Goal: Task Accomplishment & Management: Manage account settings

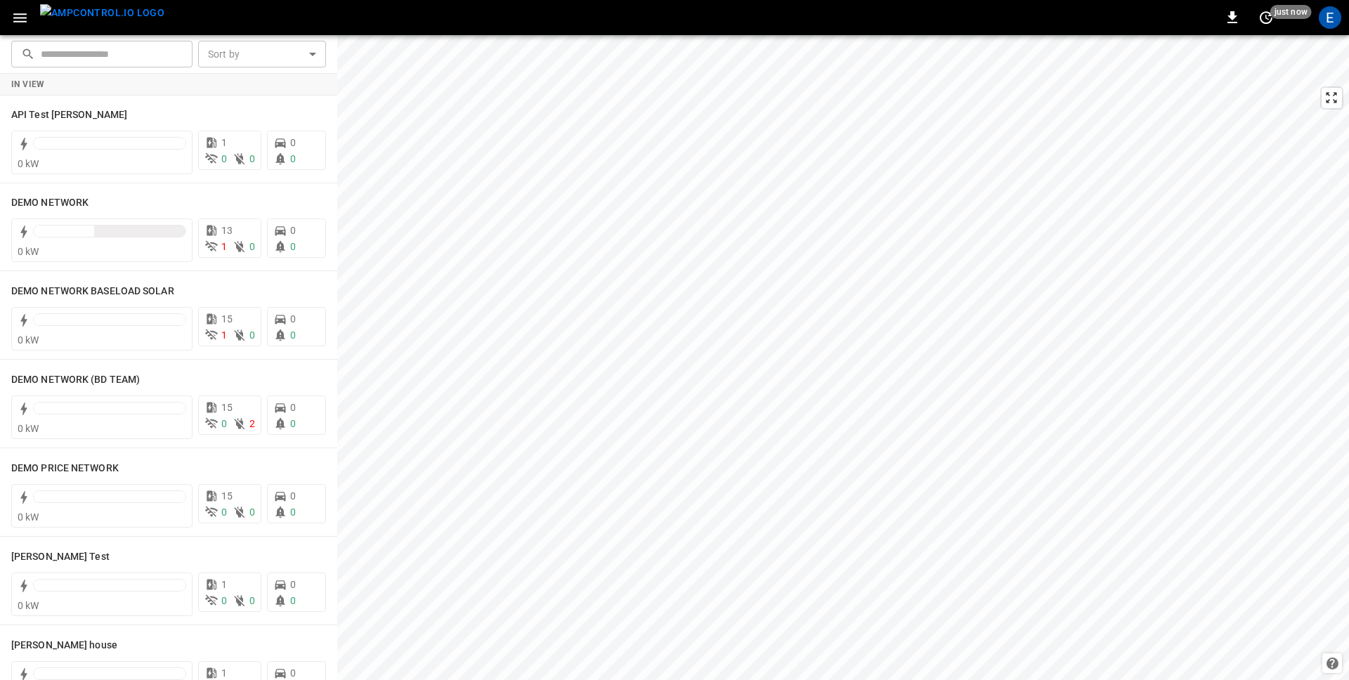
click at [25, 15] on icon "button" at bounding box center [20, 18] width 18 height 18
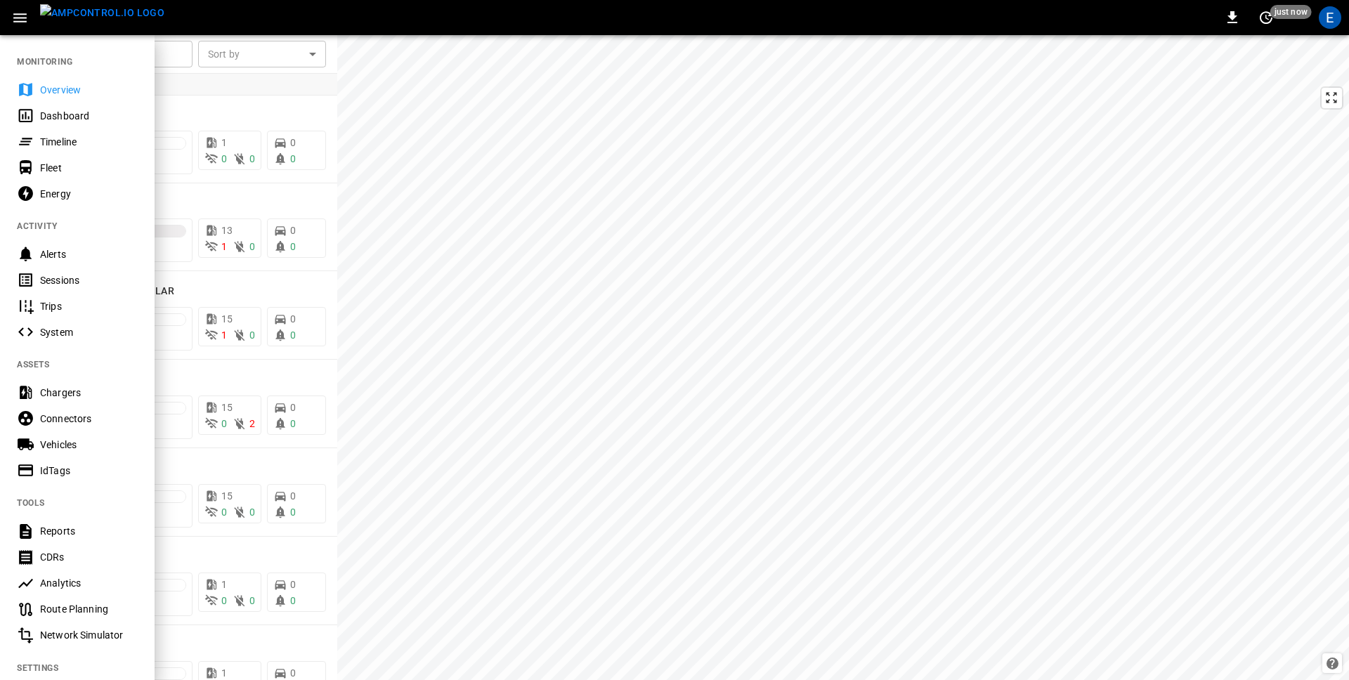
click at [60, 115] on div "Dashboard" at bounding box center [89, 116] width 98 height 14
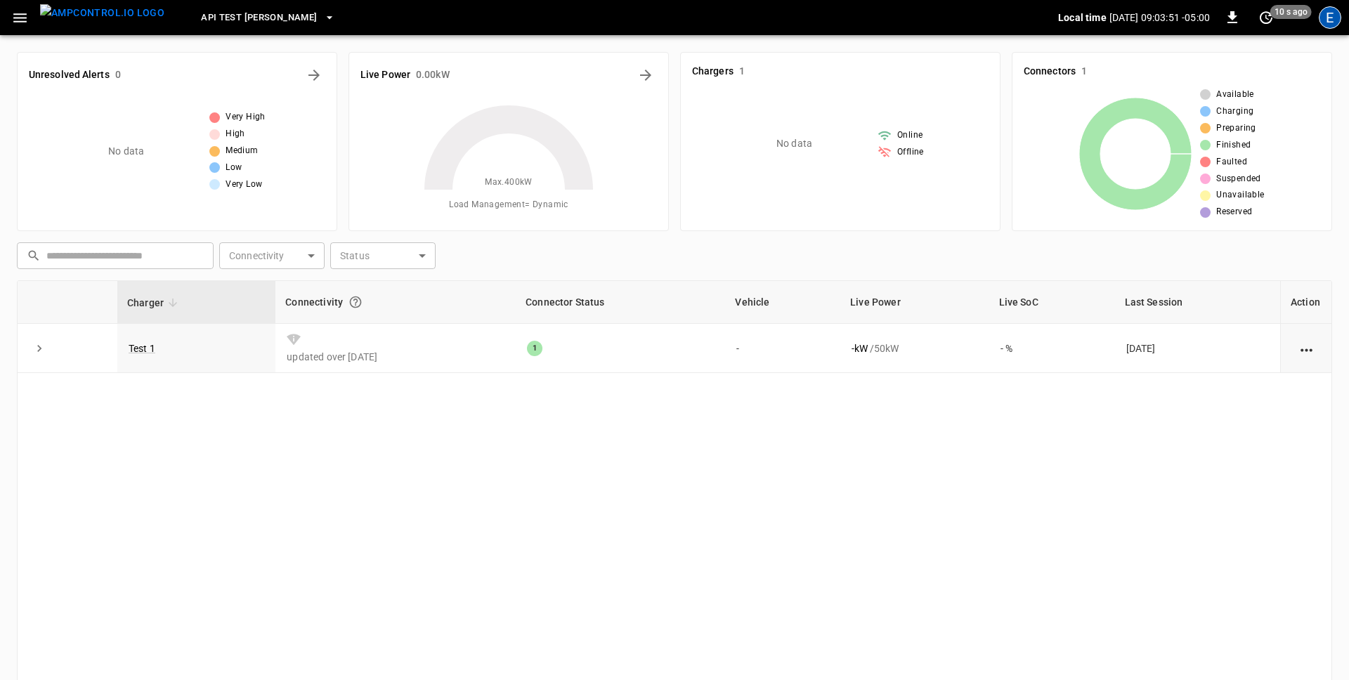
click at [1062, 21] on div "E" at bounding box center [1330, 17] width 22 height 22
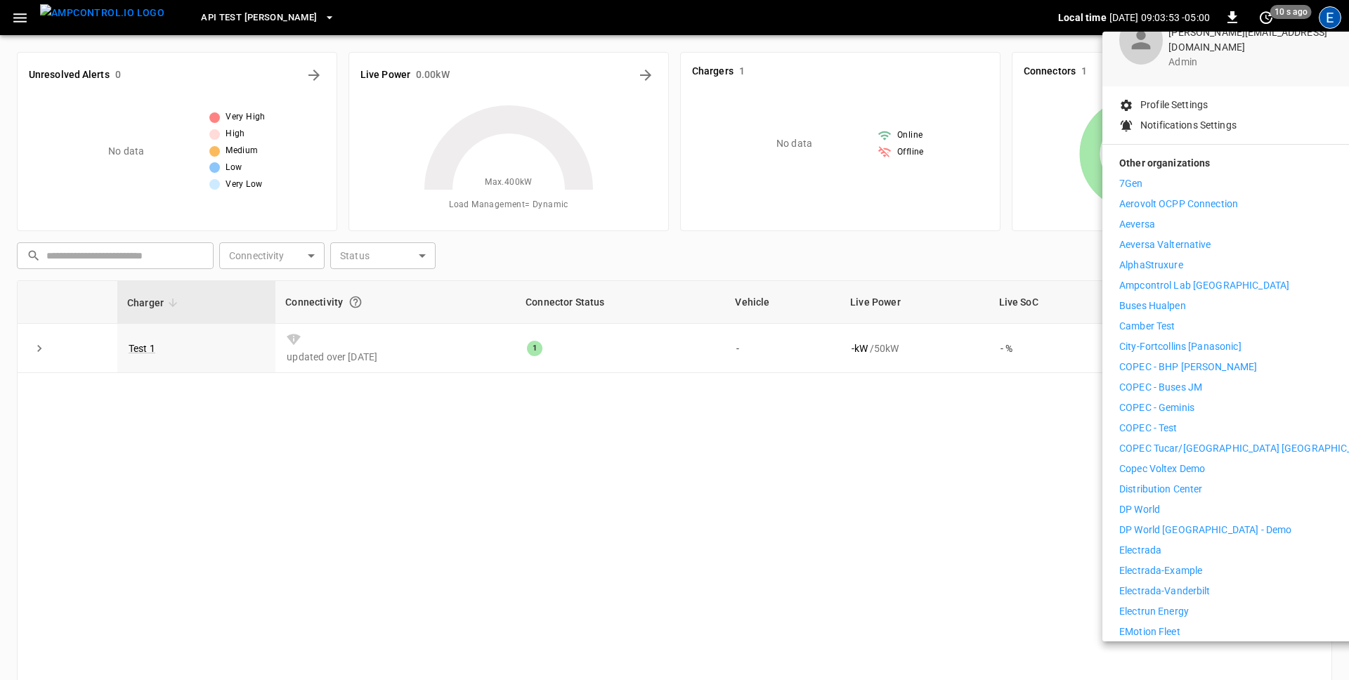
scroll to position [93, 0]
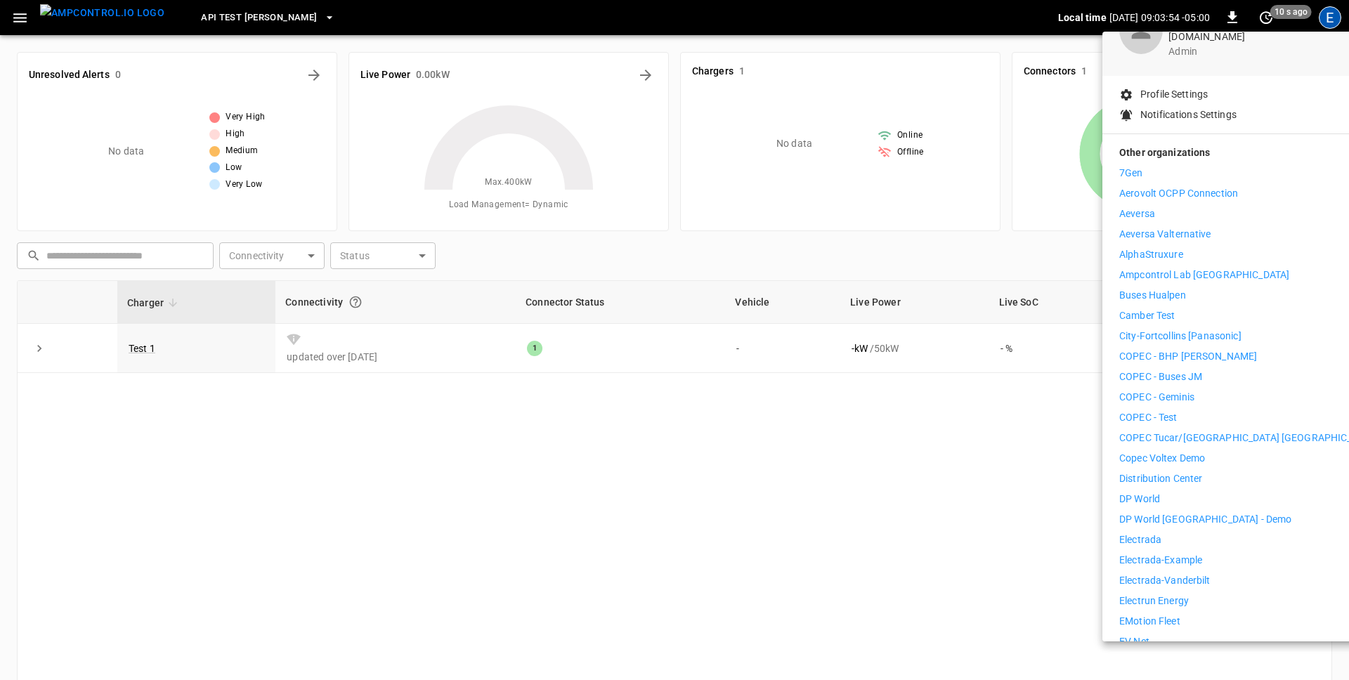
click at [1062, 472] on p "Distribution Center" at bounding box center [1162, 479] width 84 height 15
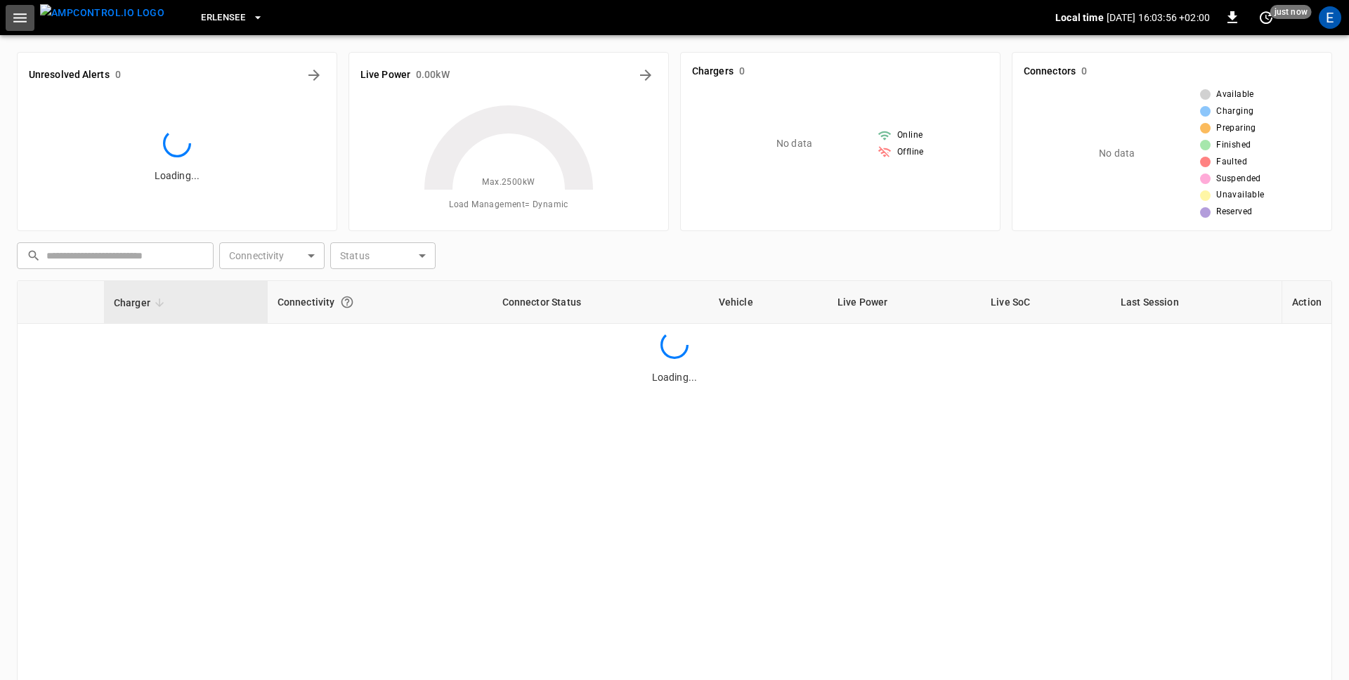
click at [23, 27] on button "button" at bounding box center [20, 18] width 29 height 26
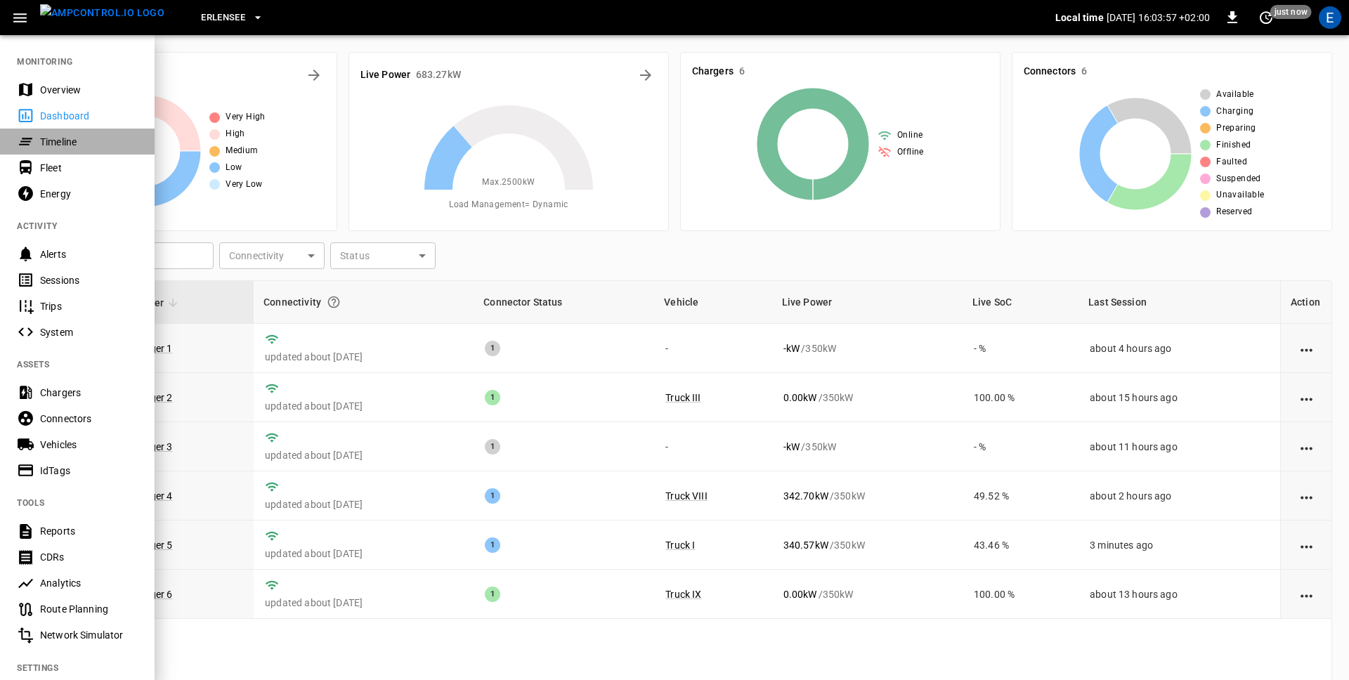
click at [58, 145] on div "Timeline" at bounding box center [89, 142] width 98 height 14
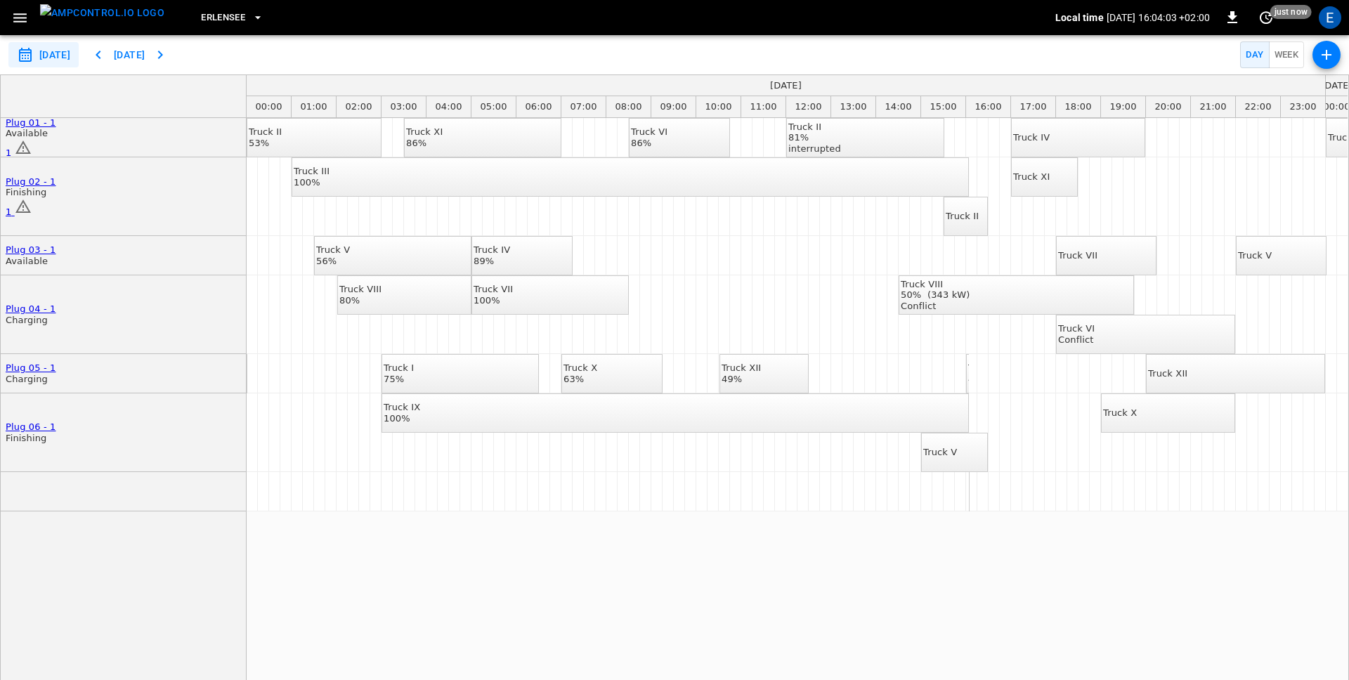
click at [841, 143] on div "interrupted" at bounding box center [815, 148] width 53 height 11
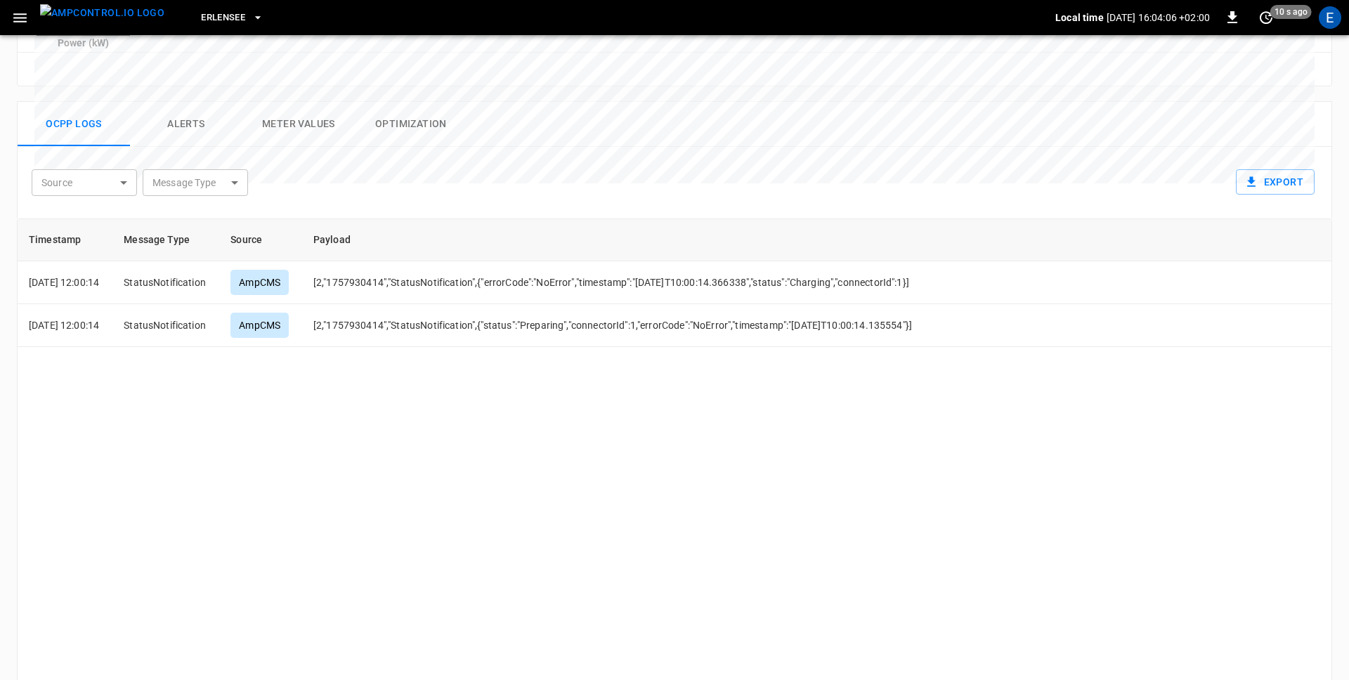
scroll to position [631, 0]
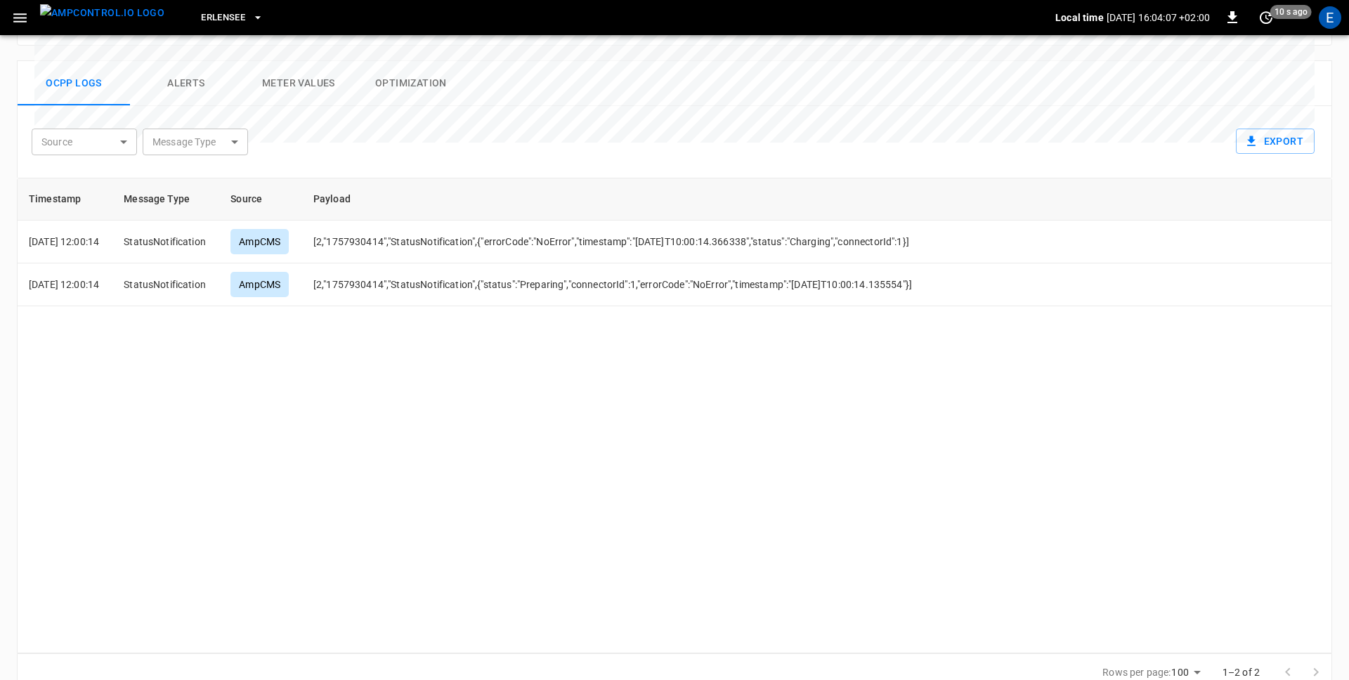
click at [186, 61] on button "Alerts" at bounding box center [186, 83] width 112 height 45
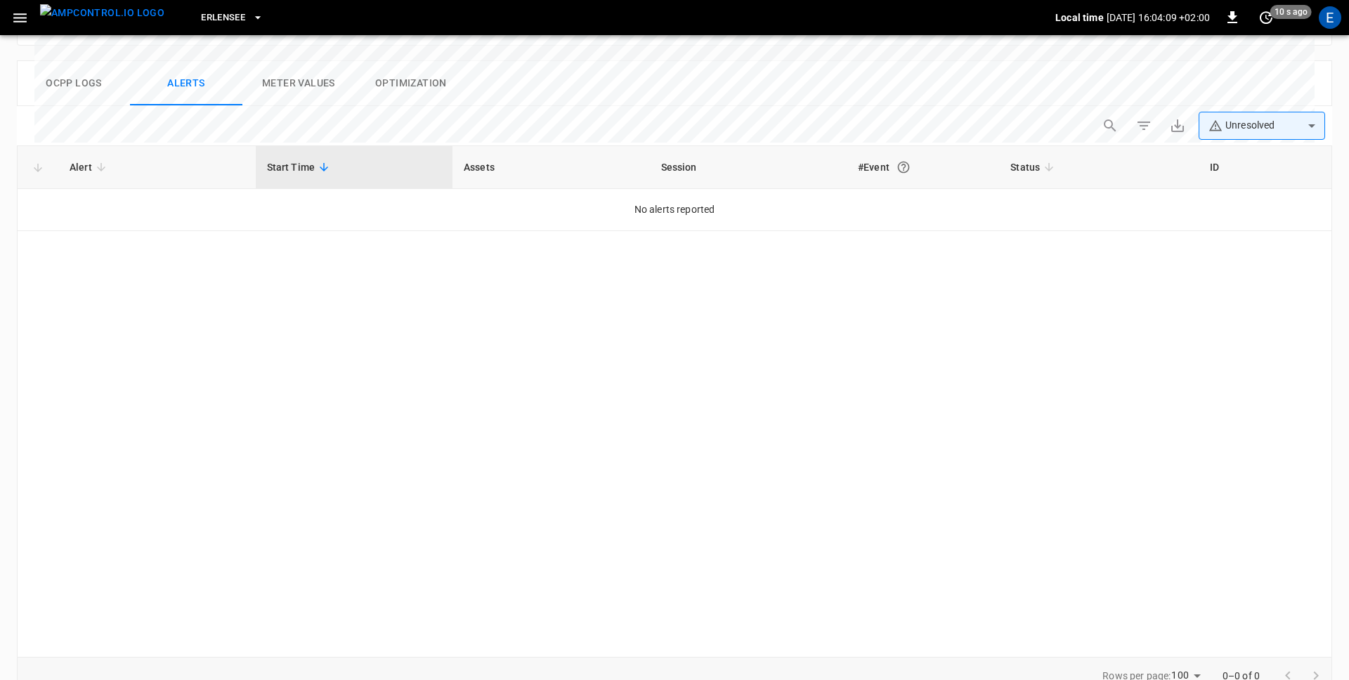
click at [1267, 98] on body "**********" at bounding box center [674, 46] width 1349 height 1354
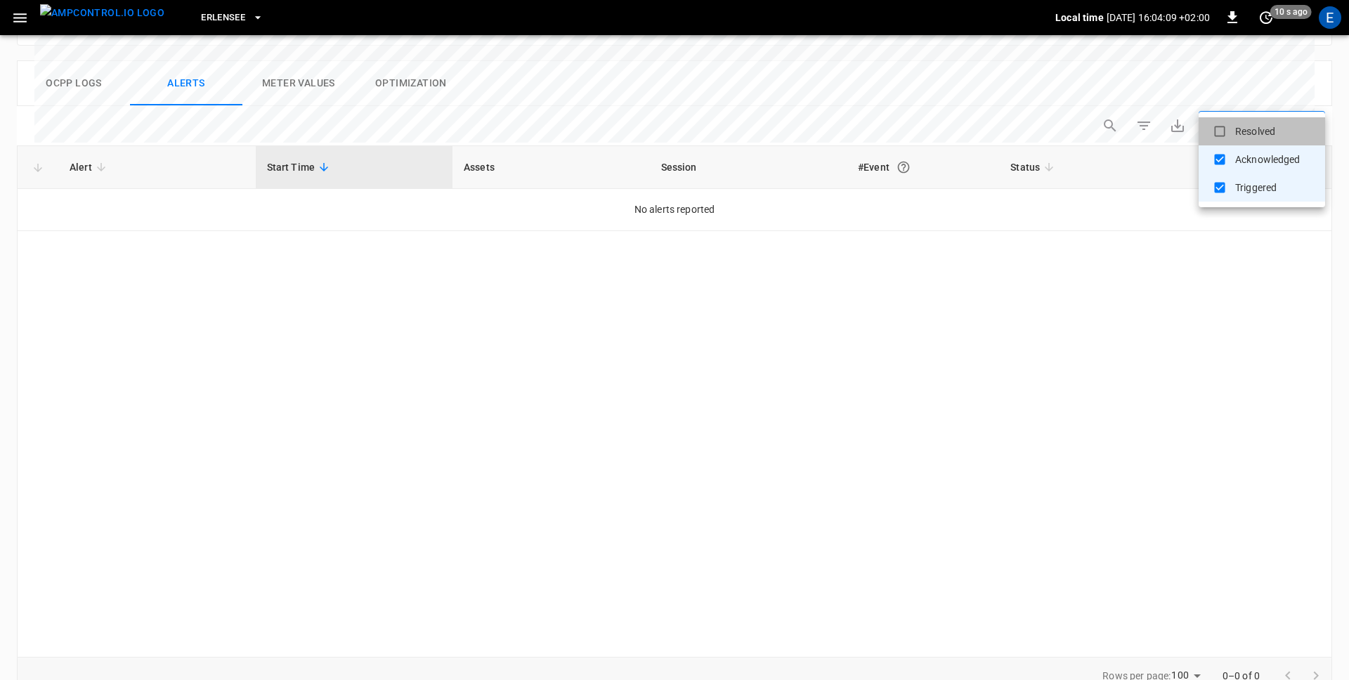
click at [1266, 127] on li "Resolved" at bounding box center [1262, 131] width 127 height 28
click at [1246, 120] on li "Resolved" at bounding box center [1262, 131] width 127 height 28
type input "**********"
click at [101, 13] on div at bounding box center [674, 340] width 1349 height 680
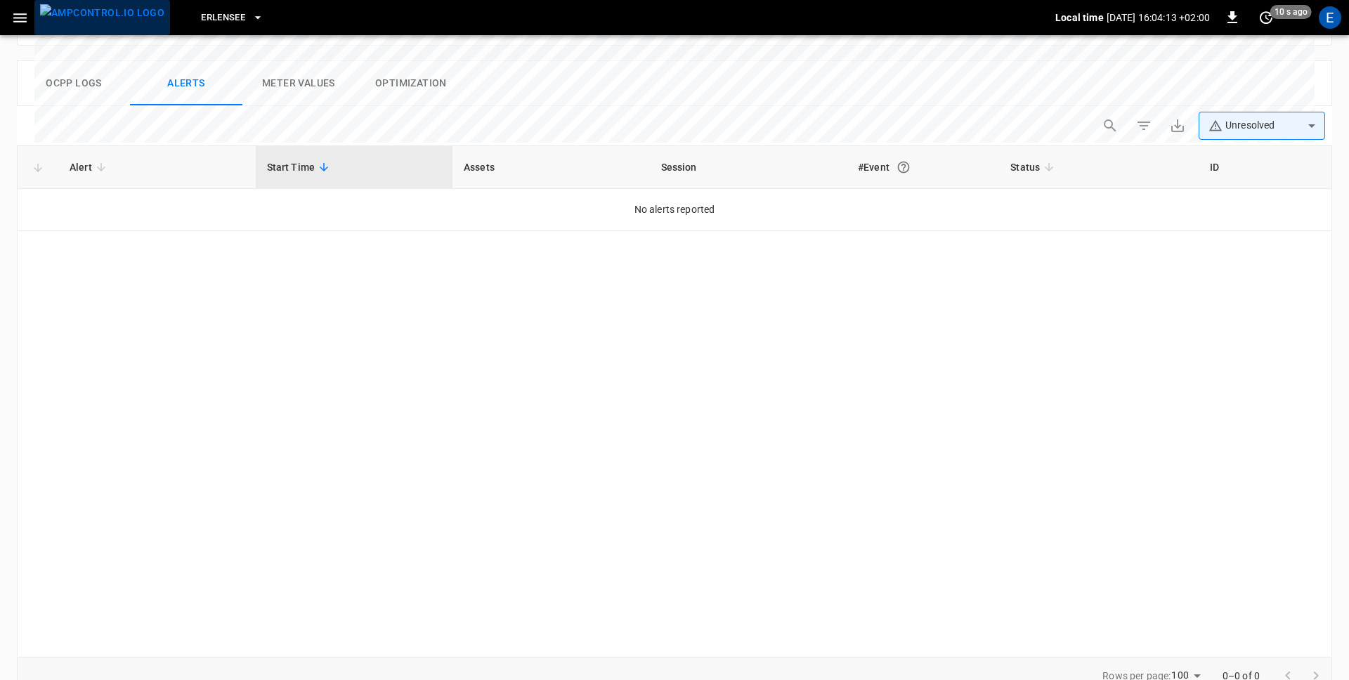
click at [105, 22] on img "menu" at bounding box center [102, 13] width 124 height 18
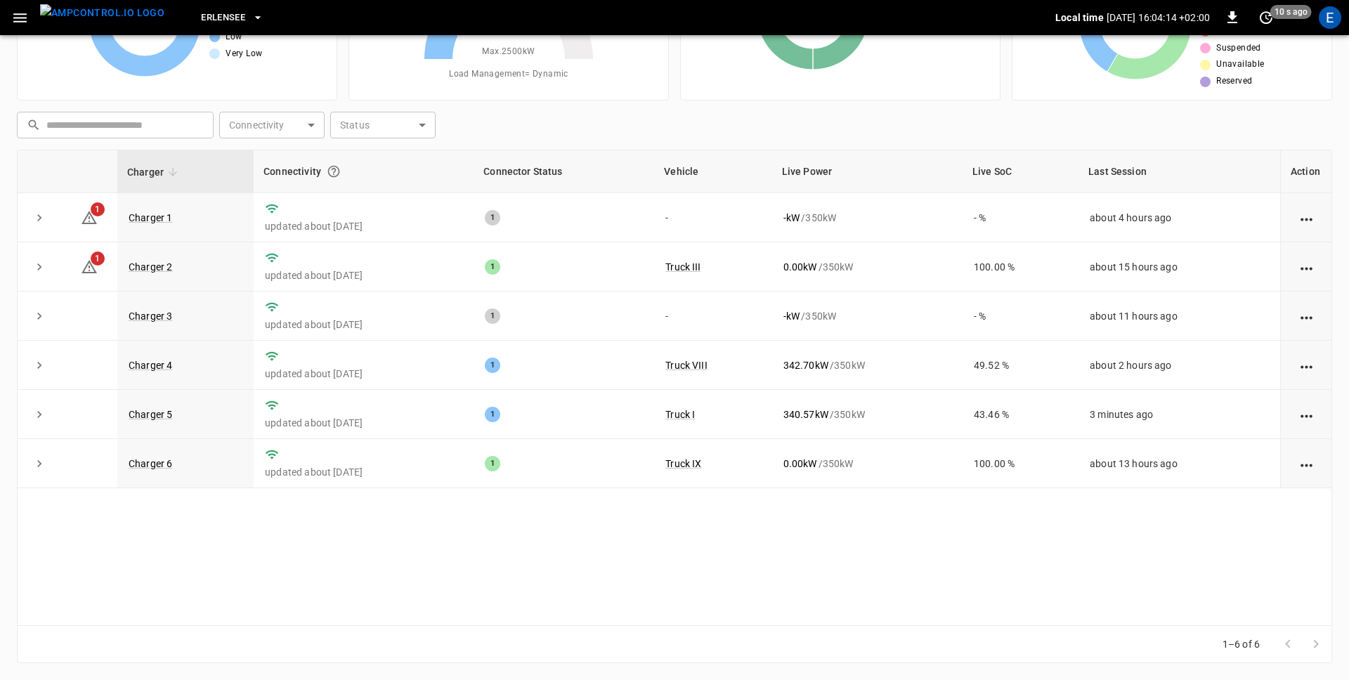
click at [11, 17] on icon "button" at bounding box center [20, 18] width 18 height 18
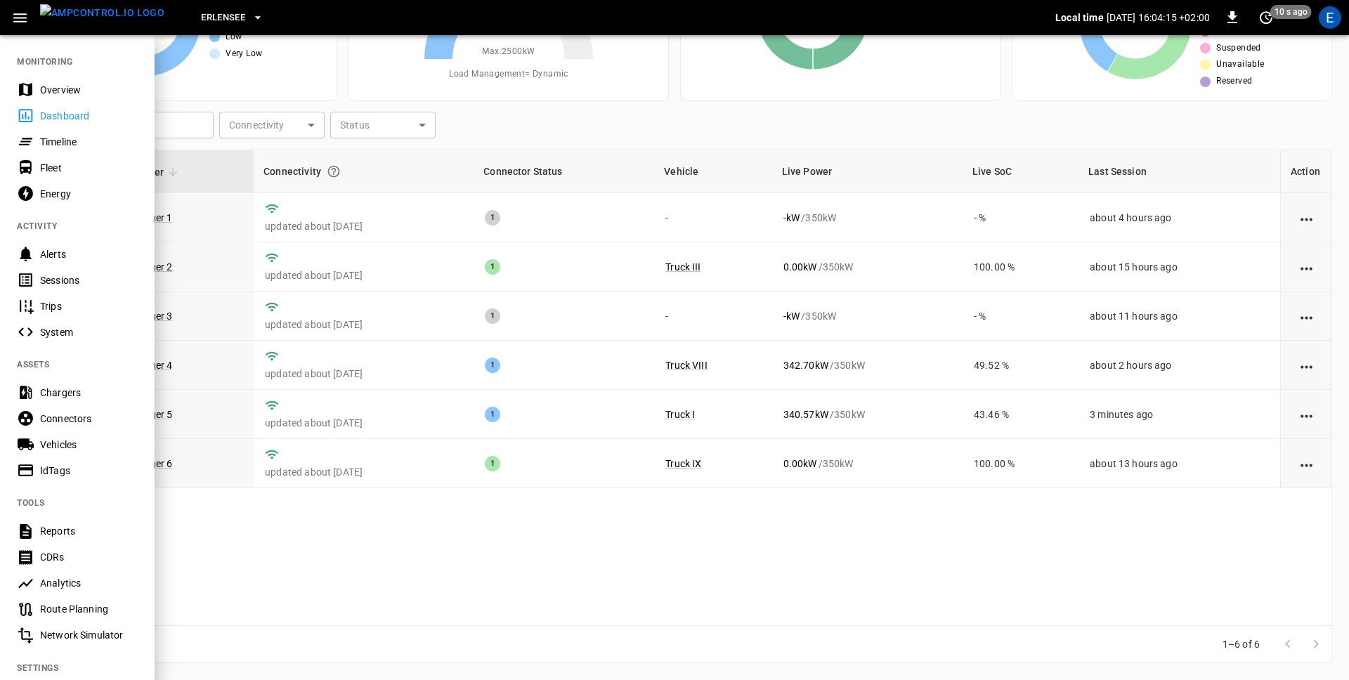
click at [53, 143] on div "Timeline" at bounding box center [89, 142] width 98 height 14
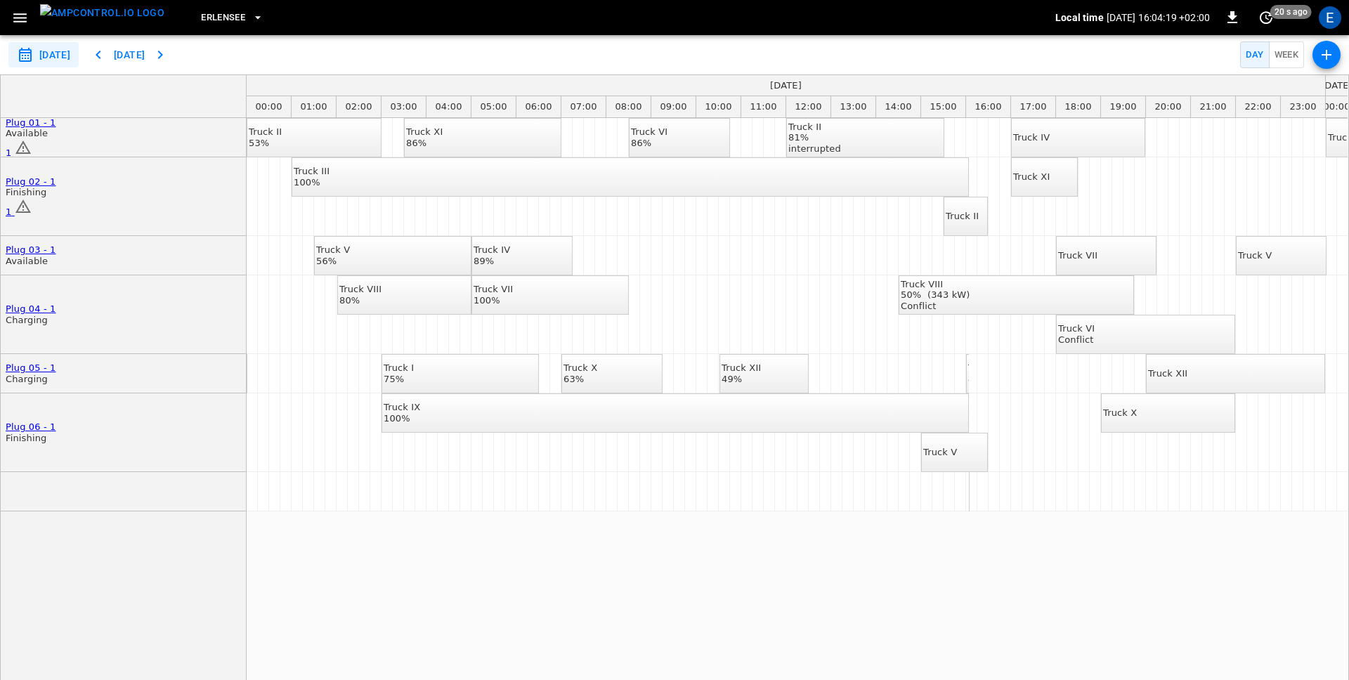
click at [107, 47] on icon "button" at bounding box center [98, 54] width 17 height 17
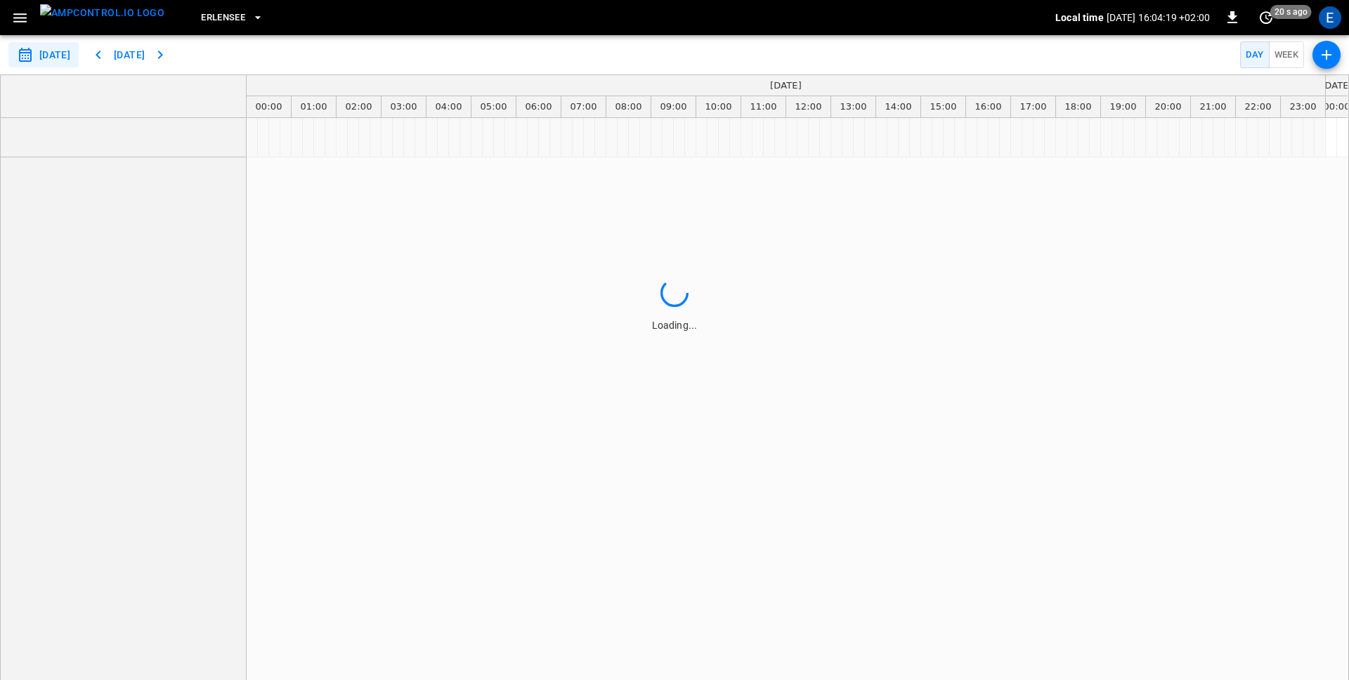
type input "**********"
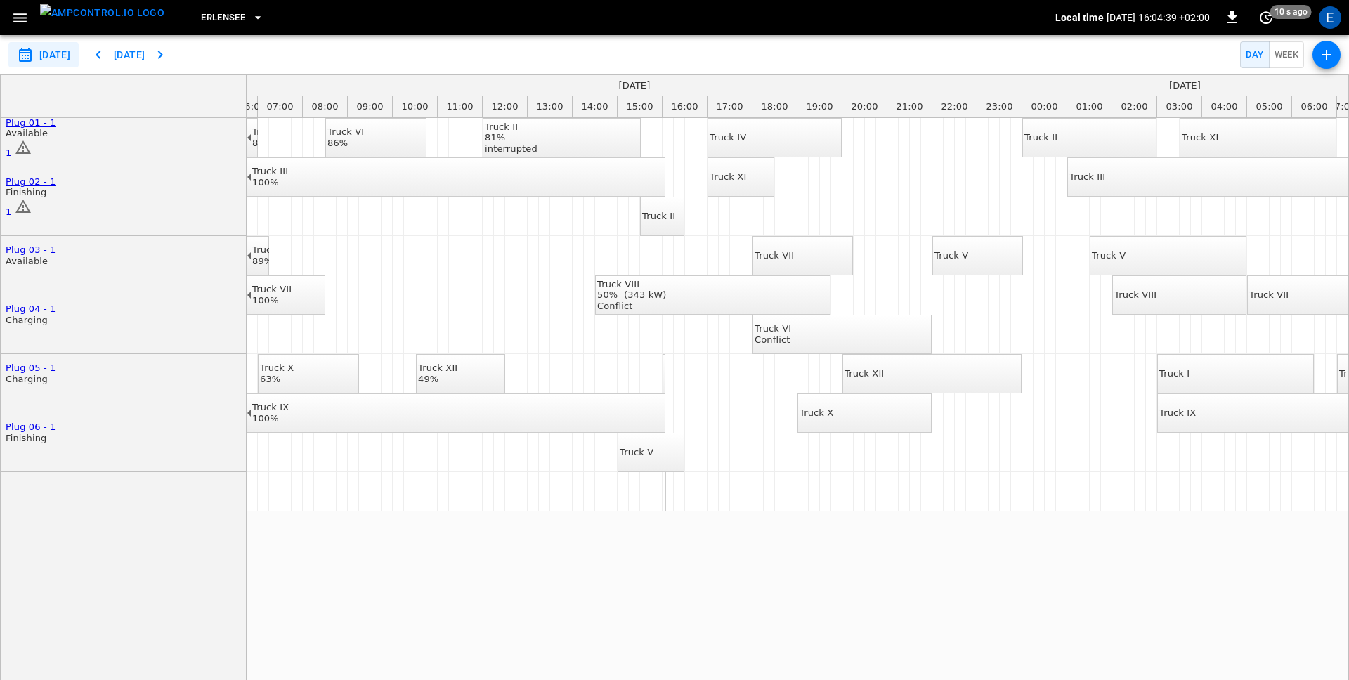
click at [52, 22] on img "menu" at bounding box center [102, 13] width 124 height 18
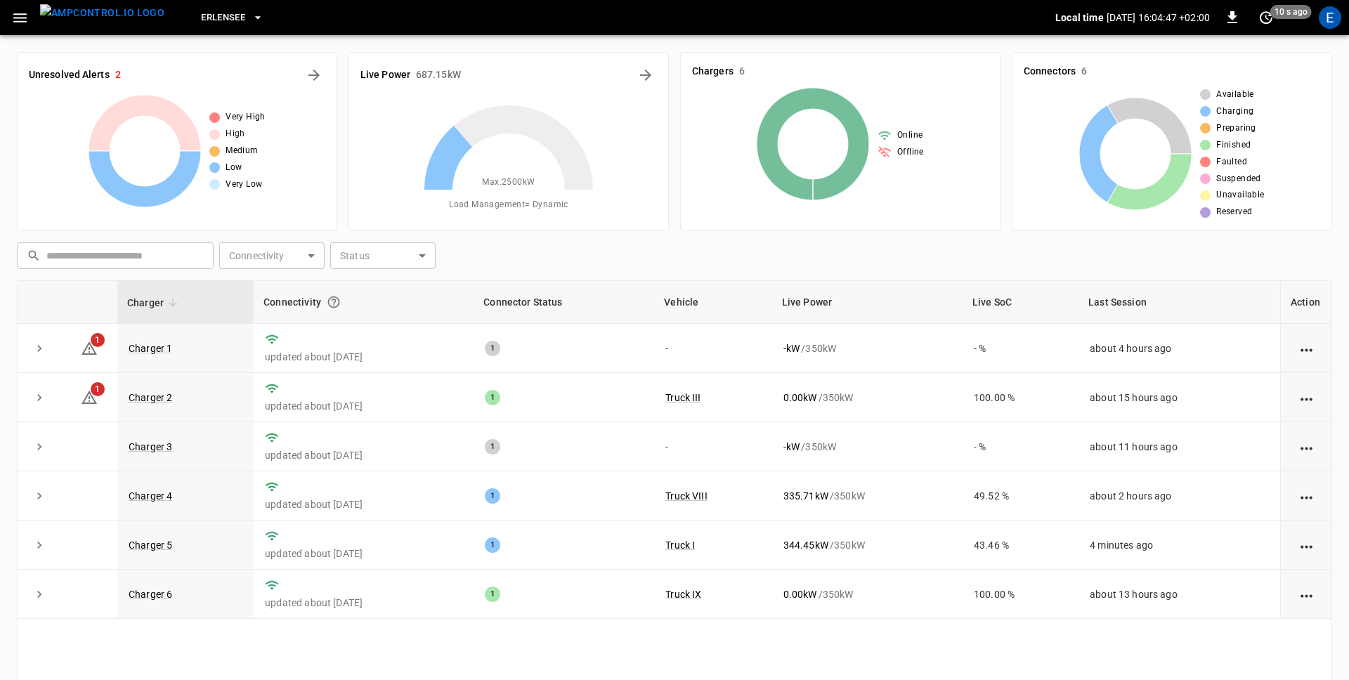
click at [19, 17] on icon "button" at bounding box center [19, 17] width 13 height 9
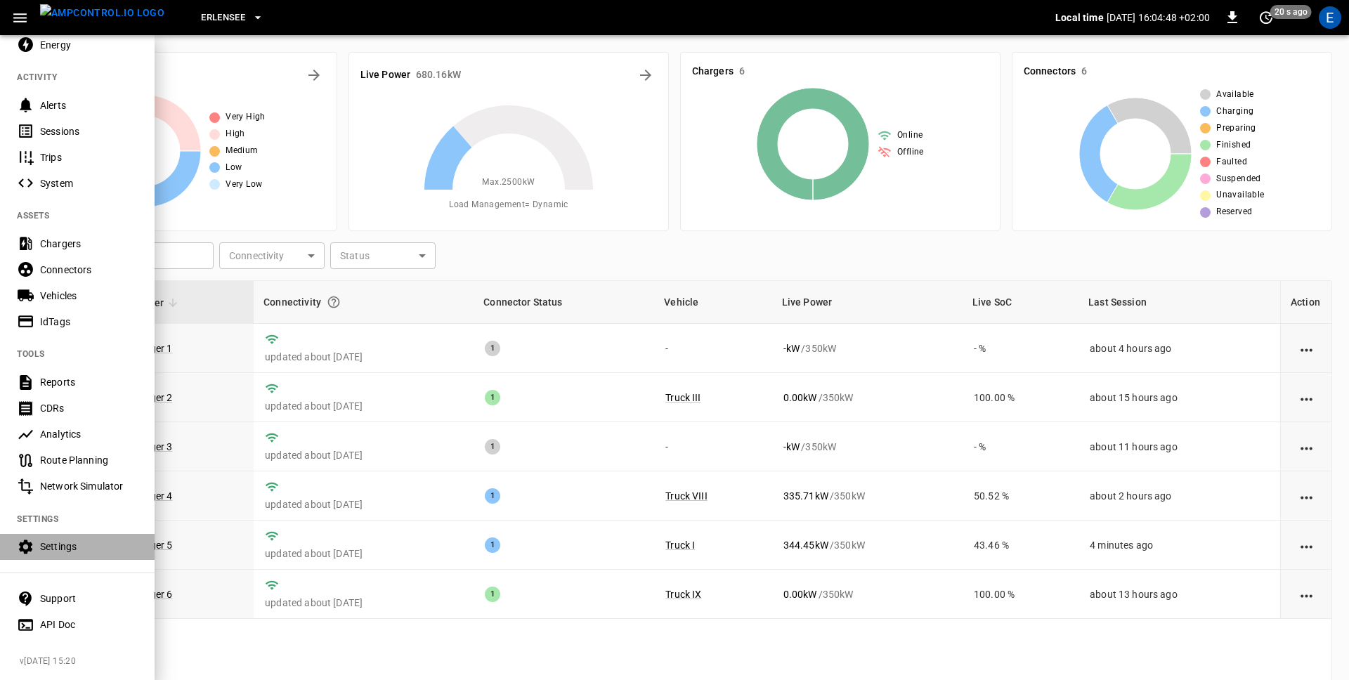
click at [45, 548] on div "Settings" at bounding box center [89, 547] width 98 height 14
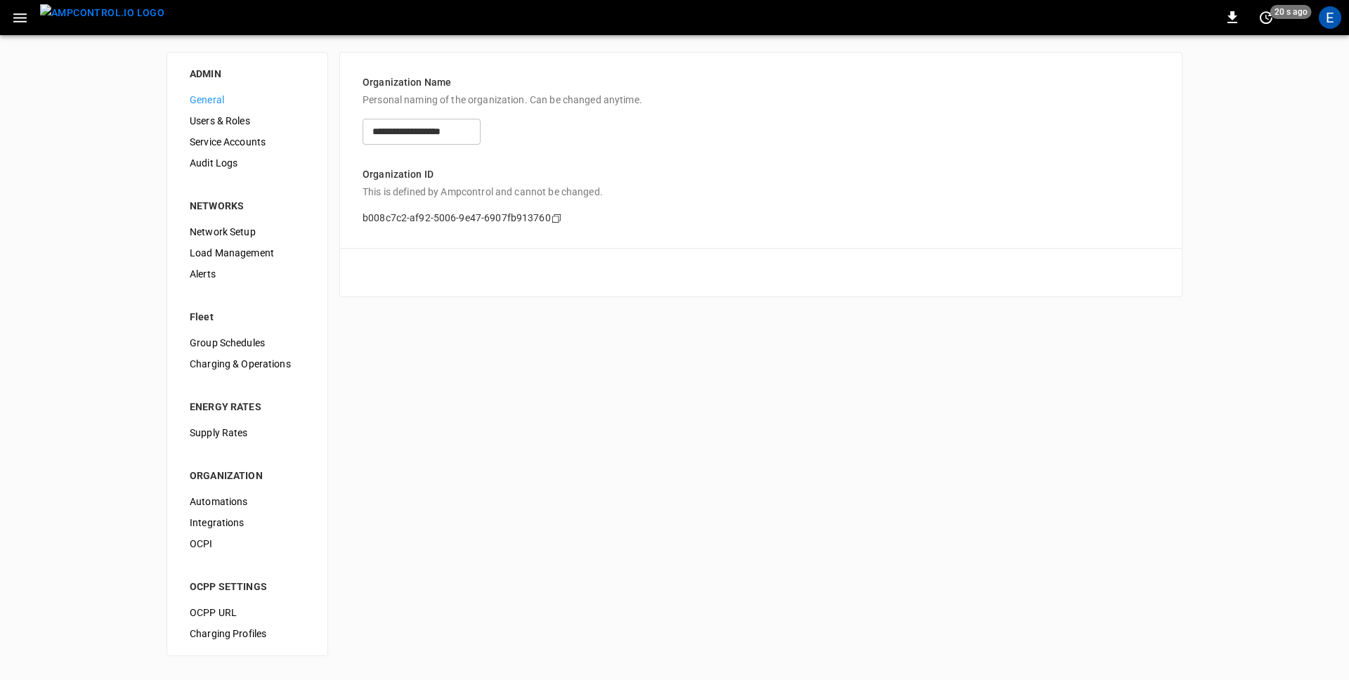
click at [237, 122] on span "Users & Roles" at bounding box center [247, 121] width 115 height 15
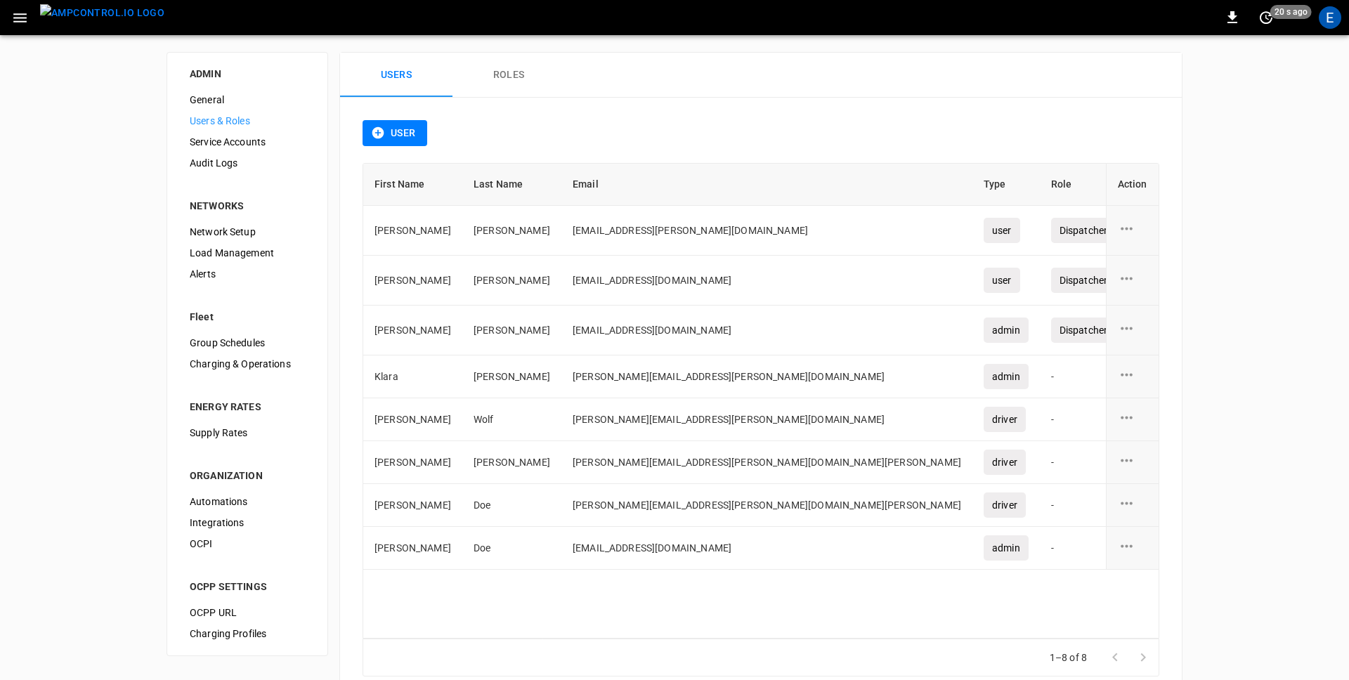
click at [528, 77] on button "Roles" at bounding box center [509, 75] width 112 height 45
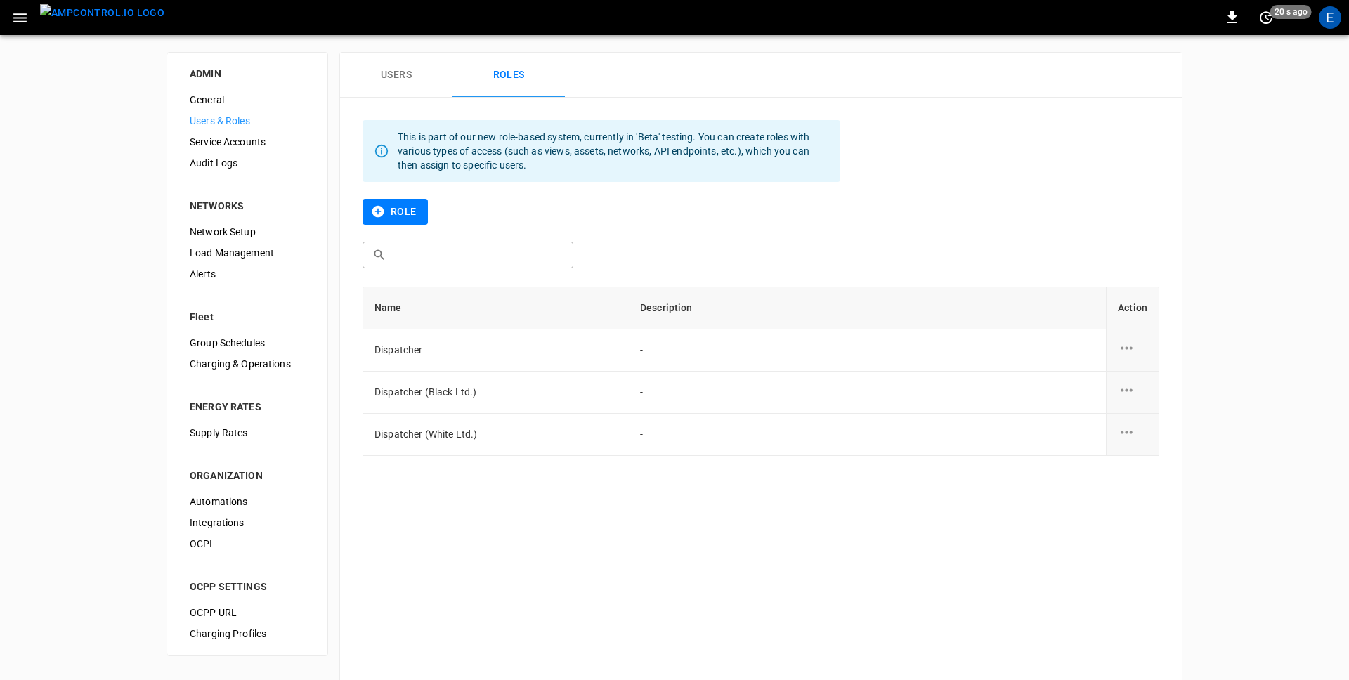
click at [60, 22] on img "menu" at bounding box center [102, 13] width 124 height 18
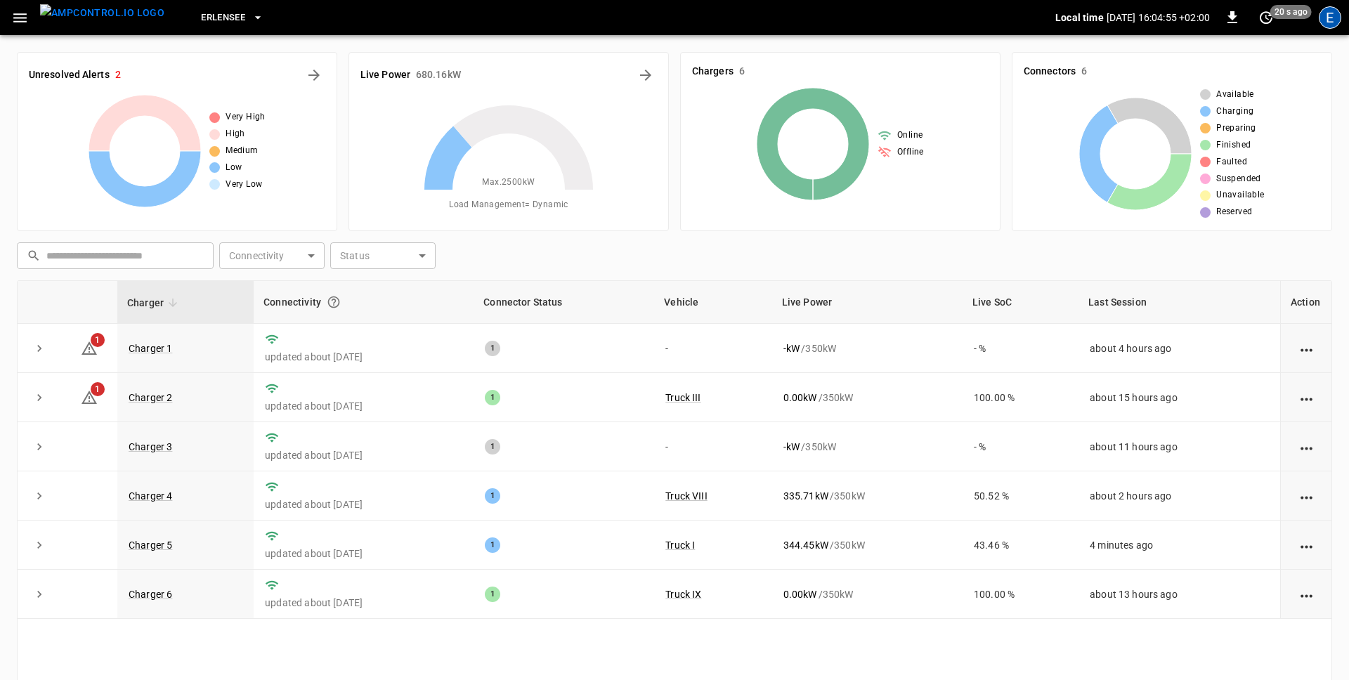
click at [1329, 11] on div "E" at bounding box center [1330, 17] width 22 height 22
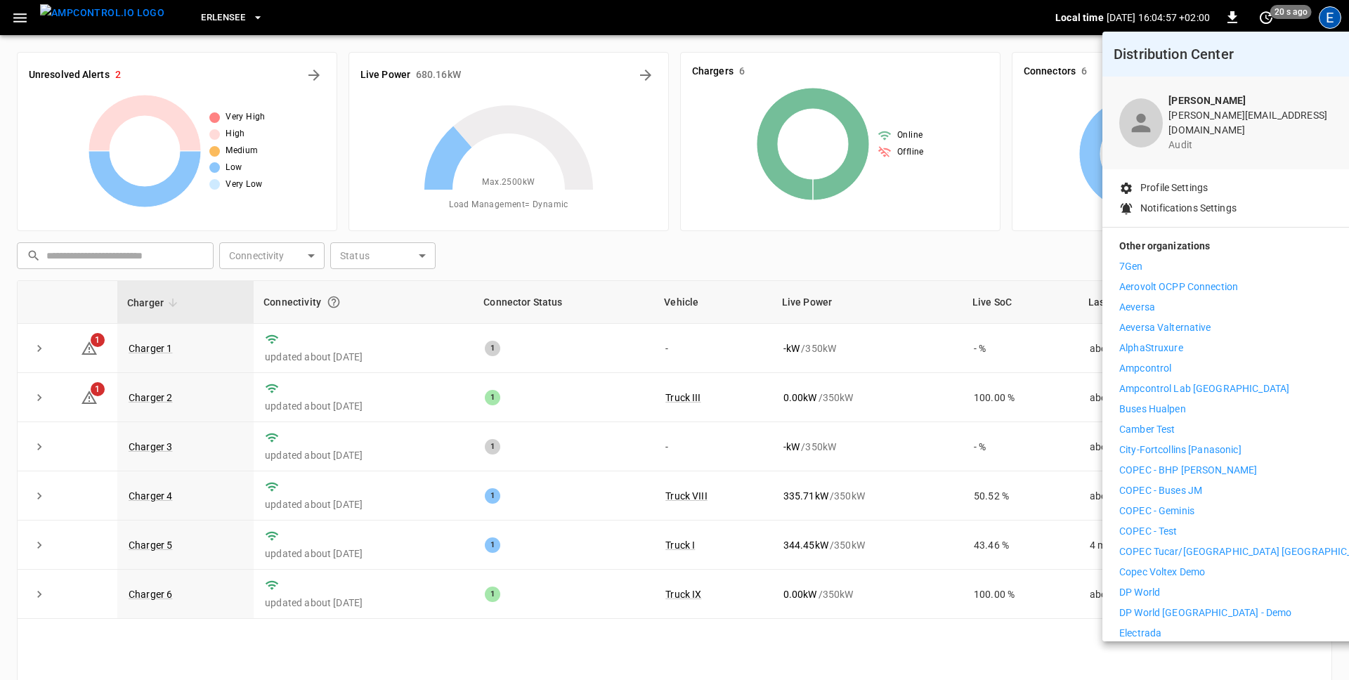
click at [1155, 361] on p "Ampcontrol" at bounding box center [1146, 368] width 52 height 15
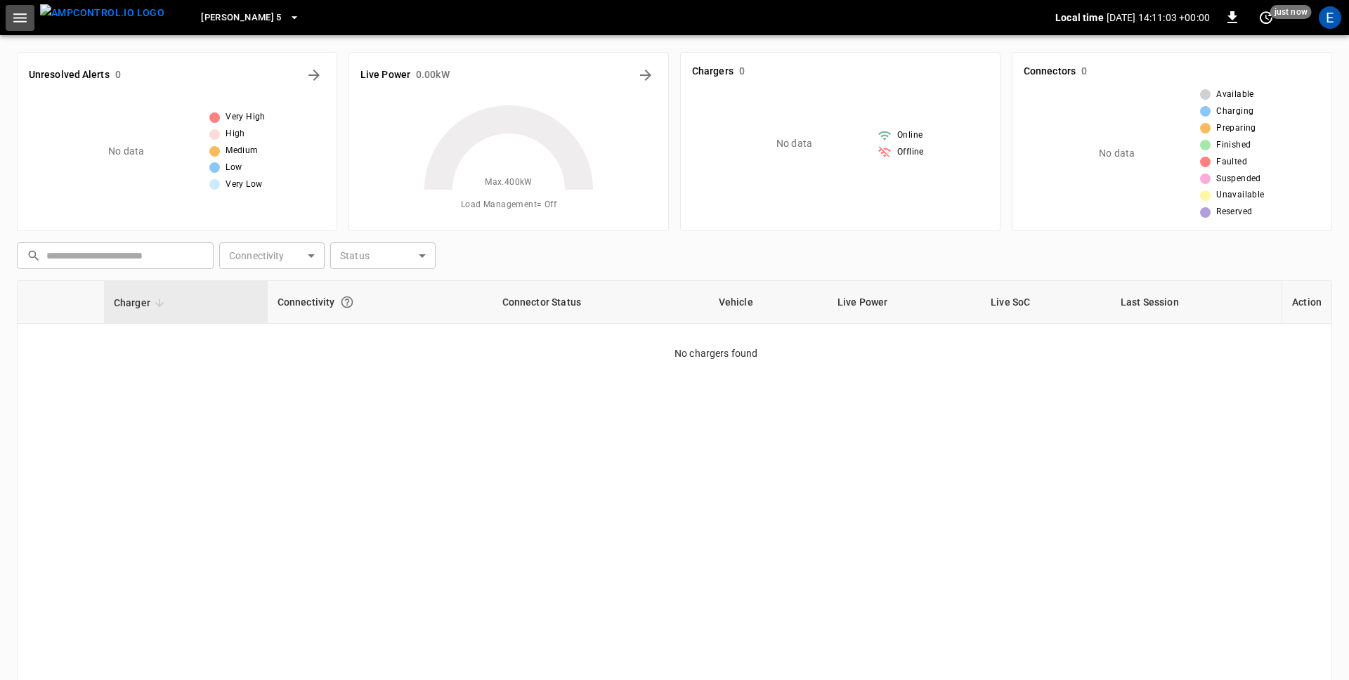
click at [11, 15] on icon "button" at bounding box center [20, 18] width 18 height 18
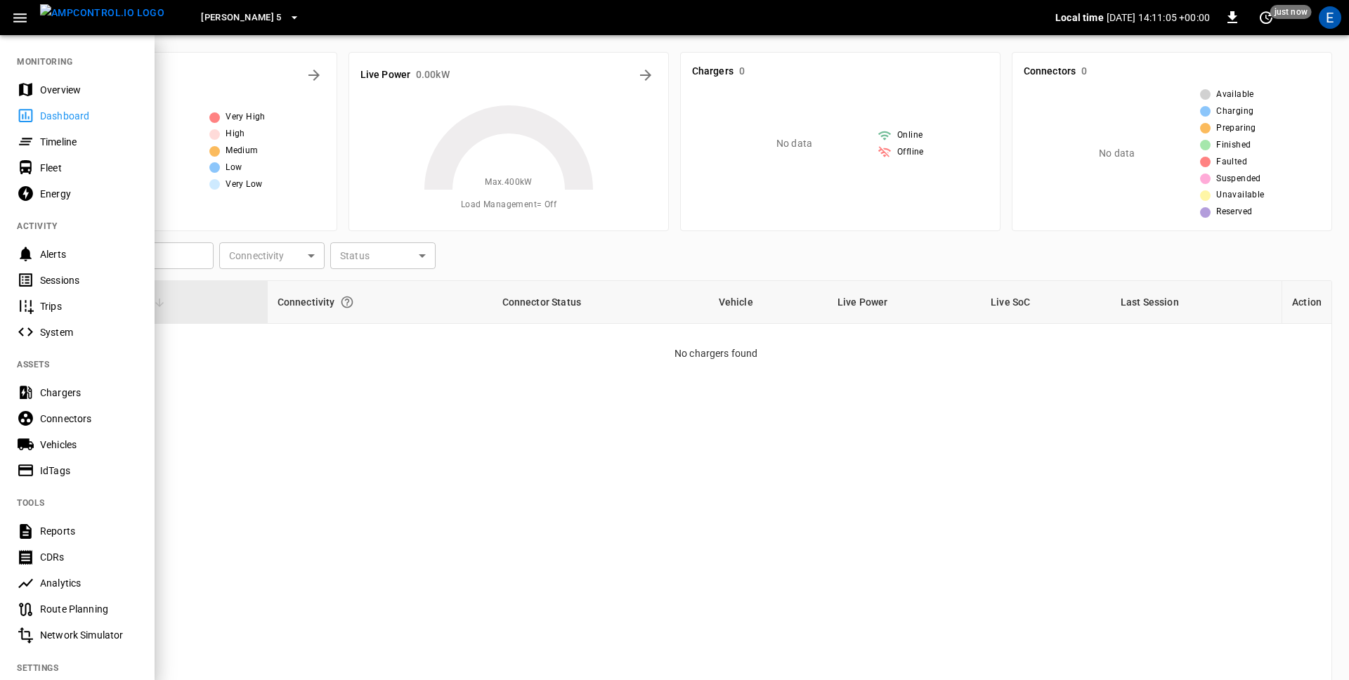
click at [58, 259] on div "Alerts" at bounding box center [89, 254] width 98 height 14
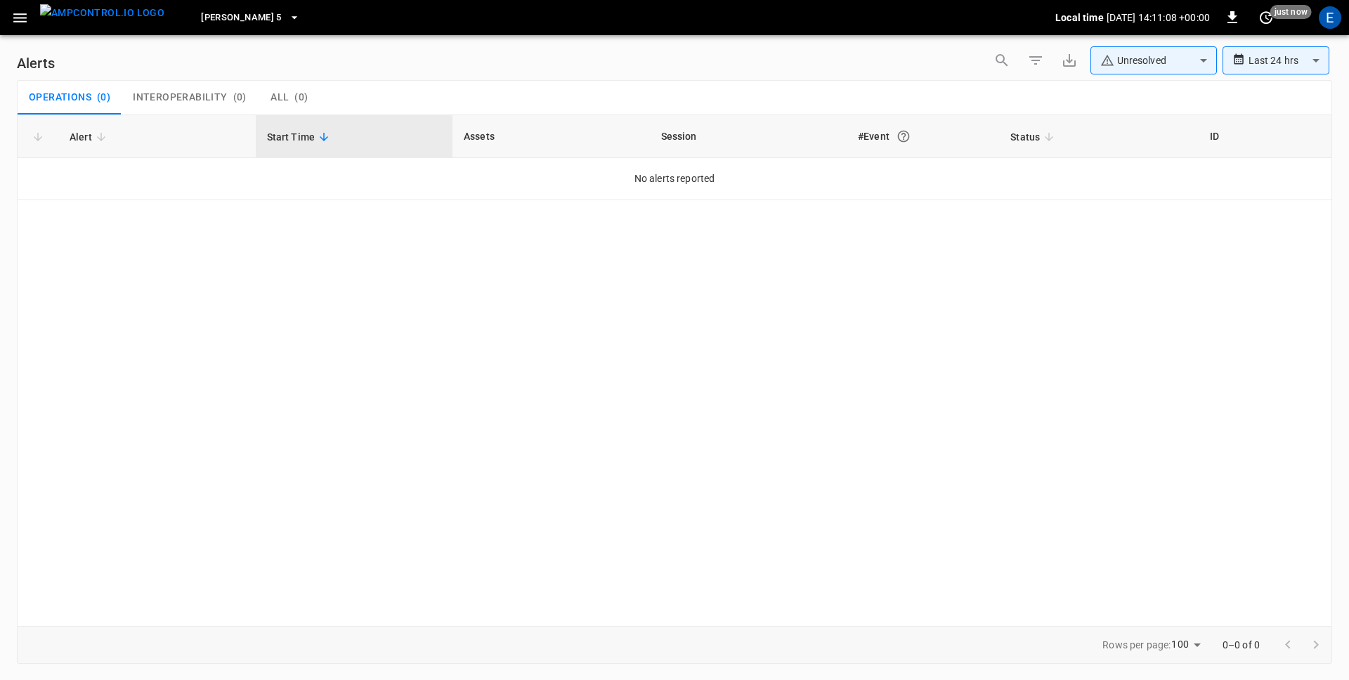
click at [1025, 56] on button "0" at bounding box center [1036, 60] width 28 height 28
click at [1070, 143] on body "**********" at bounding box center [674, 337] width 1349 height 675
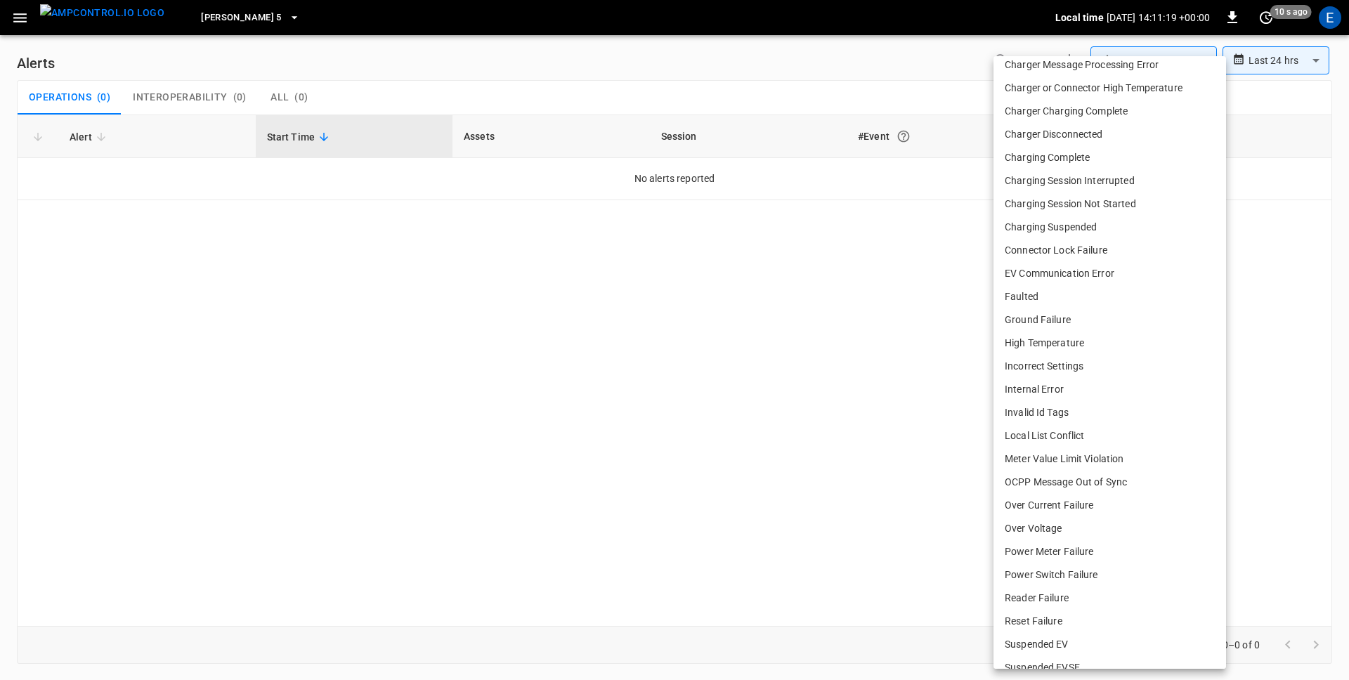
scroll to position [210, 0]
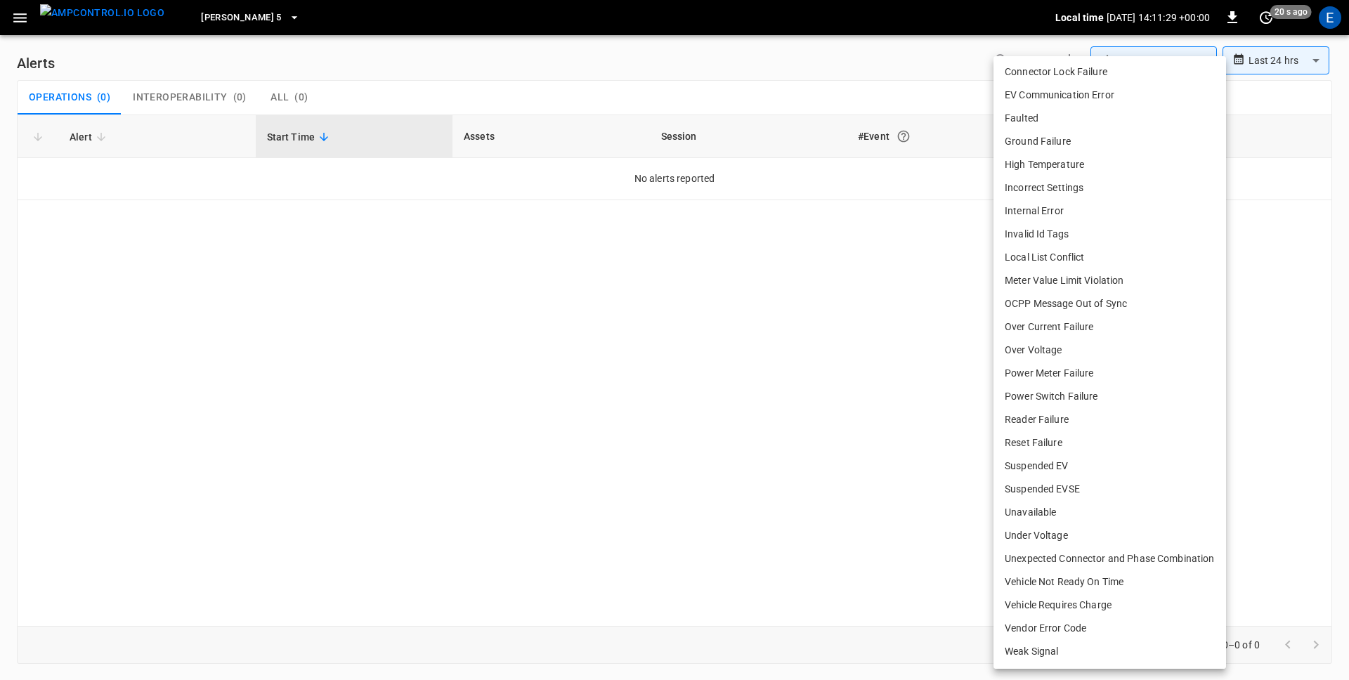
click at [649, 430] on div at bounding box center [674, 340] width 1349 height 680
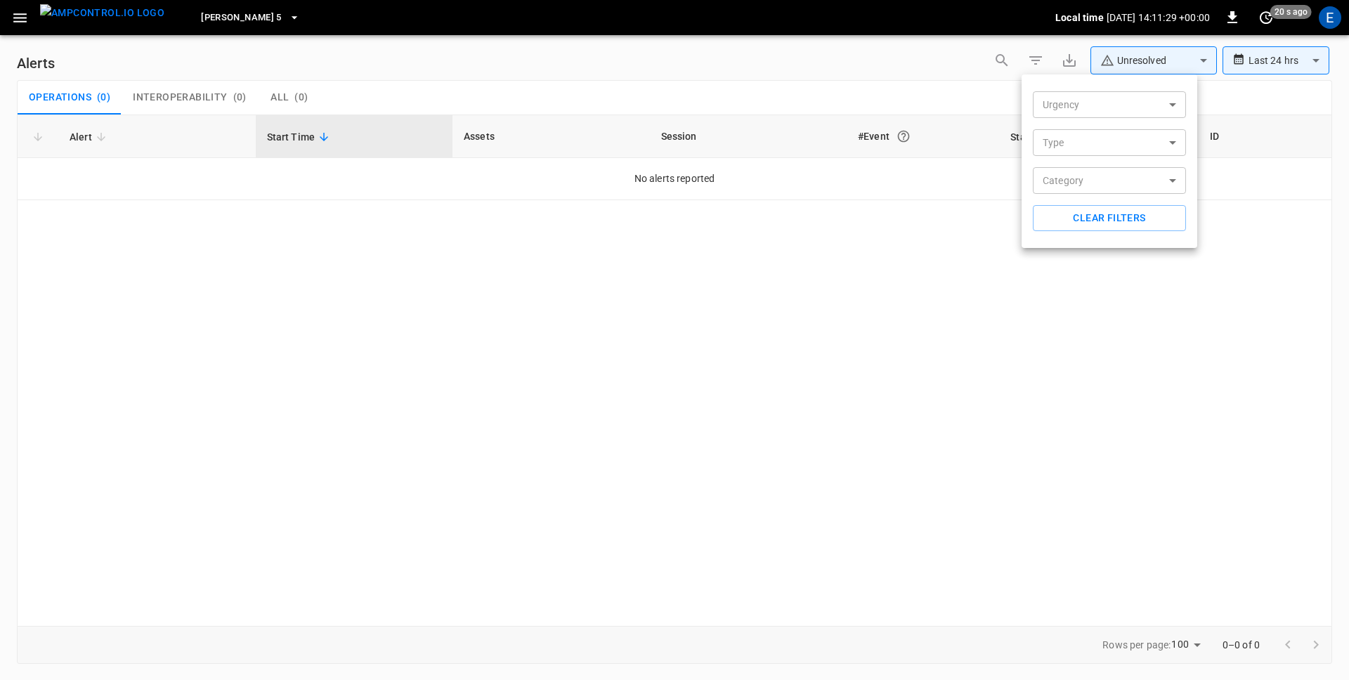
click at [718, 505] on div at bounding box center [674, 340] width 1349 height 680
click at [1040, 59] on icon "button" at bounding box center [1036, 60] width 17 height 17
click at [1056, 148] on body "**********" at bounding box center [674, 337] width 1349 height 675
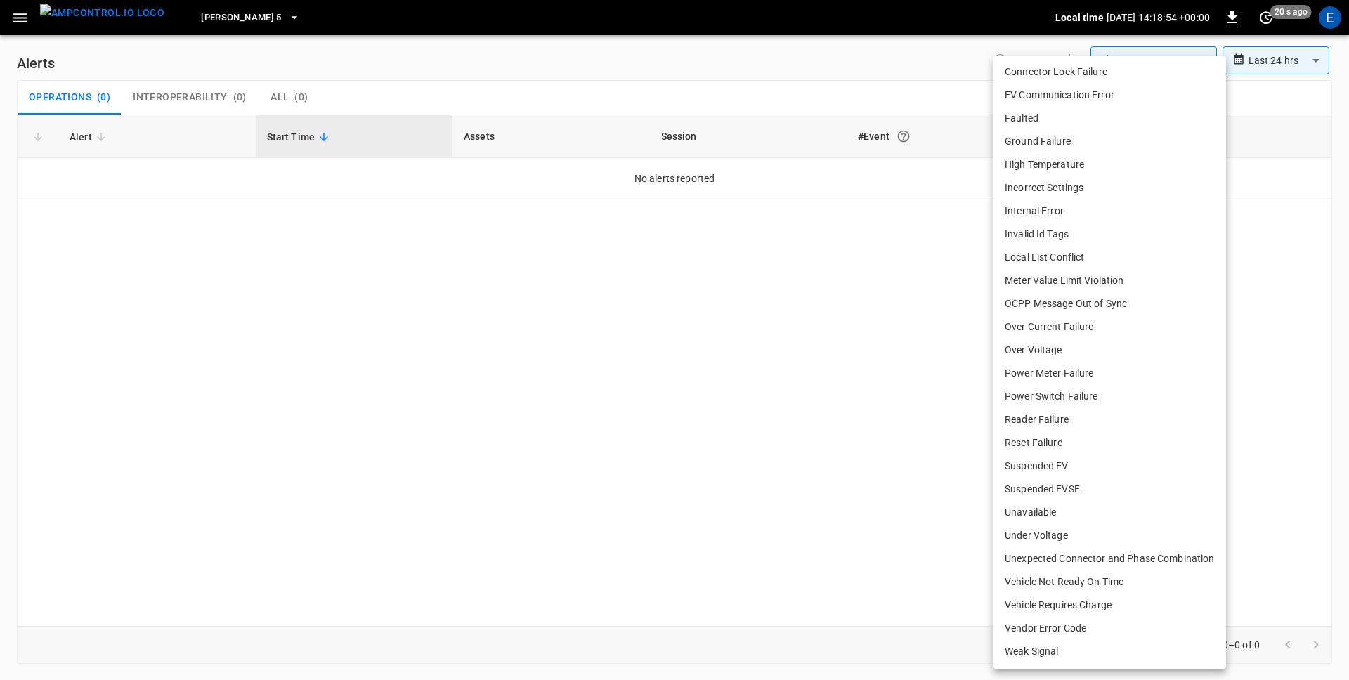
click at [718, 403] on div at bounding box center [674, 340] width 1349 height 680
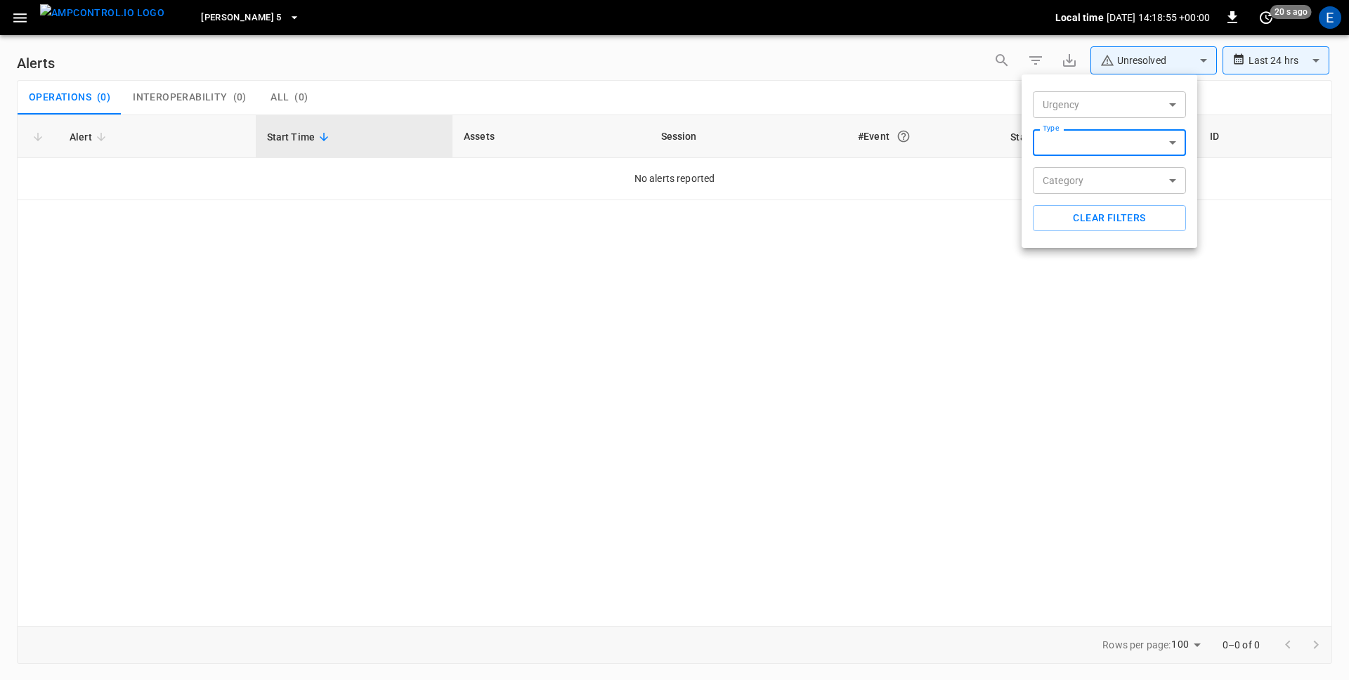
click at [116, 29] on div at bounding box center [674, 340] width 1349 height 680
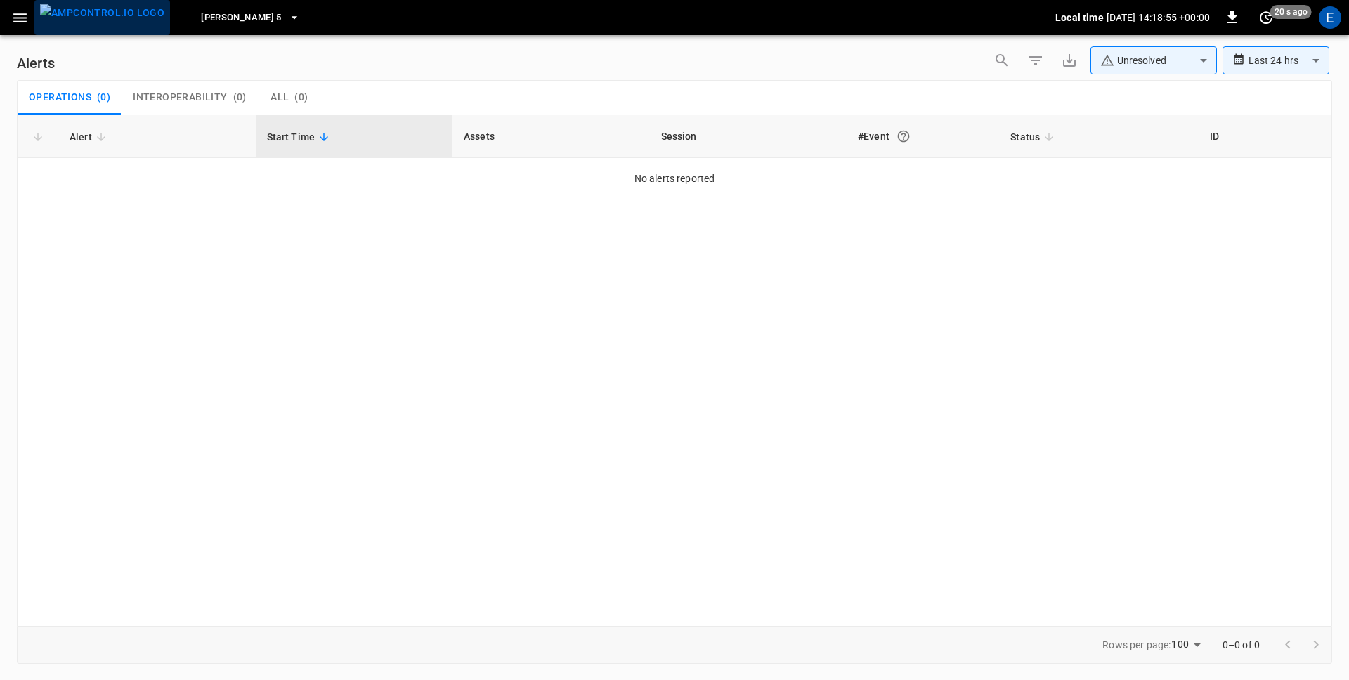
click at [103, 22] on img "menu" at bounding box center [102, 13] width 124 height 18
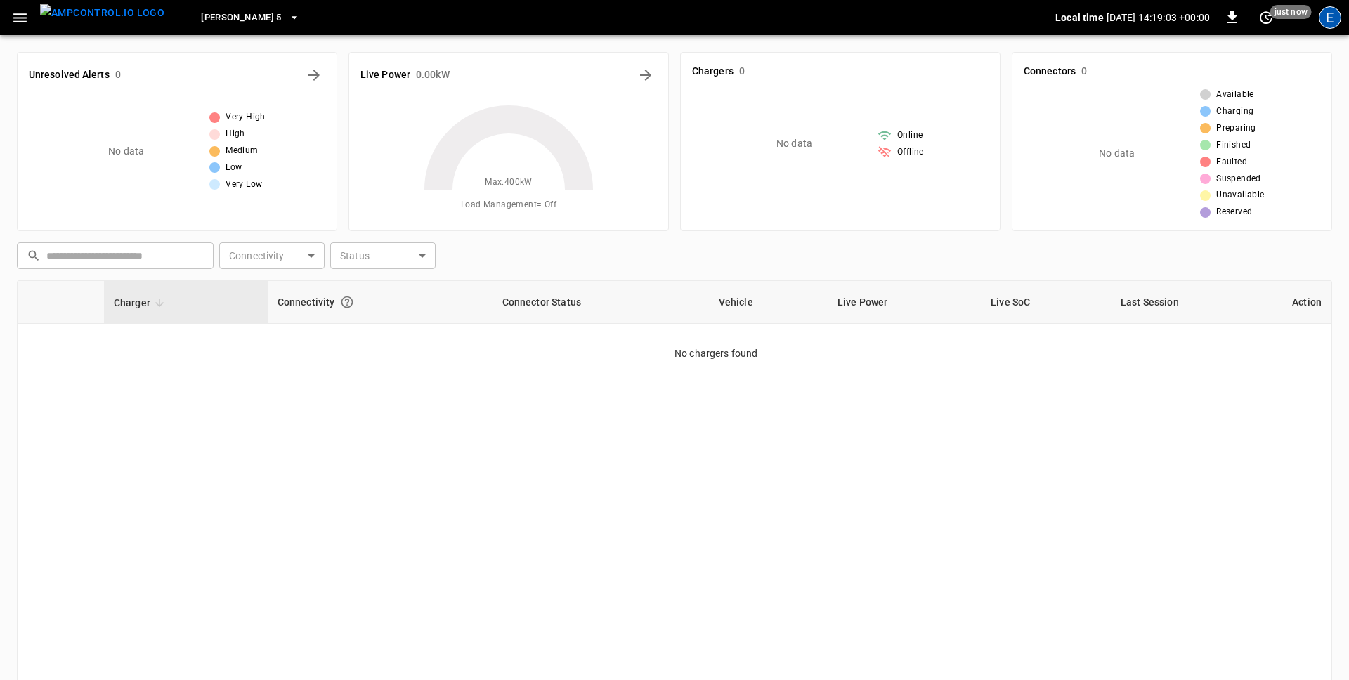
click at [1327, 18] on div "E" at bounding box center [1330, 17] width 22 height 22
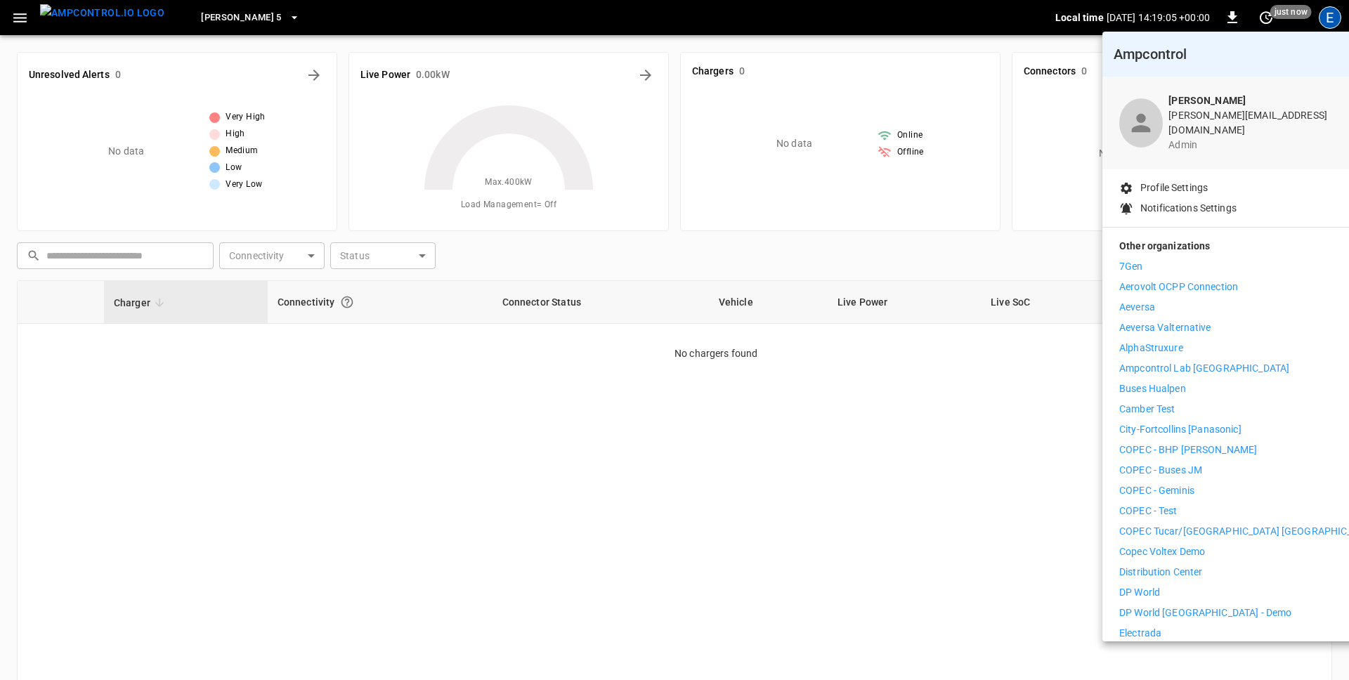
click at [1172, 565] on p "Distribution Center" at bounding box center [1162, 572] width 84 height 15
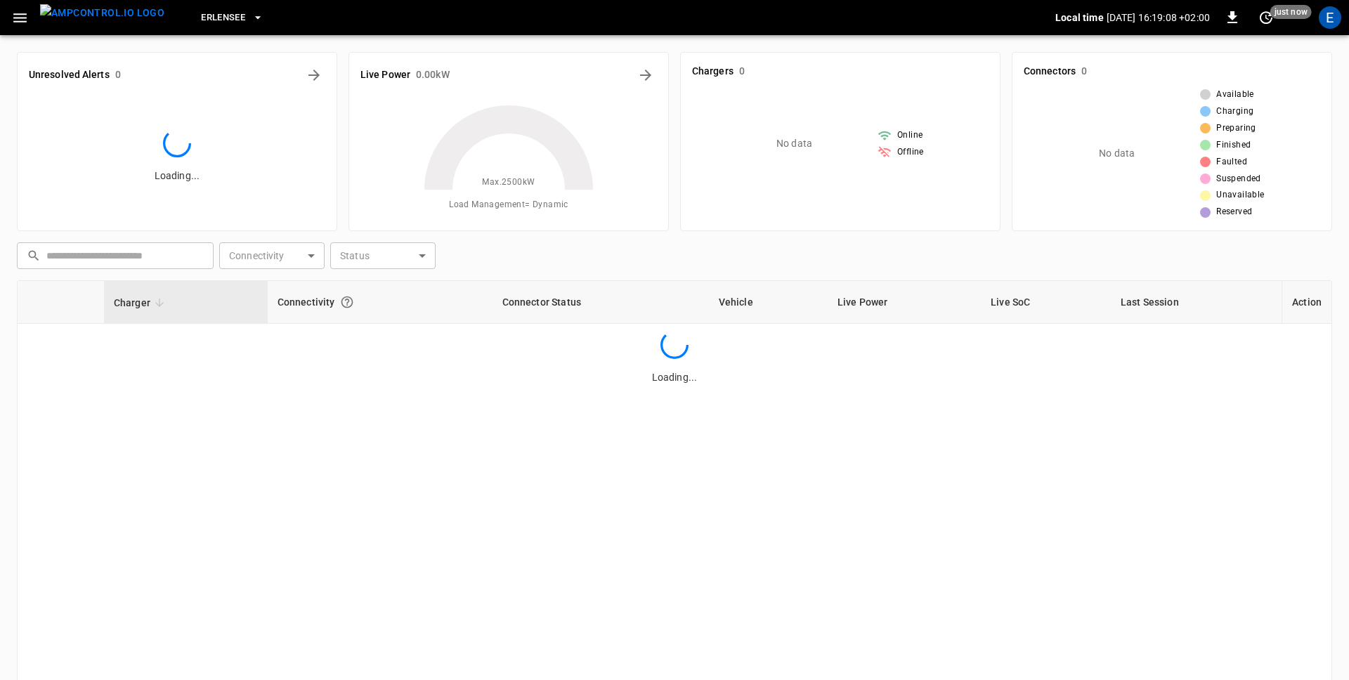
click at [18, 20] on icon "button" at bounding box center [19, 17] width 13 height 9
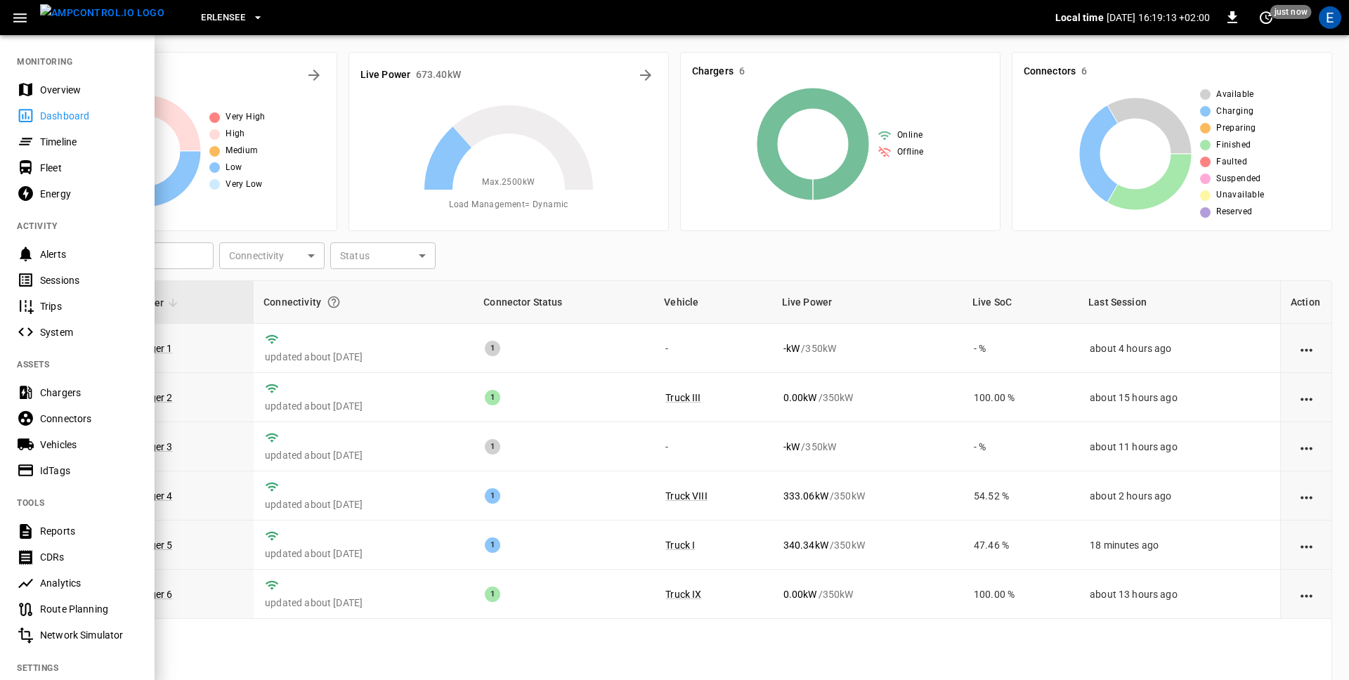
click at [60, 172] on div "Fleet" at bounding box center [89, 168] width 98 height 14
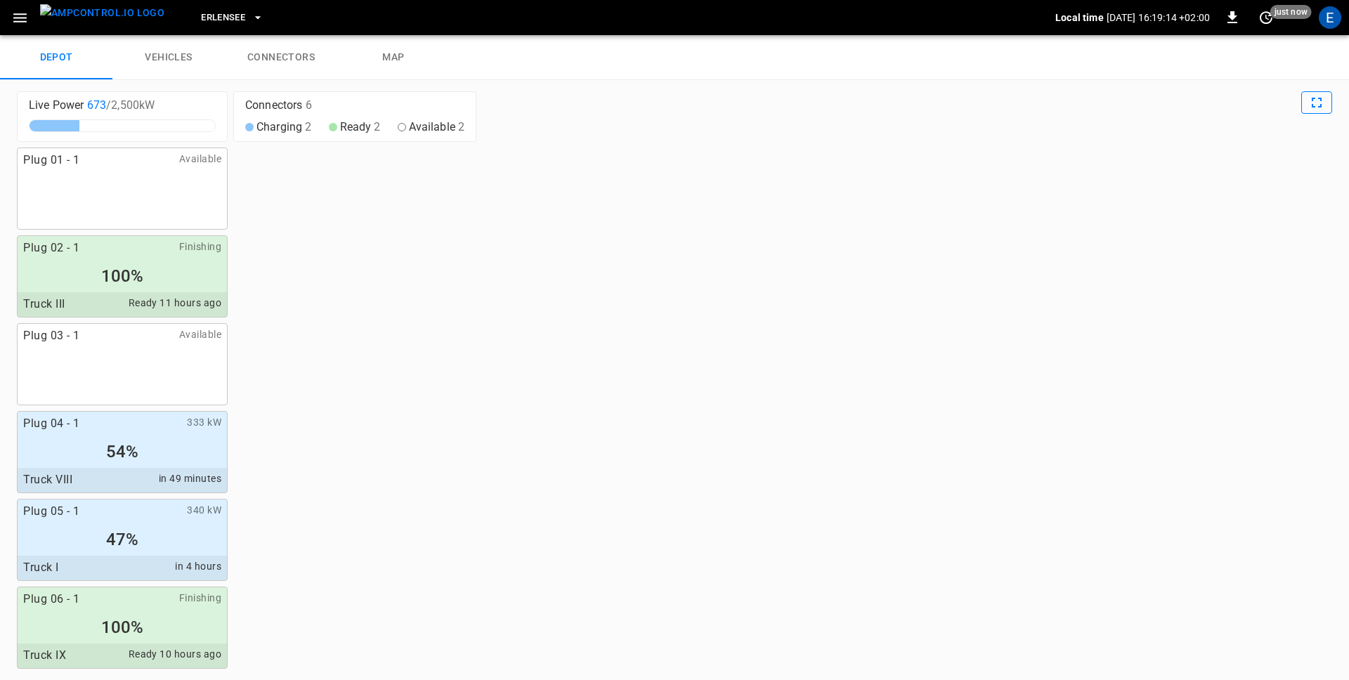
click at [1319, 101] on icon "Full Screen" at bounding box center [1317, 102] width 17 height 17
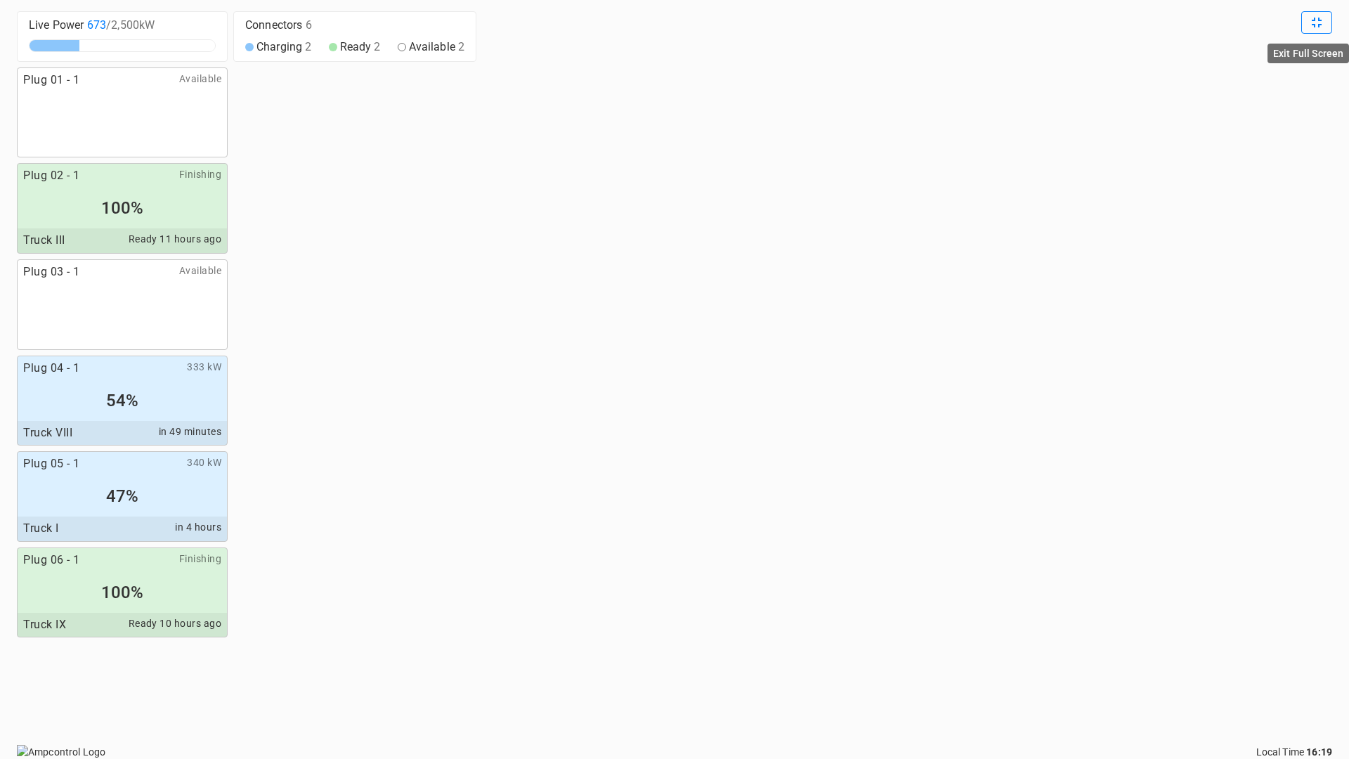
click at [1234, 373] on div "Plug 01 - 1 Available Plug 02 - 1 Finishing 100% Truck III Ready 11 hours ago P…" at bounding box center [675, 400] width 1316 height 666
click at [1315, 22] on icon "Exit Full Screen" at bounding box center [1317, 22] width 17 height 17
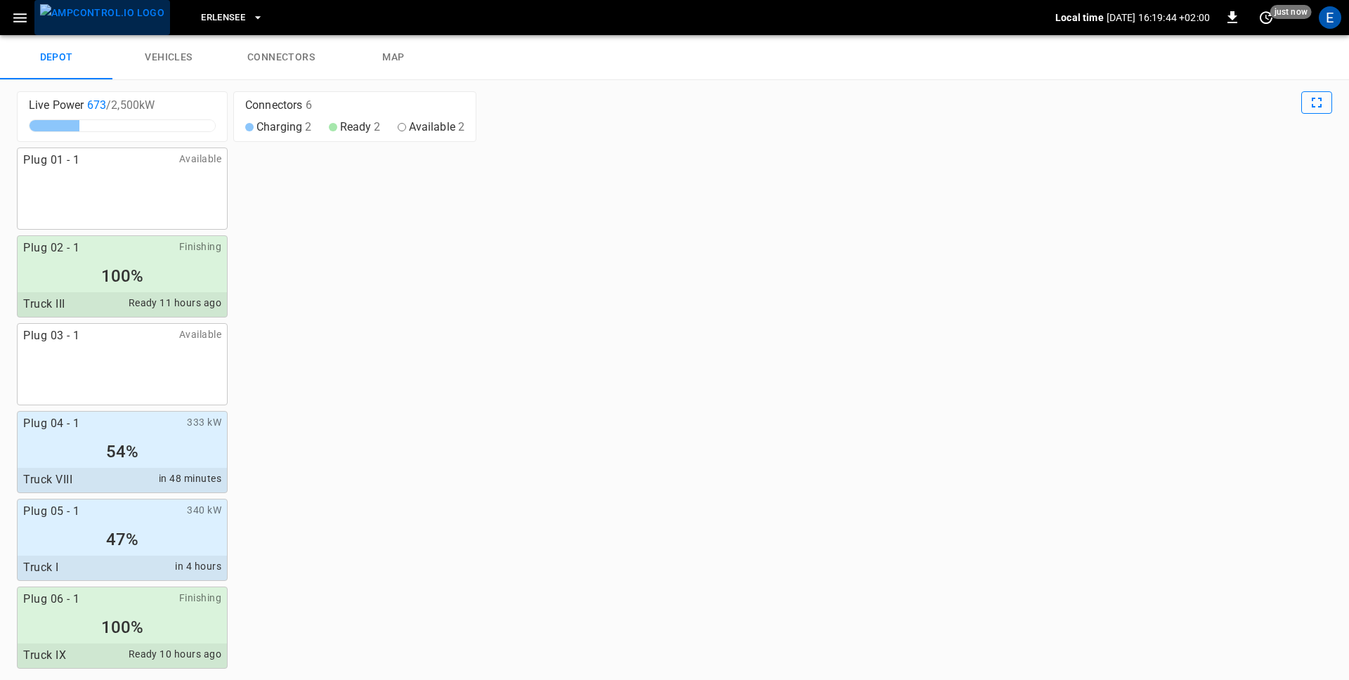
click at [102, 22] on img "menu" at bounding box center [102, 13] width 124 height 18
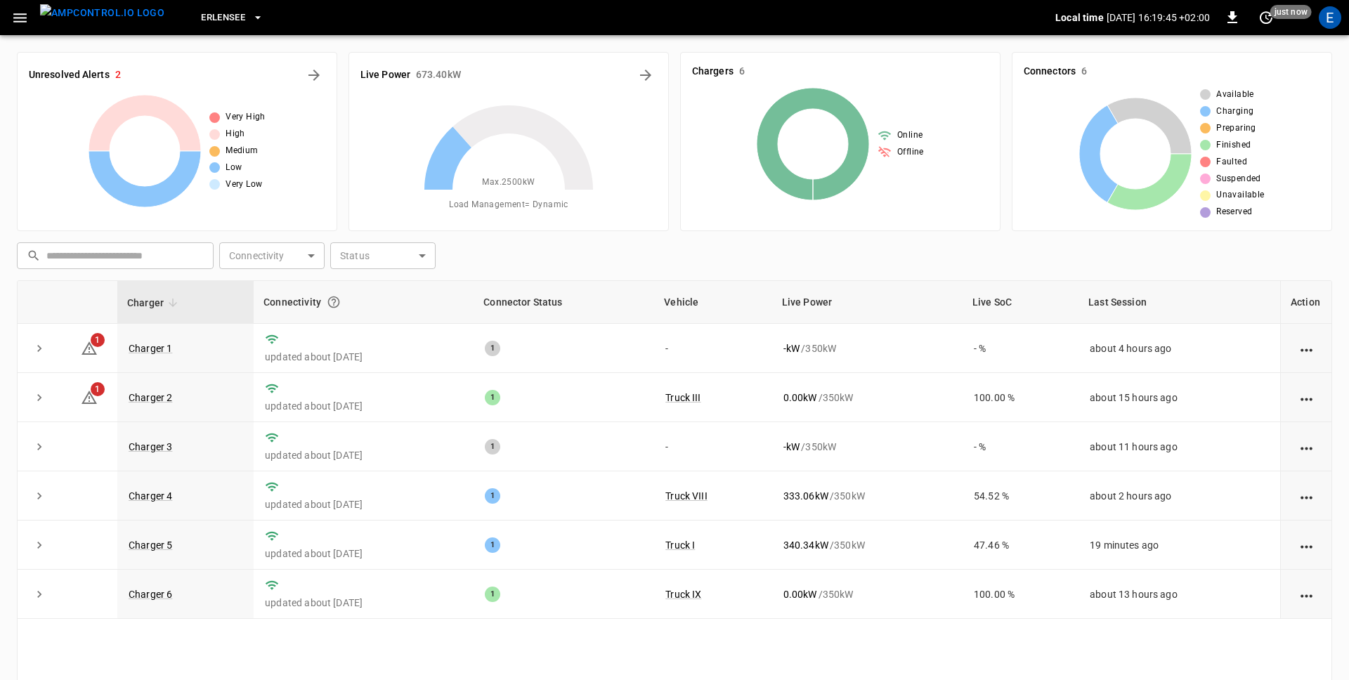
click at [533, 238] on icon at bounding box center [509, 190] width 176 height 176
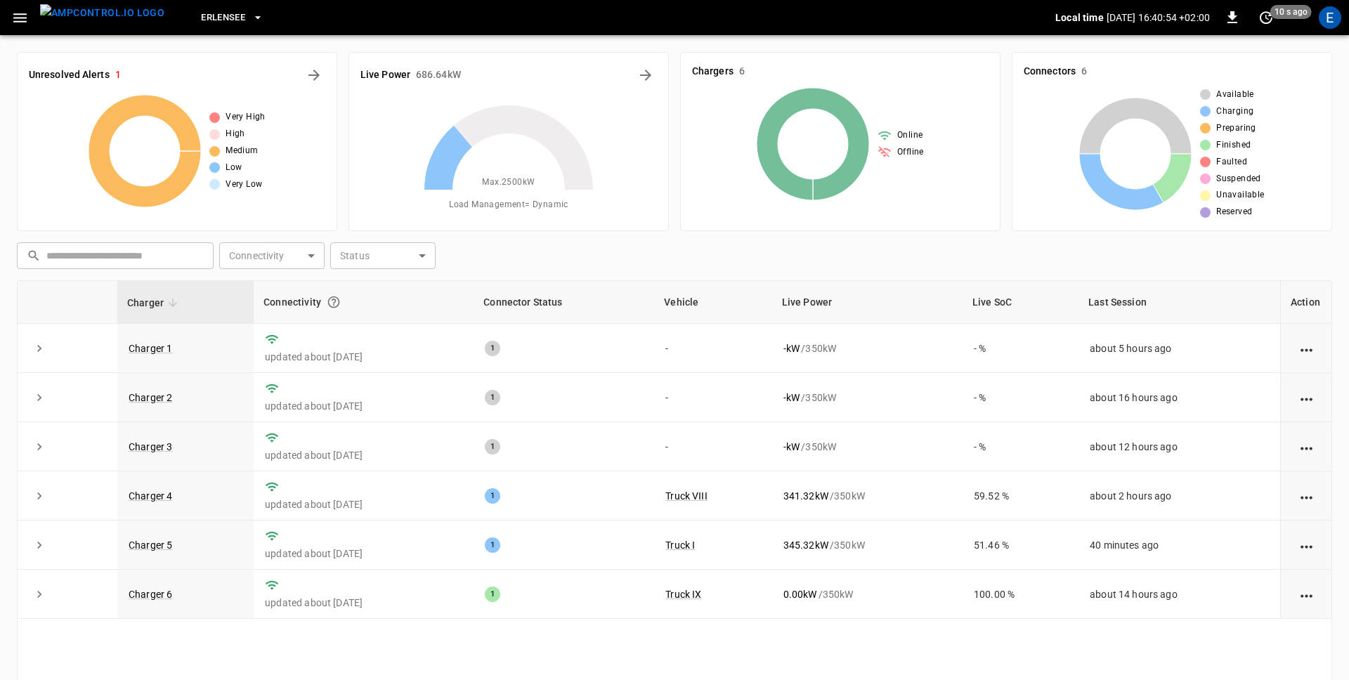
click at [31, 18] on button "button" at bounding box center [20, 18] width 29 height 26
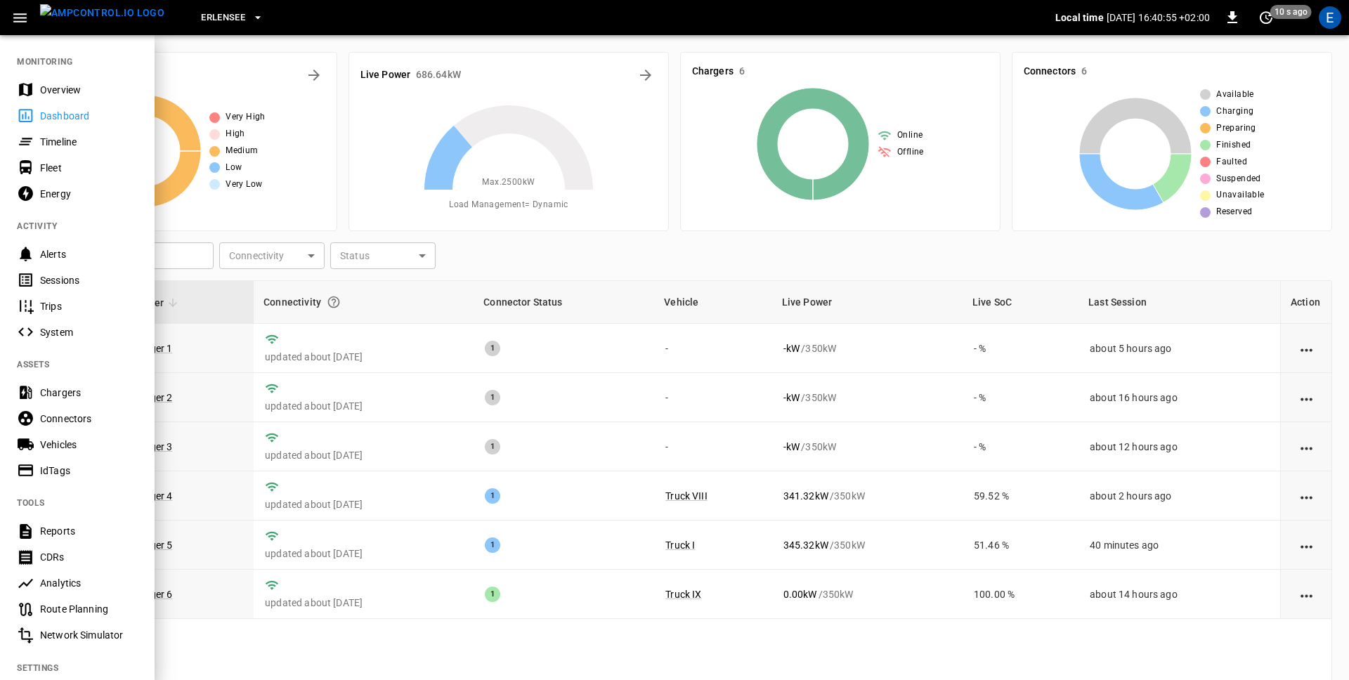
scroll to position [18, 0]
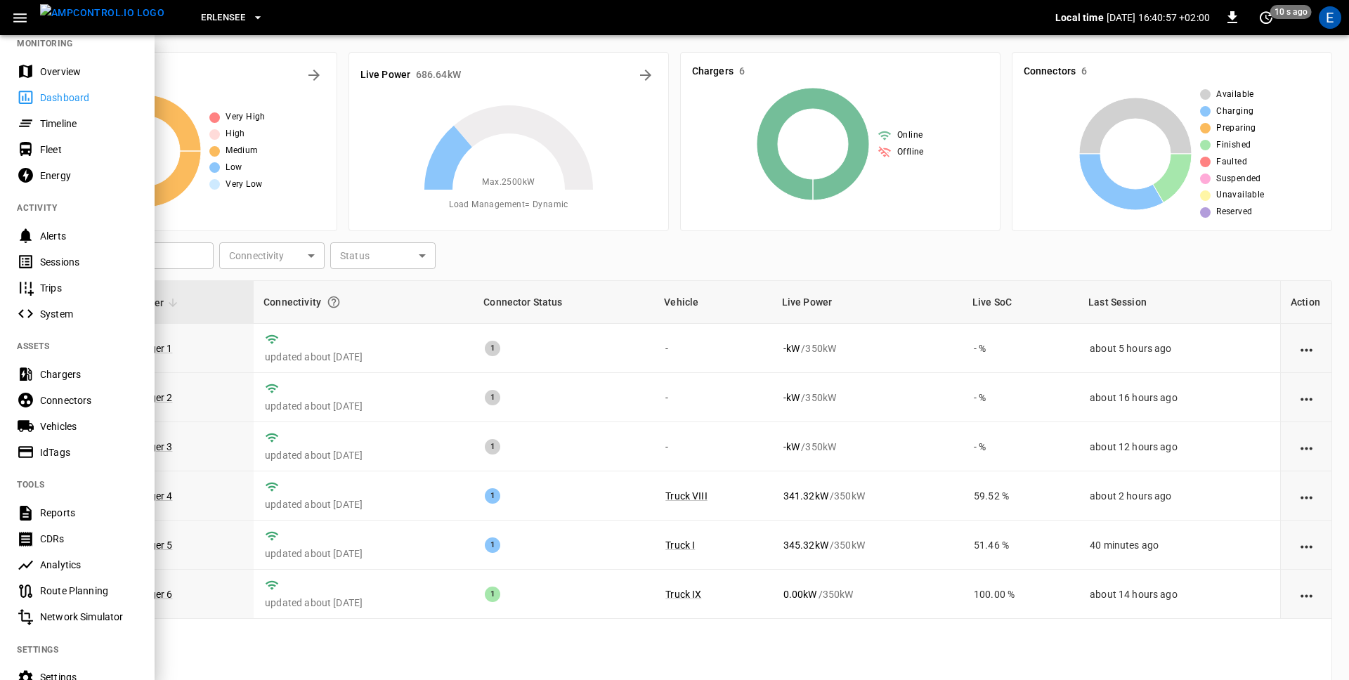
click at [56, 426] on div "Vehicles" at bounding box center [89, 427] width 98 height 14
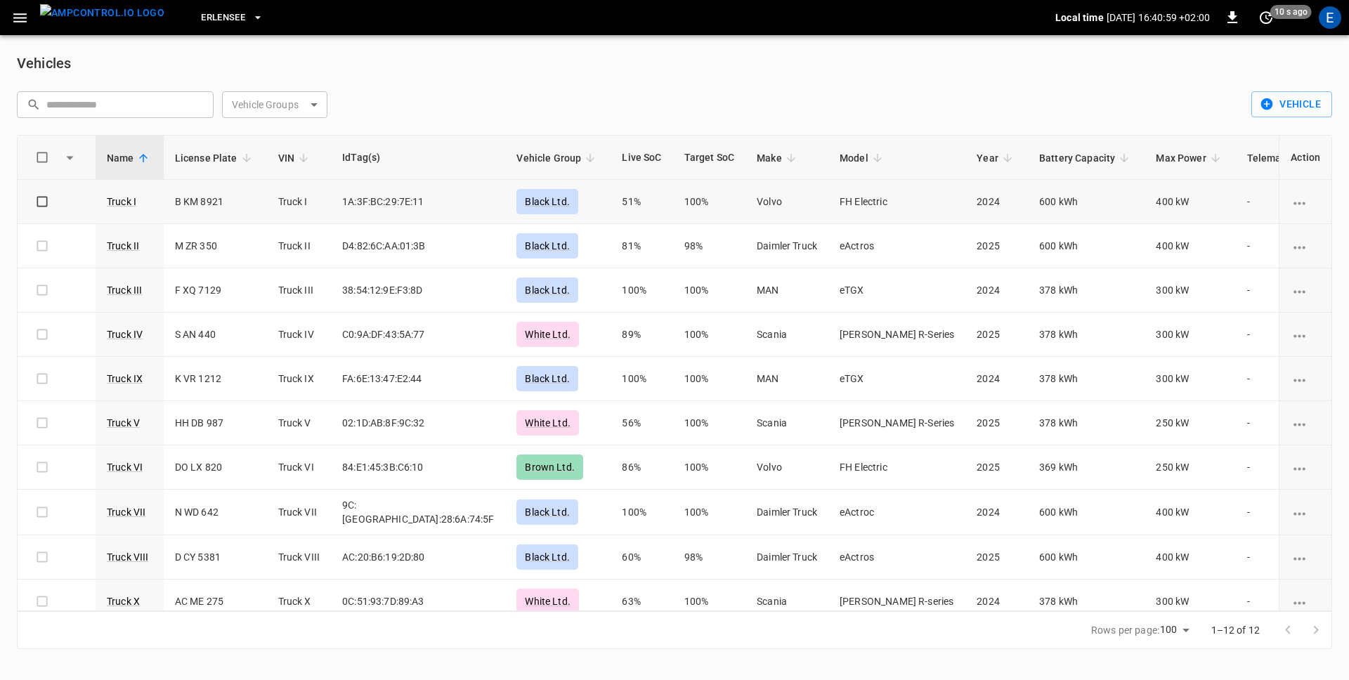
click at [517, 198] on div "Black Ltd." at bounding box center [548, 201] width 62 height 25
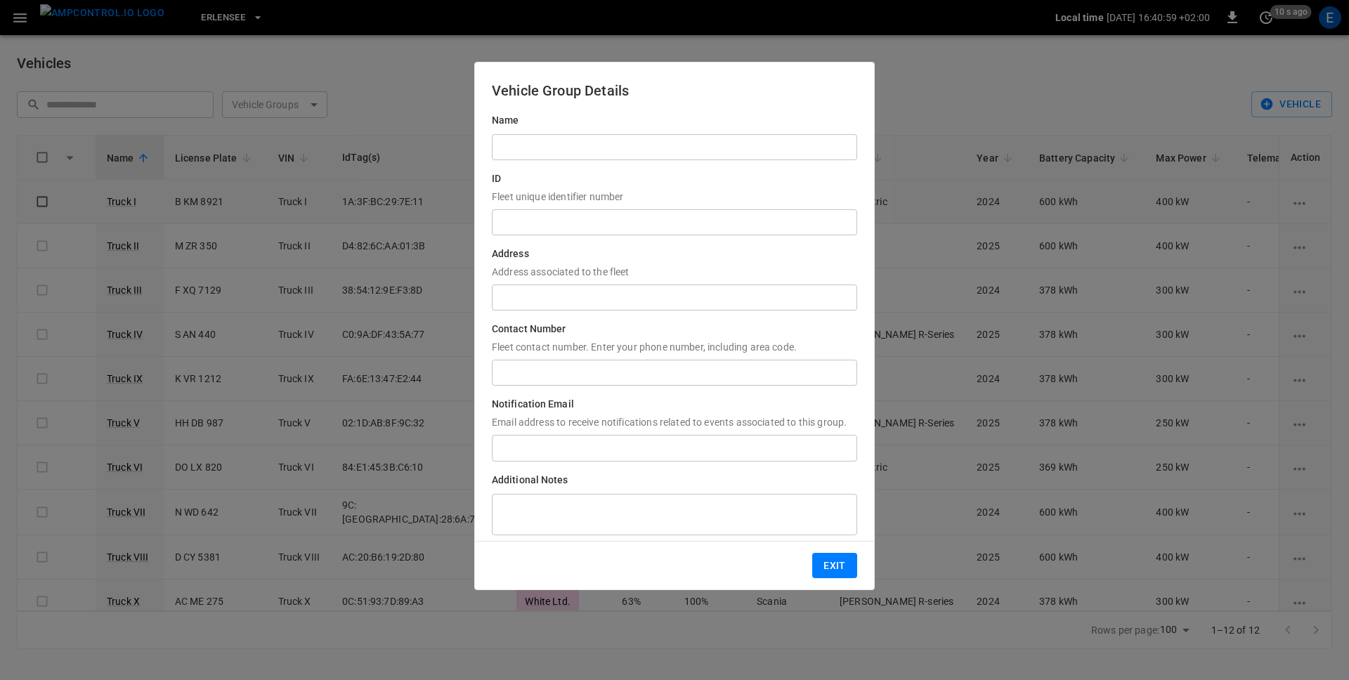
type input "**********"
click at [843, 569] on button "Exit" at bounding box center [834, 566] width 45 height 26
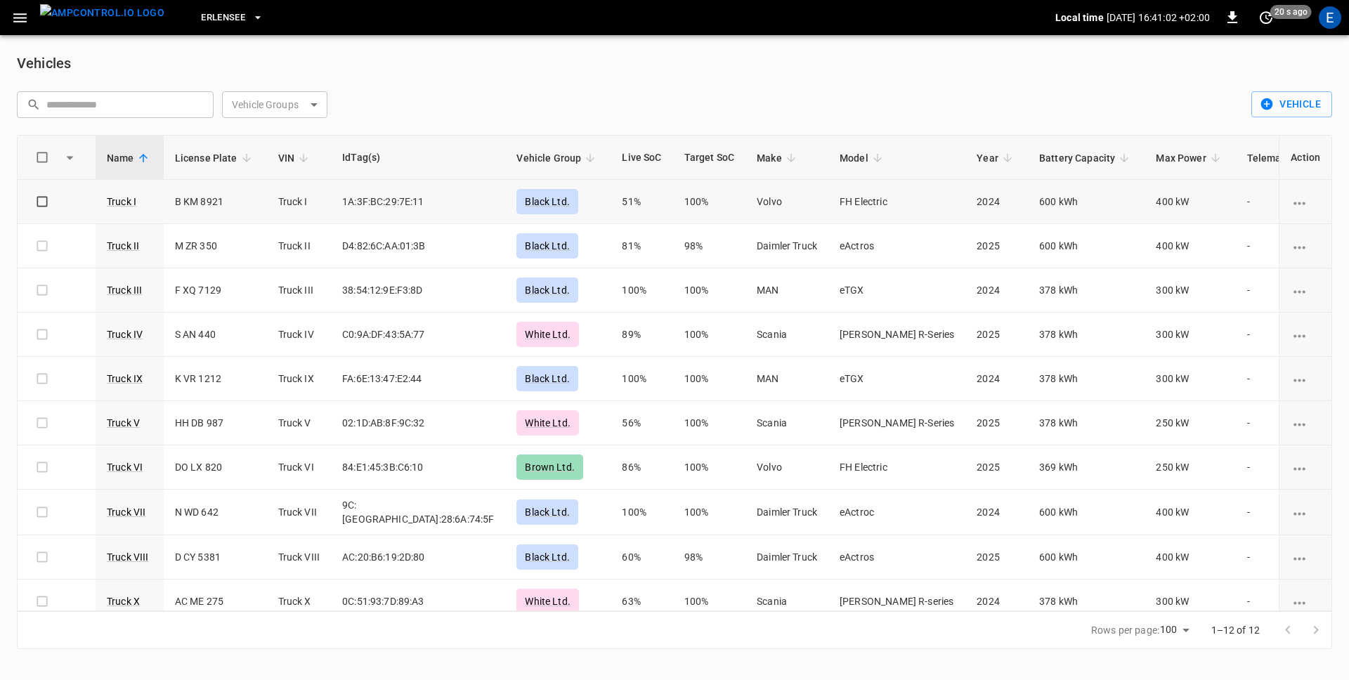
click at [83, 21] on img "menu" at bounding box center [102, 13] width 124 height 18
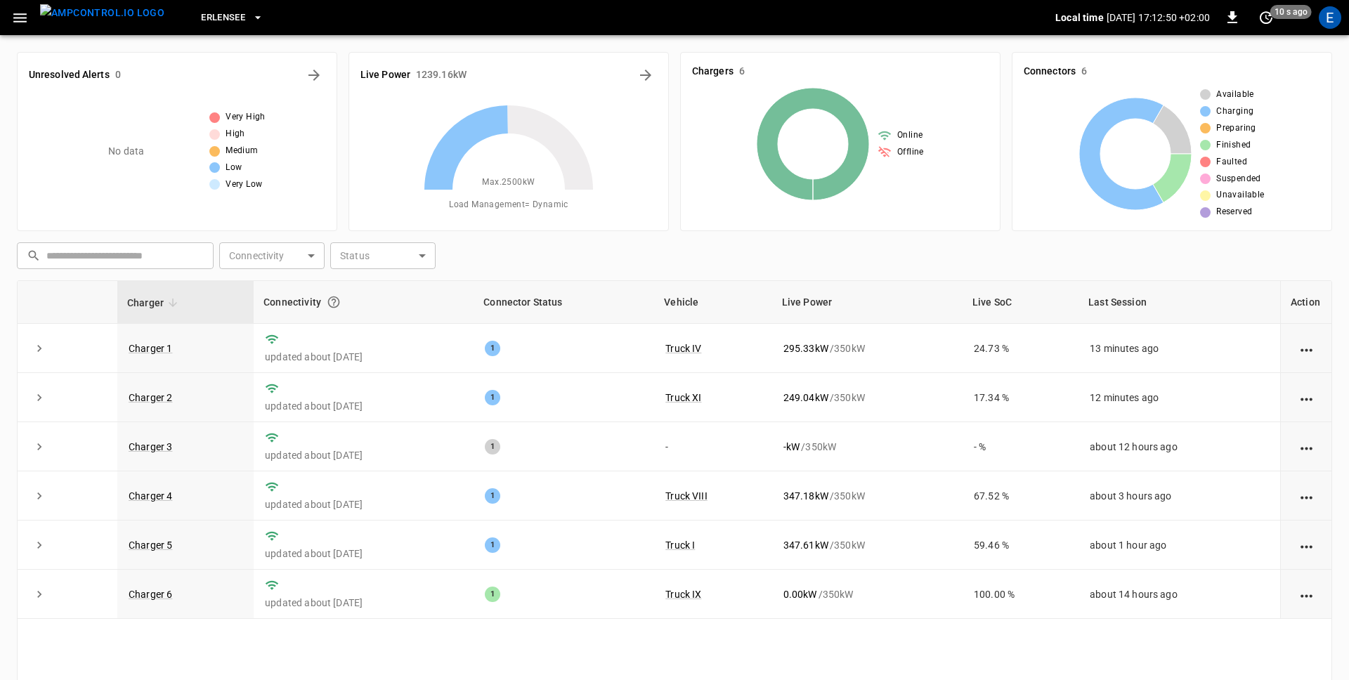
click at [20, 18] on icon "button" at bounding box center [19, 17] width 13 height 9
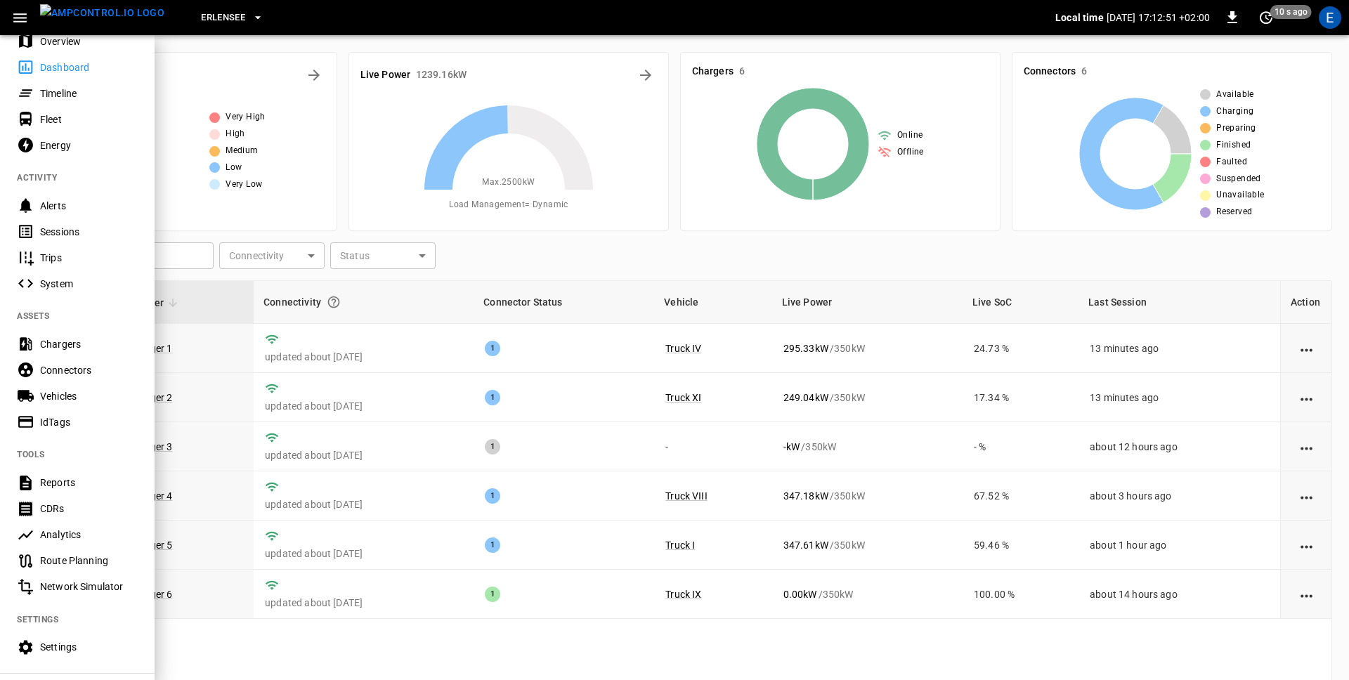
scroll to position [66, 0]
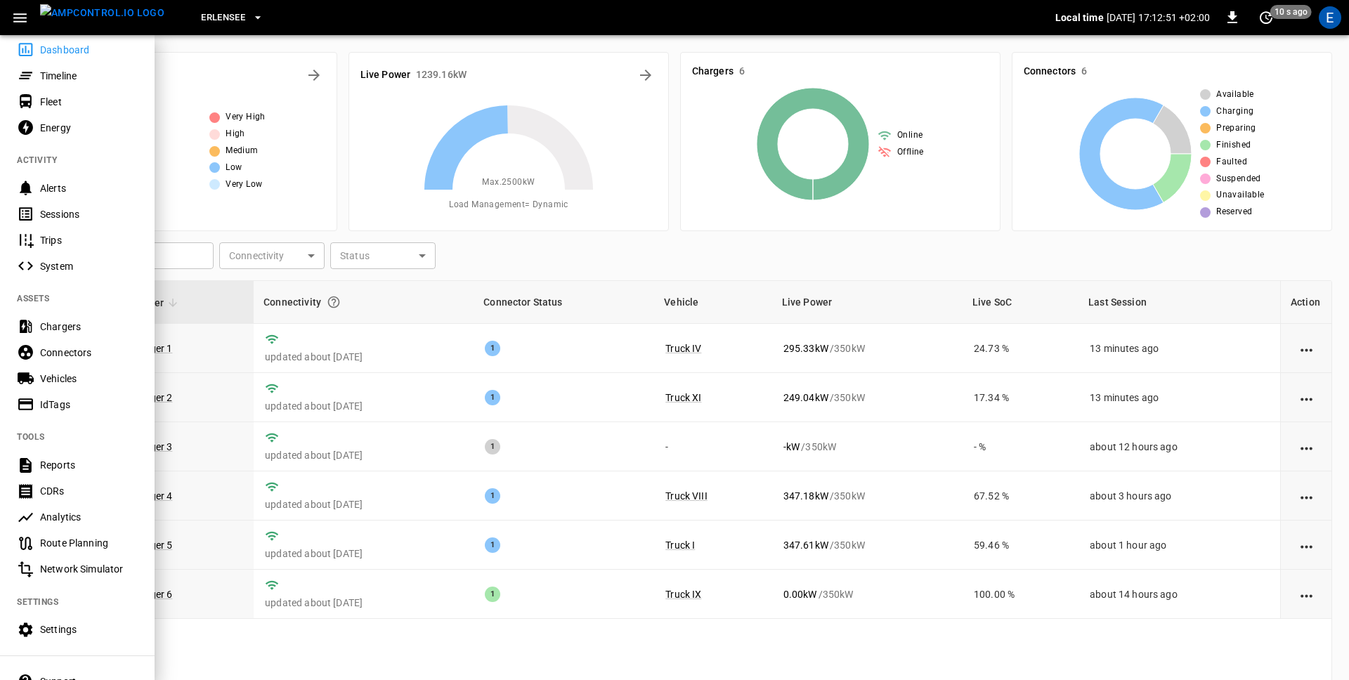
click at [48, 375] on div "Vehicles" at bounding box center [89, 379] width 98 height 14
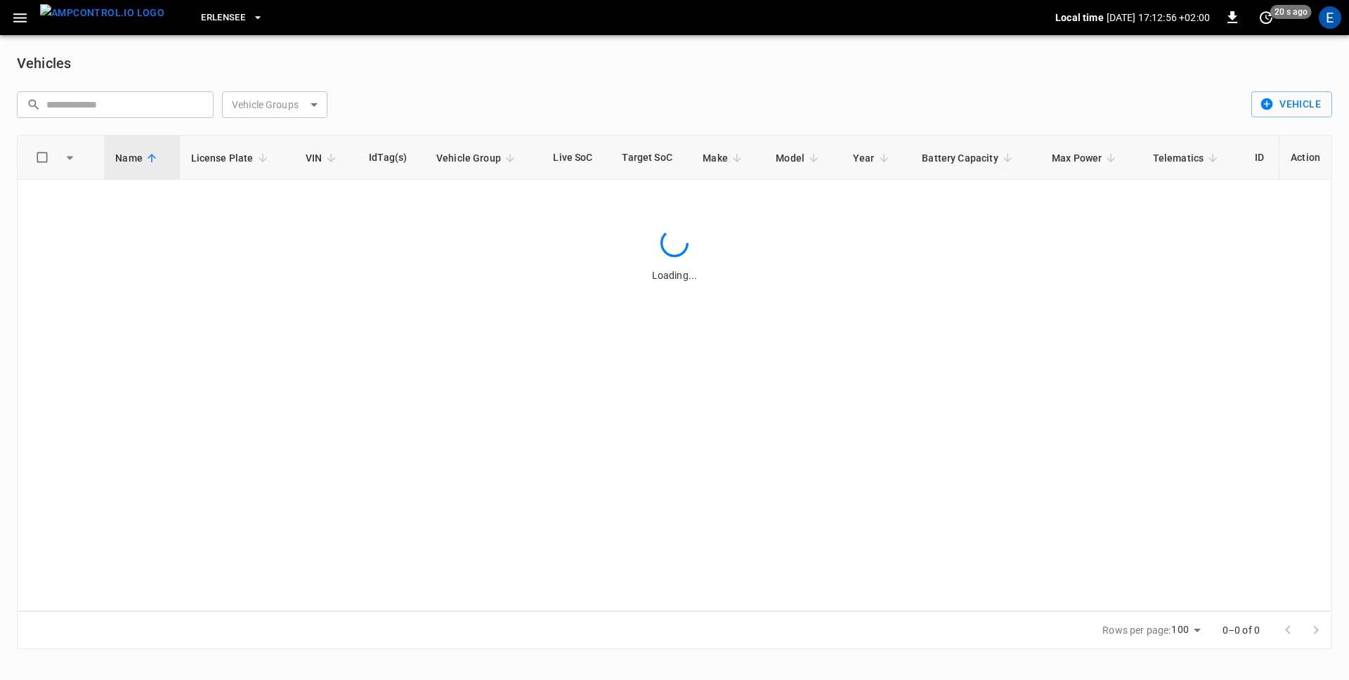
click at [198, 64] on div "Vehicles" at bounding box center [675, 63] width 1316 height 22
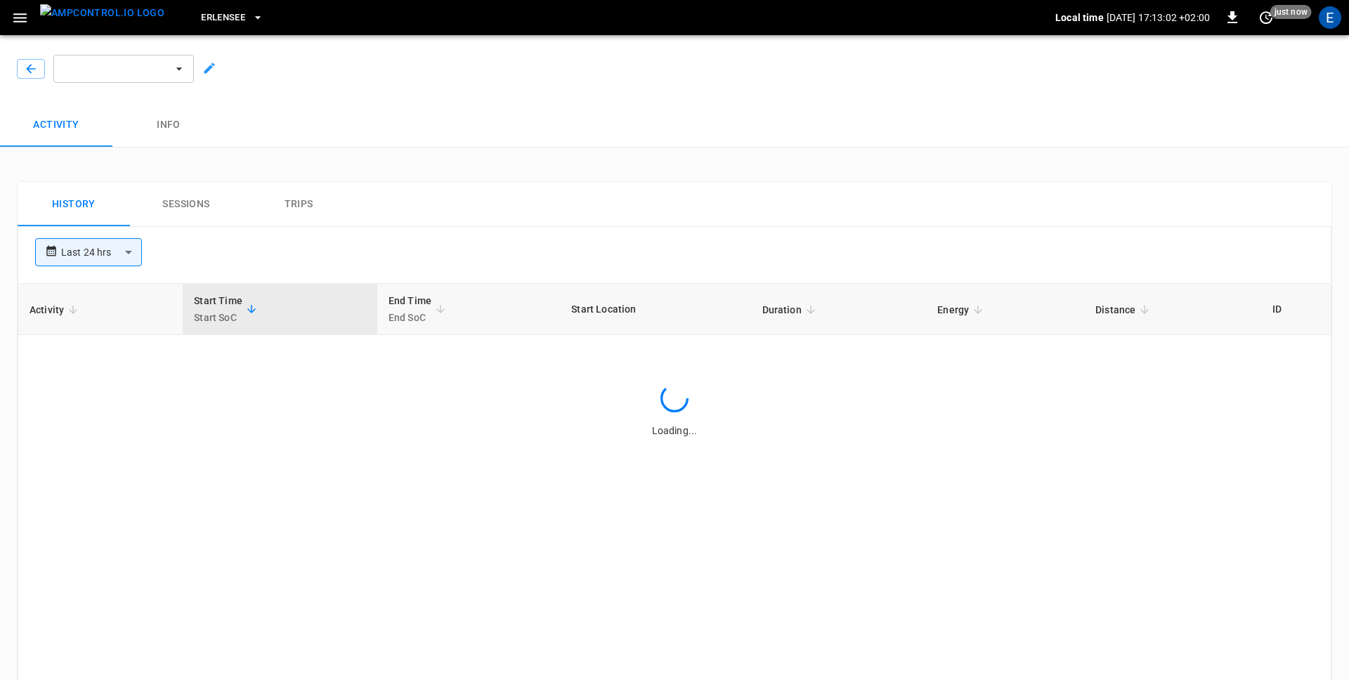
click at [202, 61] on icon at bounding box center [209, 68] width 14 height 14
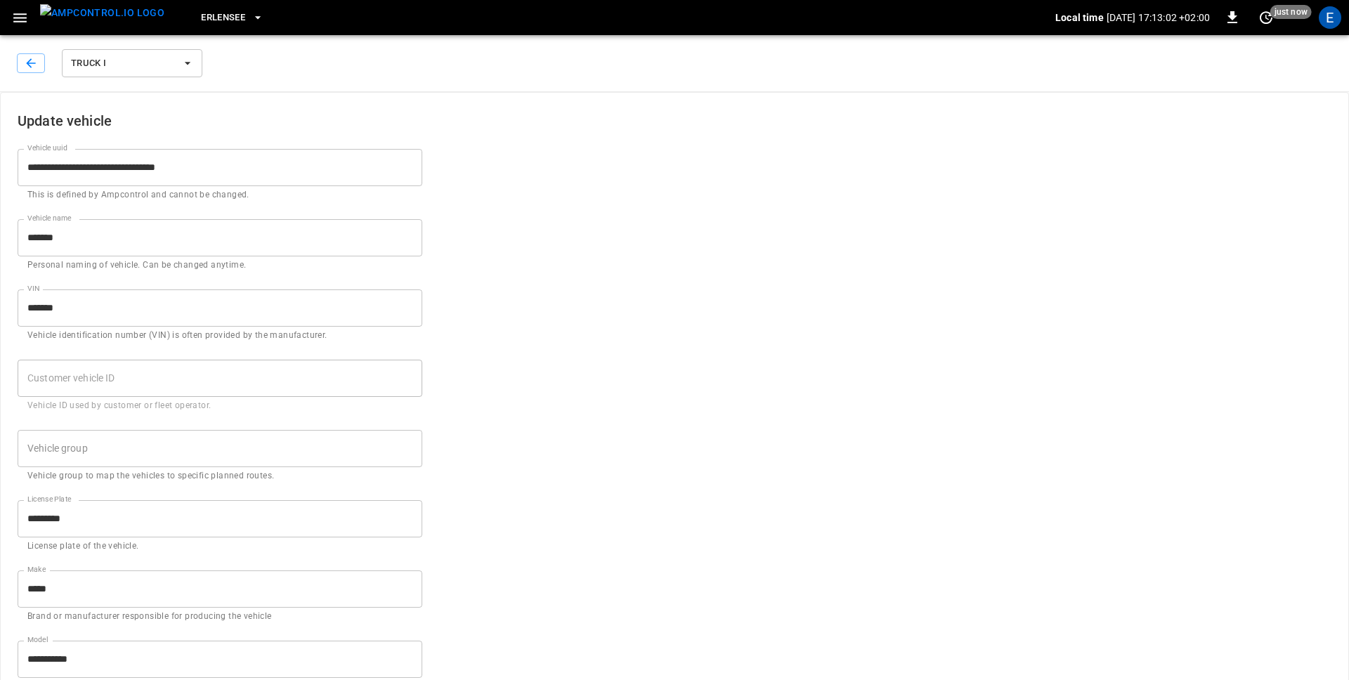
type input "**********"
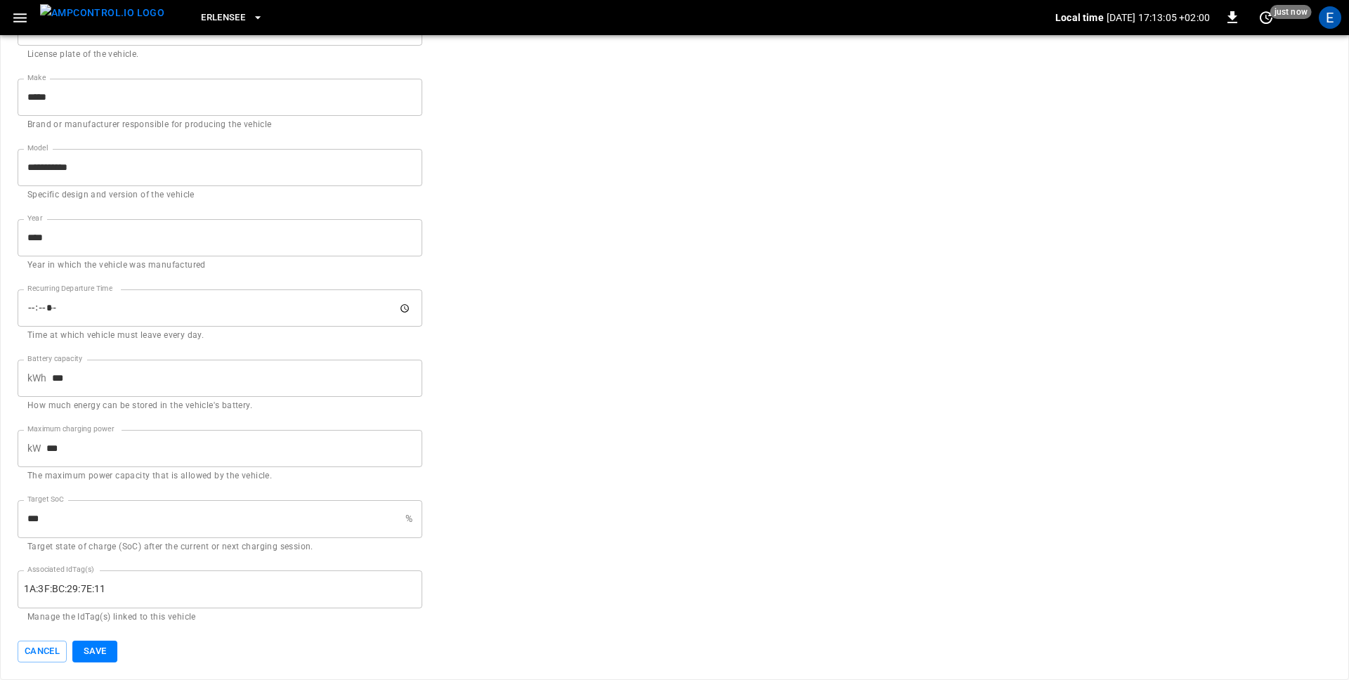
scroll to position [491, 0]
click at [611, 335] on form "**********" at bounding box center [675, 132] width 1314 height 1062
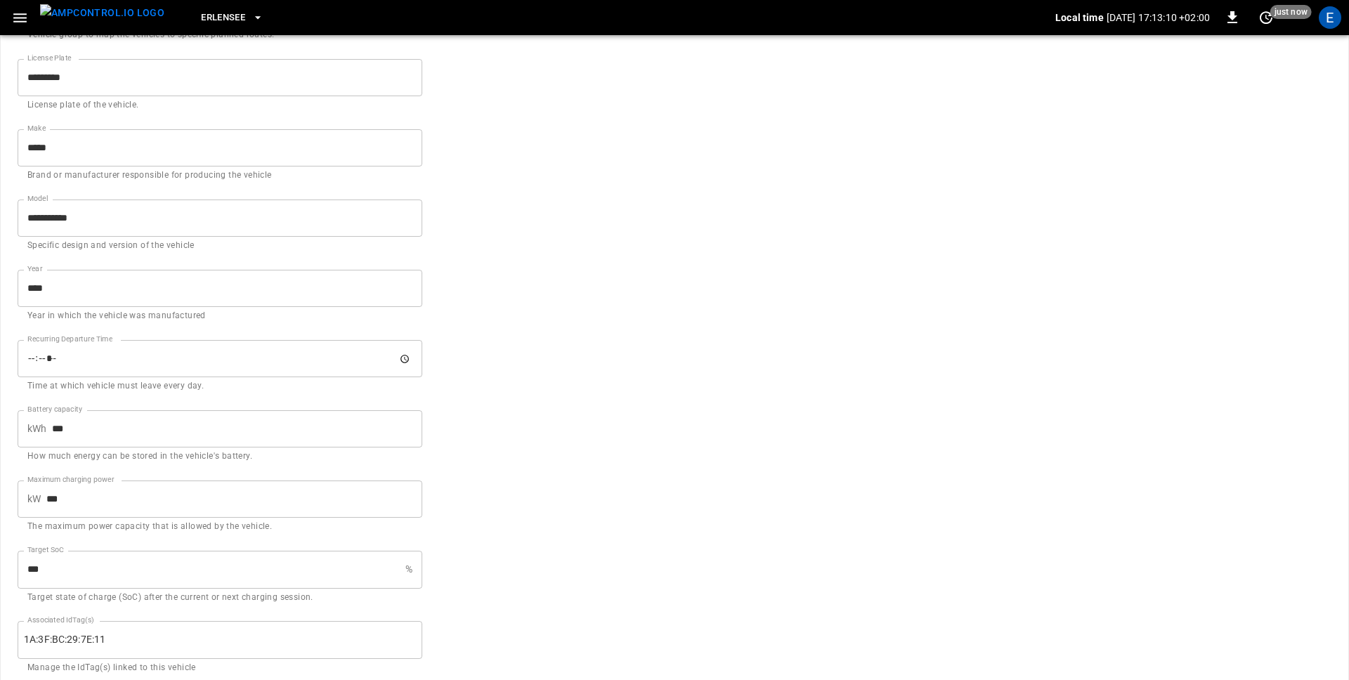
scroll to position [138, 0]
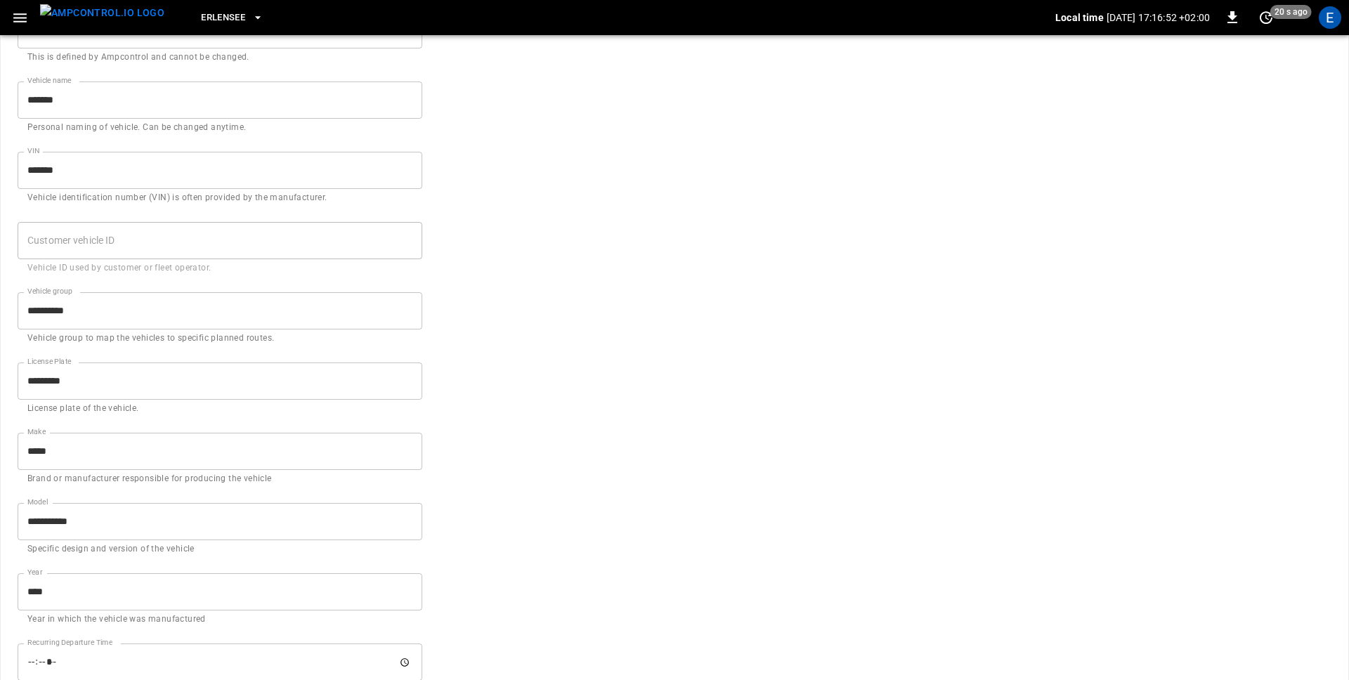
click at [14, 24] on icon "button" at bounding box center [20, 18] width 18 height 18
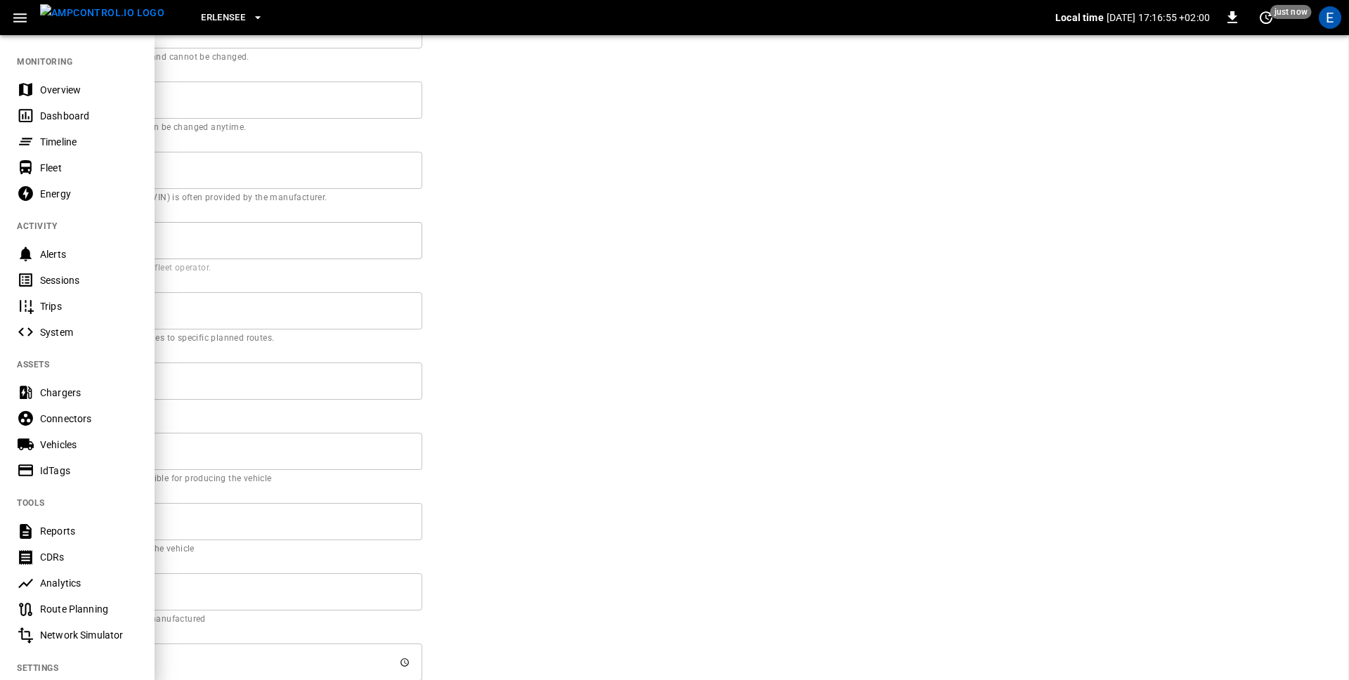
click at [741, 122] on div at bounding box center [674, 340] width 1349 height 680
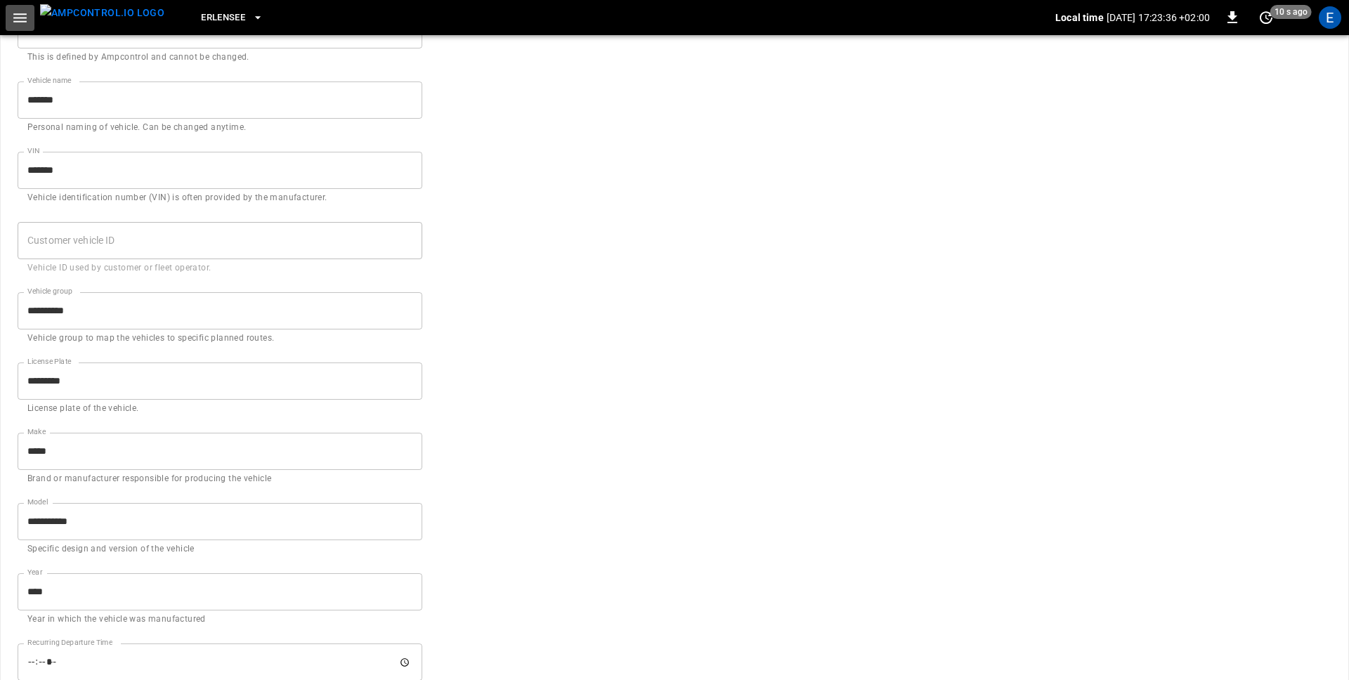
click at [21, 17] on icon "button" at bounding box center [19, 17] width 13 height 9
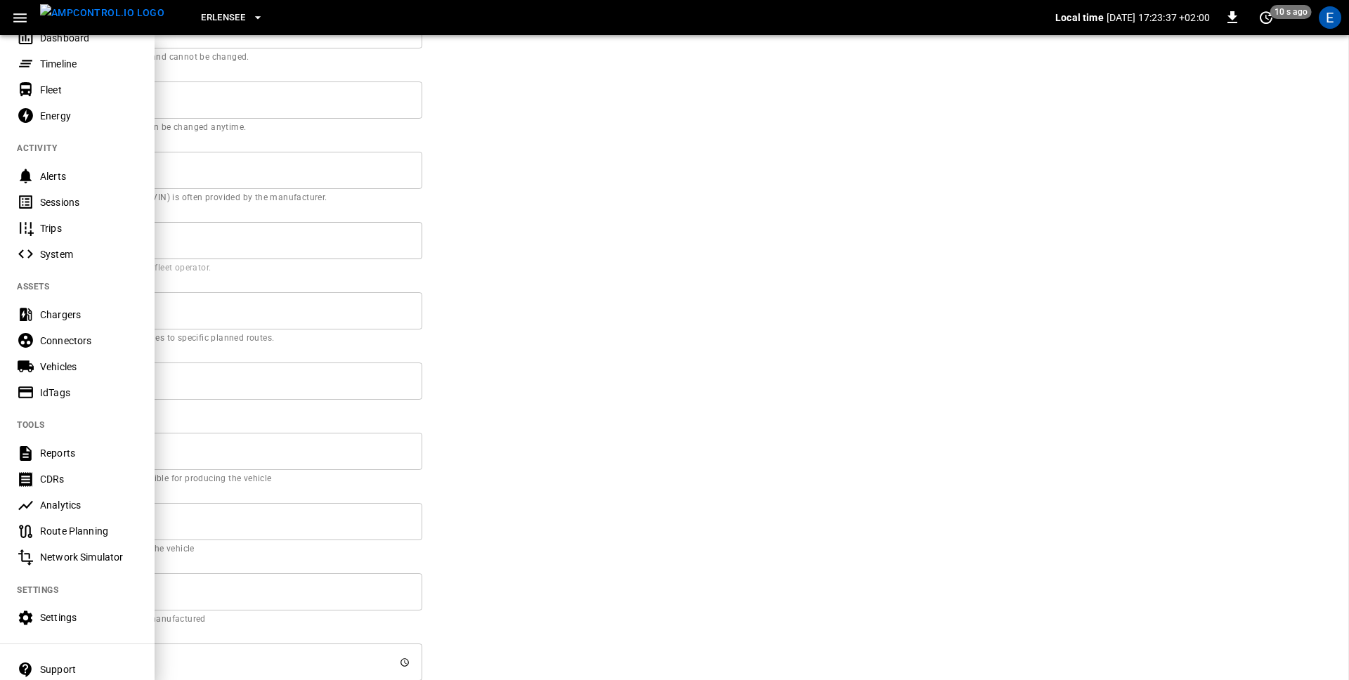
scroll to position [101, 0]
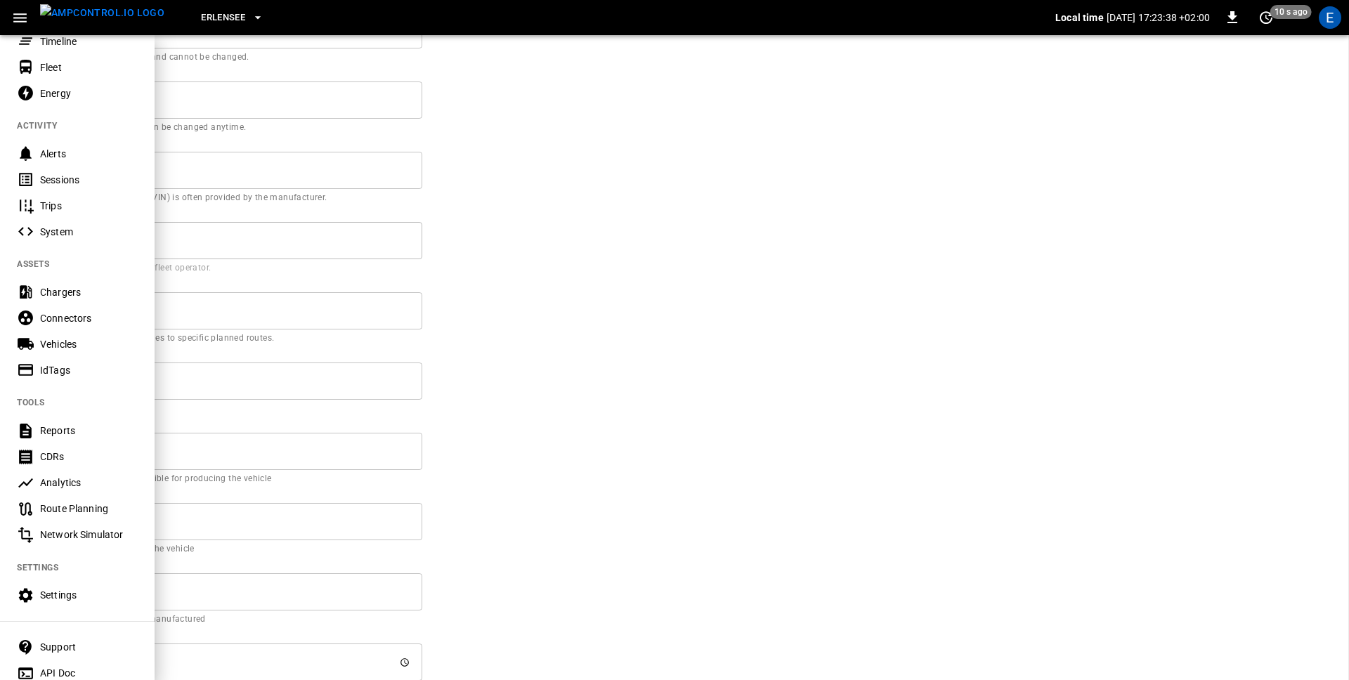
click at [53, 587] on div "Settings" at bounding box center [77, 596] width 155 height 26
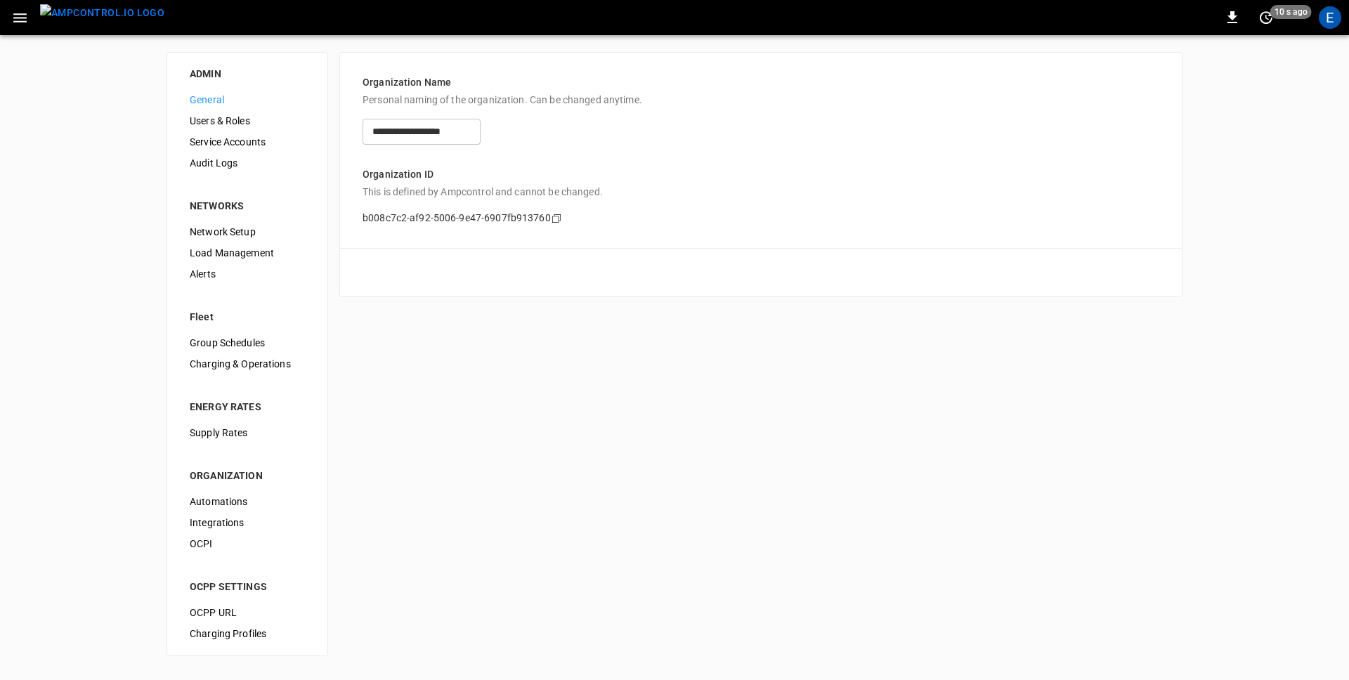
click at [217, 496] on span "Automations" at bounding box center [247, 502] width 115 height 15
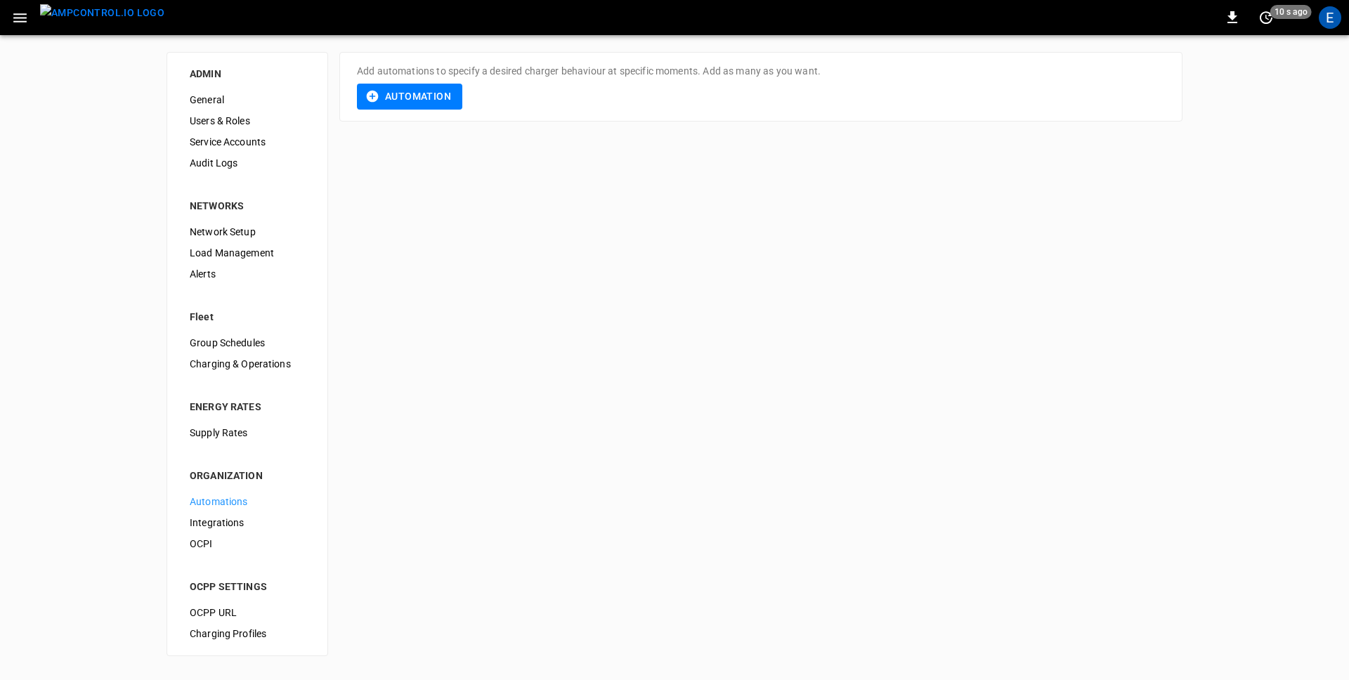
click at [423, 114] on div "Add automations to specify a desired charger behaviour at specific moments. Add…" at bounding box center [760, 87] width 843 height 70
click at [415, 94] on button "Automation" at bounding box center [409, 97] width 105 height 26
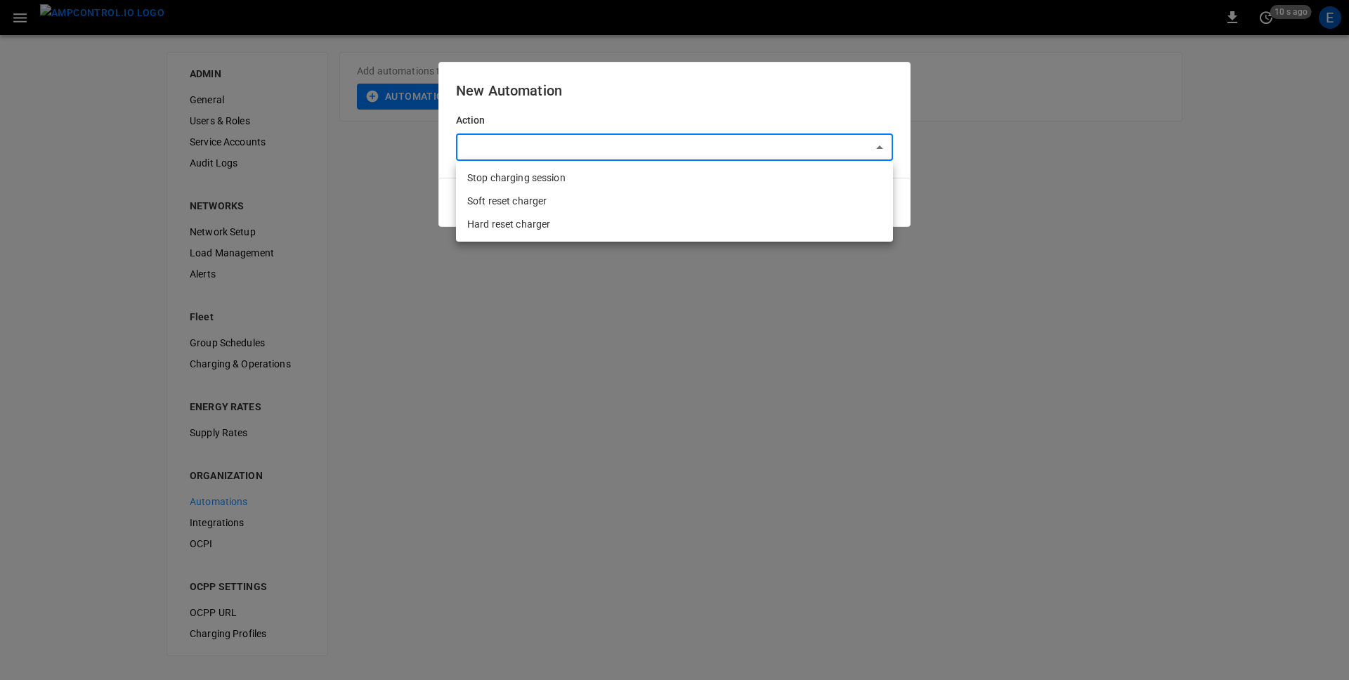
click at [577, 150] on body "0 10 s ago E ADMIN General Users & Roles Service Accounts Audit Logs NETWORKS N…" at bounding box center [674, 336] width 1349 height 673
click at [572, 179] on li "Stop charging session" at bounding box center [674, 178] width 437 height 23
type input "**********"
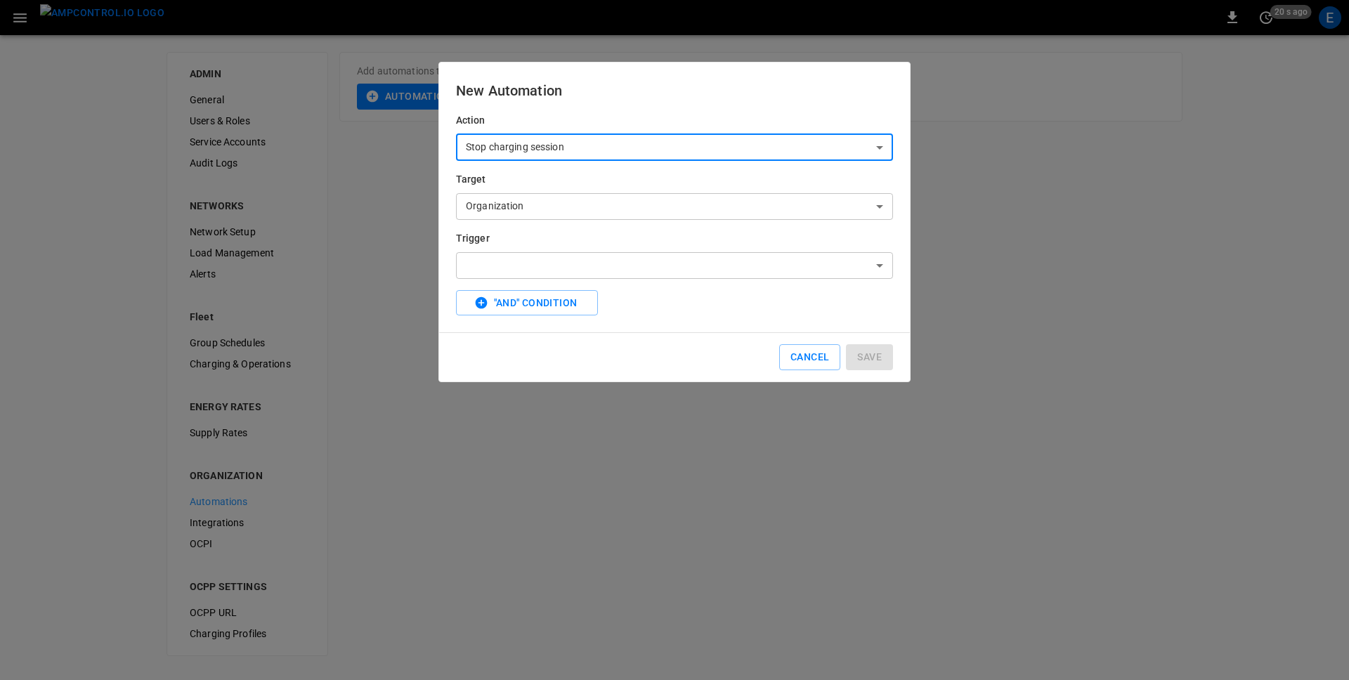
click at [612, 207] on body "0 20 s ago E ADMIN General Users & Roles Service Accounts Audit Logs NETWORKS N…" at bounding box center [674, 336] width 1349 height 673
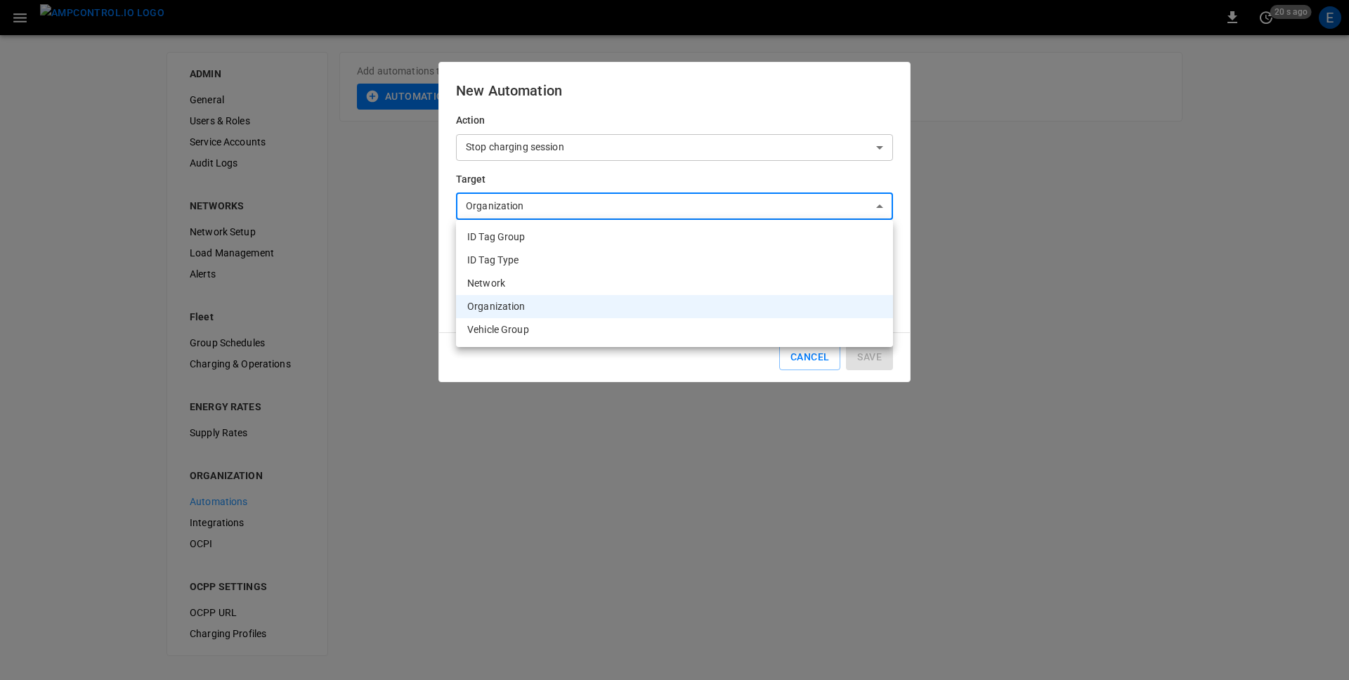
click at [602, 337] on li "Vehicle Group" at bounding box center [674, 329] width 437 height 23
type input "**********"
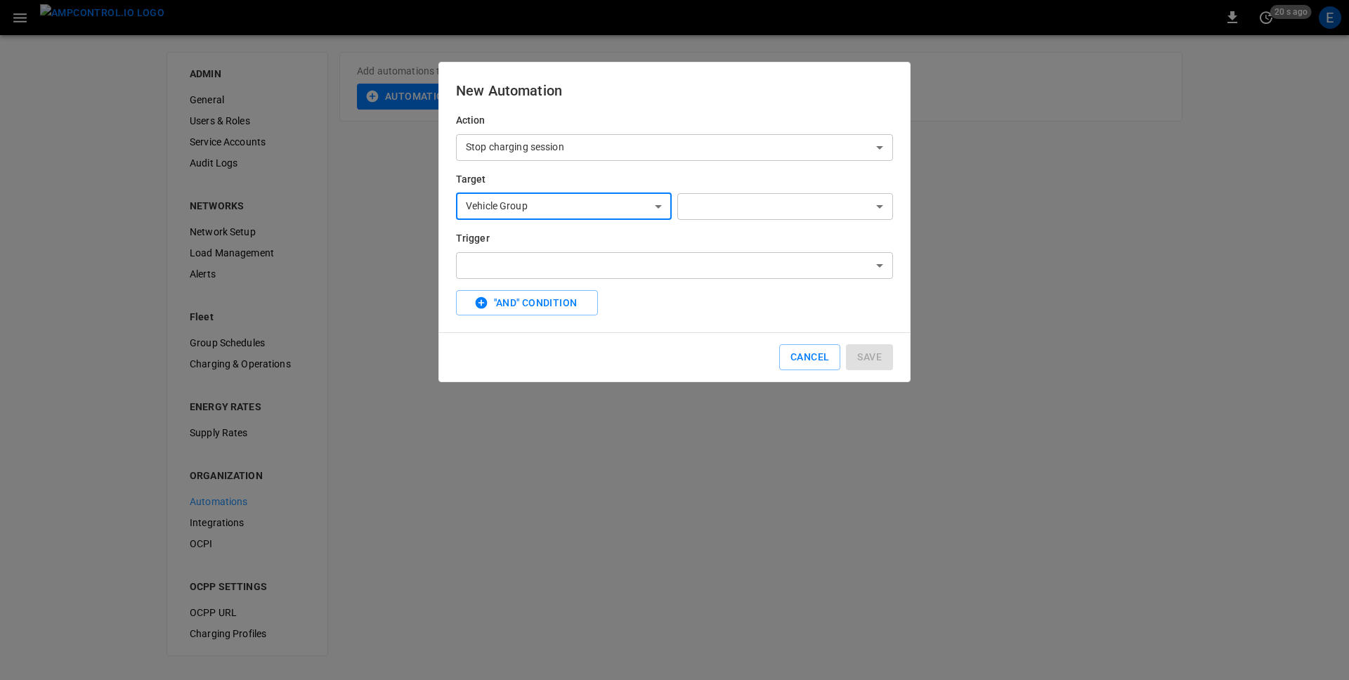
click at [685, 174] on div "**********" at bounding box center [672, 193] width 443 height 53
click at [597, 264] on body "0 20 s ago E ADMIN General Users & Roles Service Accounts Audit Logs NETWORKS N…" at bounding box center [674, 336] width 1349 height 673
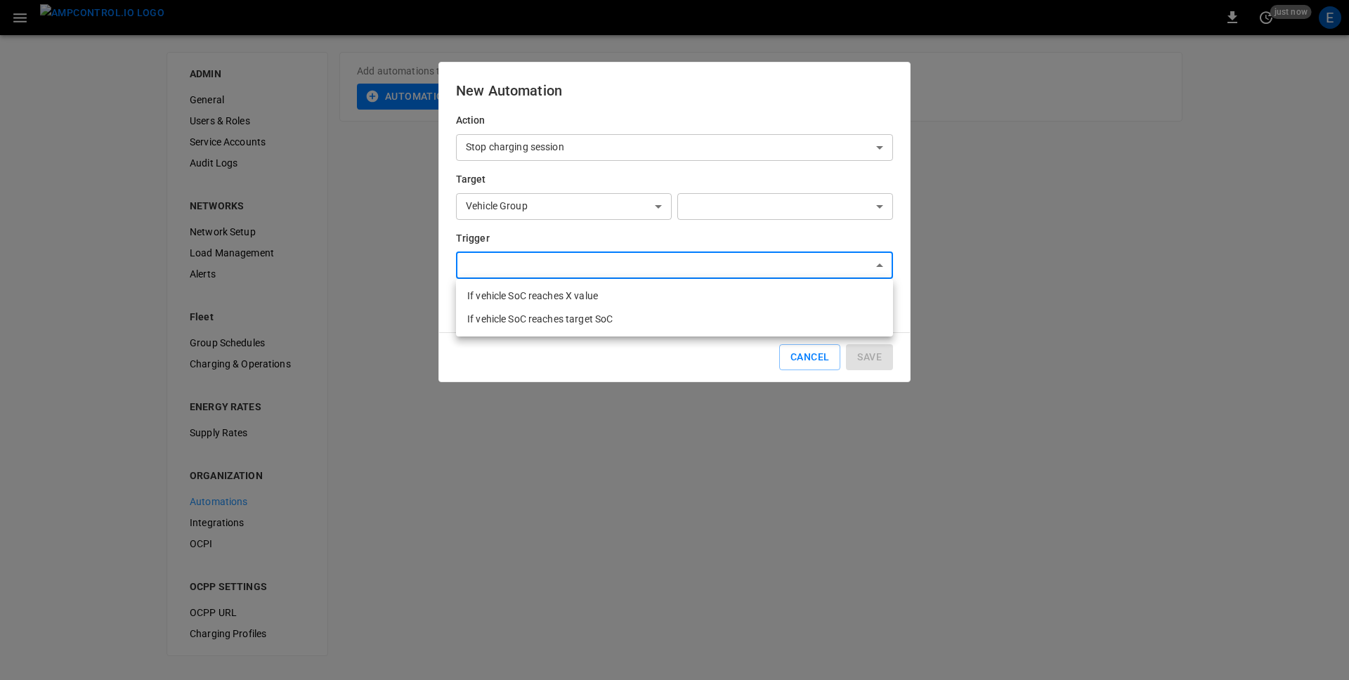
click at [1001, 215] on div at bounding box center [674, 340] width 1349 height 680
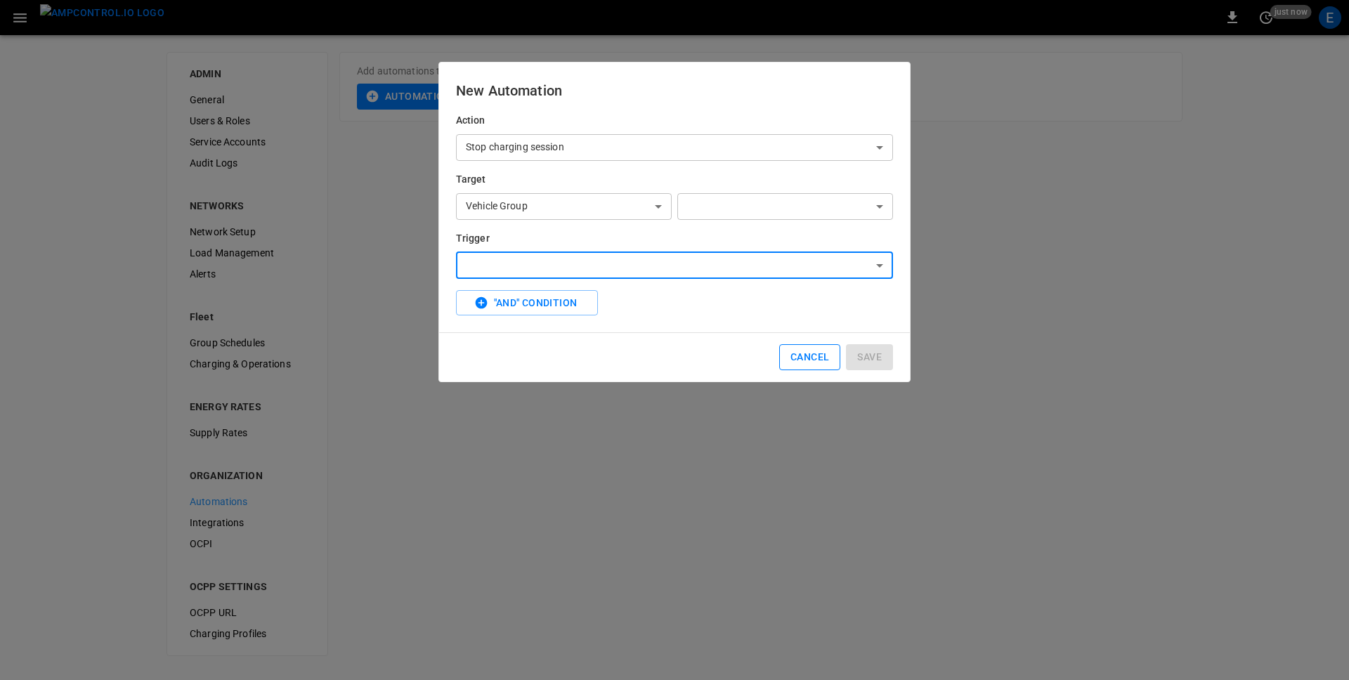
click at [801, 358] on button "Cancel" at bounding box center [809, 357] width 61 height 26
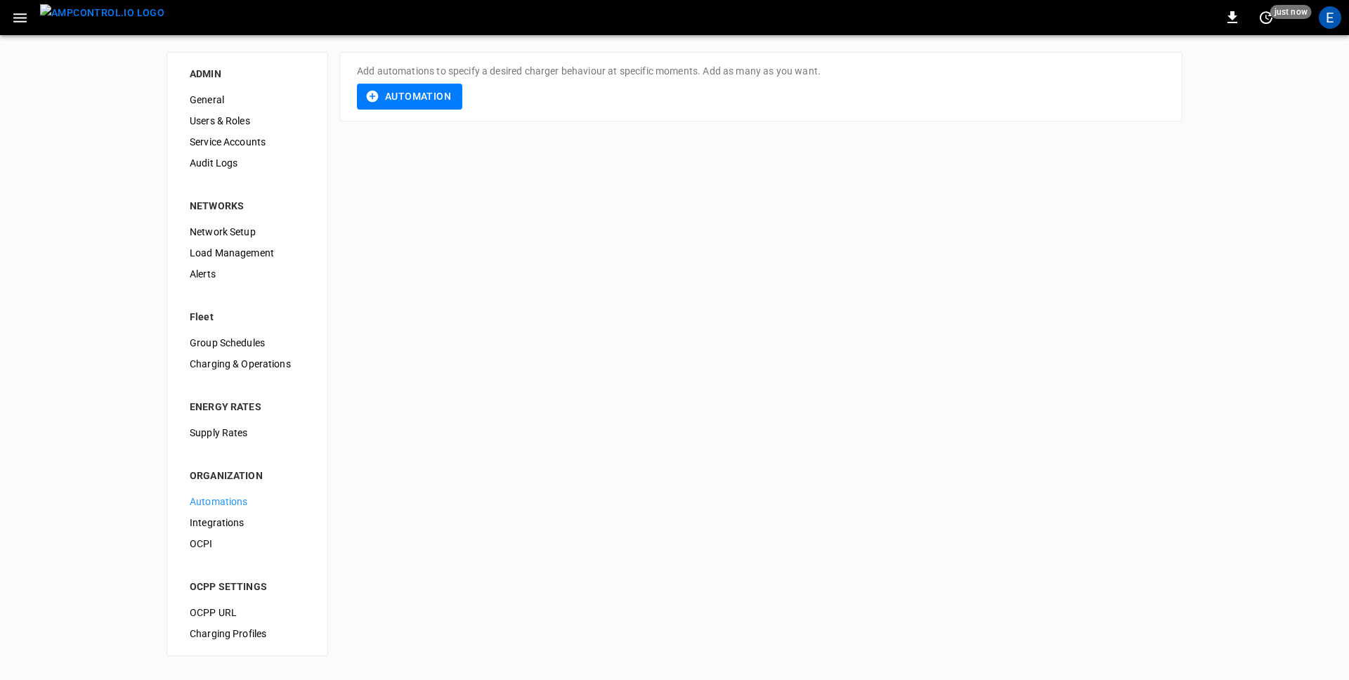
click at [833, 382] on div "ADMIN General Users & Roles Service Accounts Audit Logs NETWORKS Network Setup …" at bounding box center [674, 354] width 1349 height 638
click at [420, 103] on button "Automation" at bounding box center [409, 97] width 105 height 26
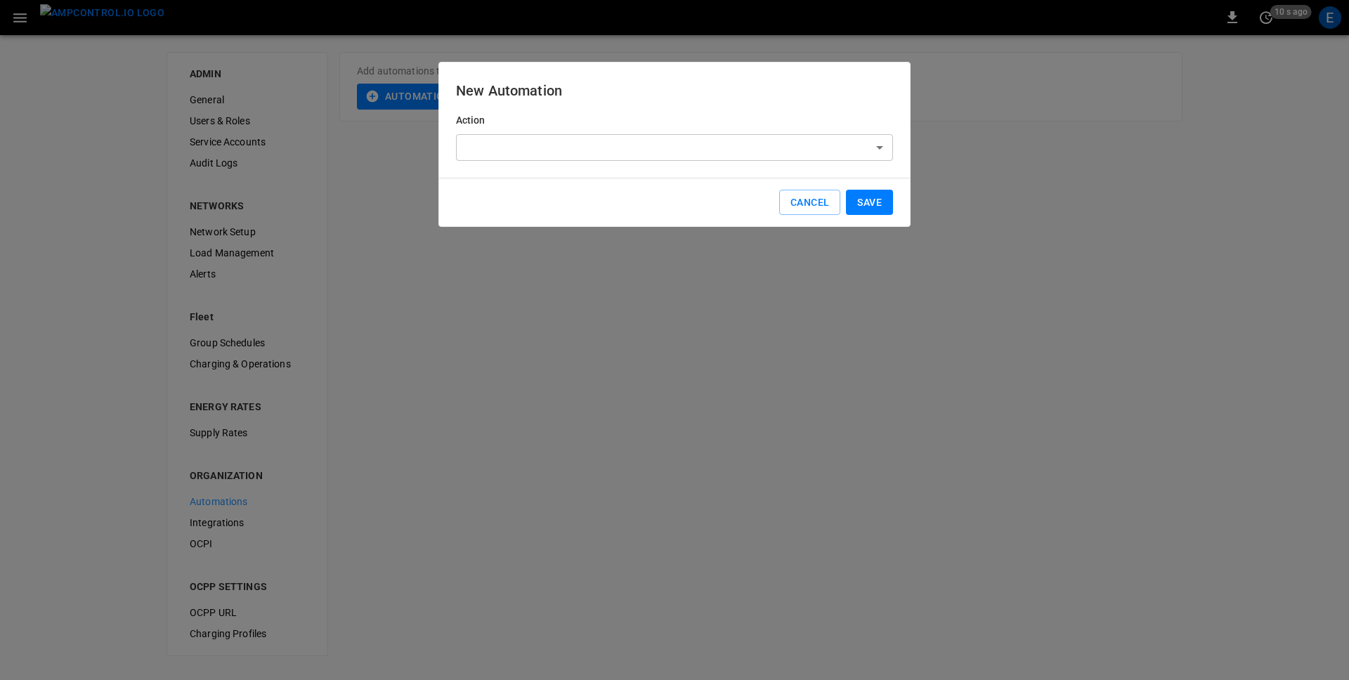
click at [499, 151] on body "0 10 s ago E ADMIN General Users & Roles Service Accounts Audit Logs NETWORKS N…" at bounding box center [674, 336] width 1349 height 673
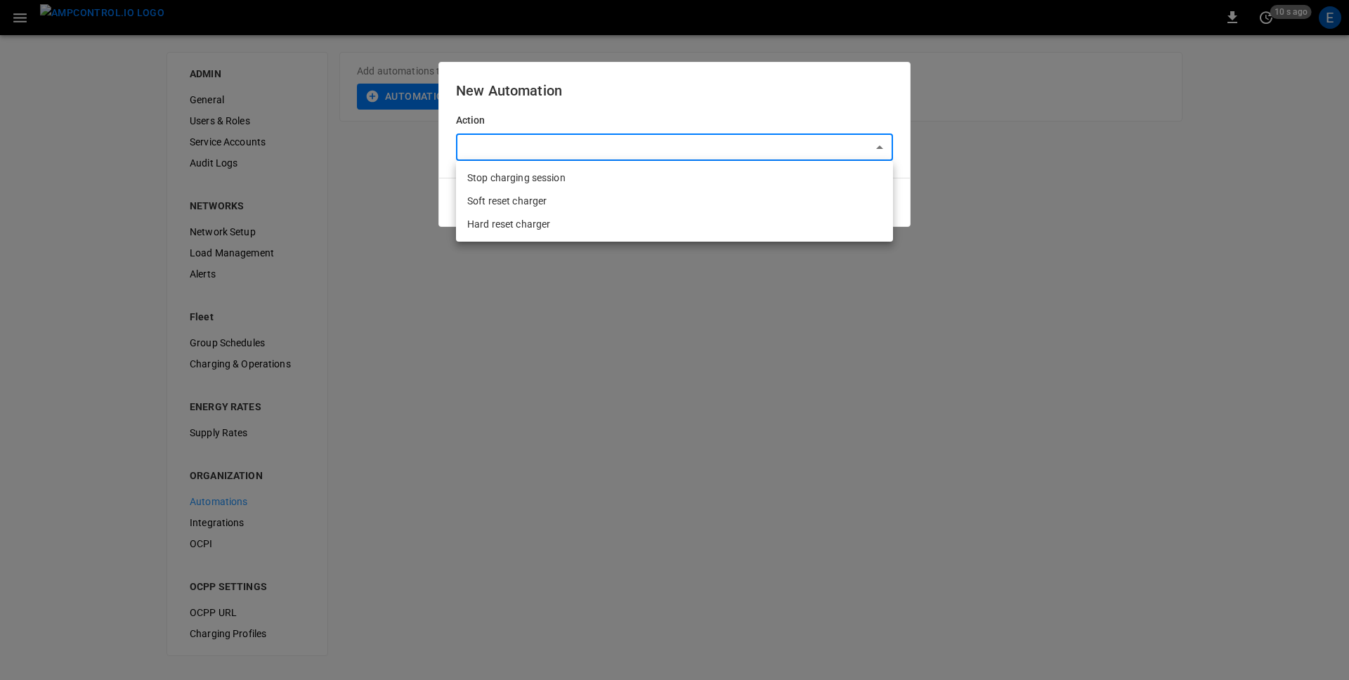
click at [500, 304] on div at bounding box center [674, 340] width 1349 height 680
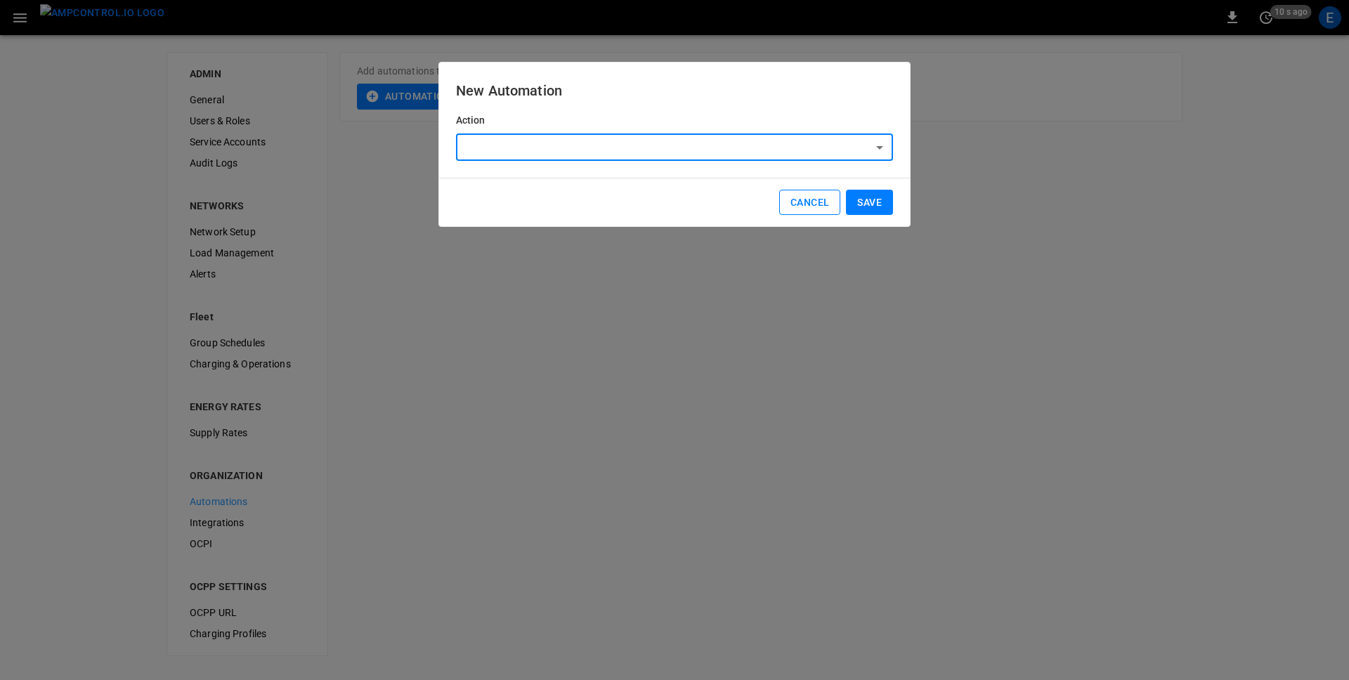
click at [794, 197] on button "Cancel" at bounding box center [809, 203] width 61 height 26
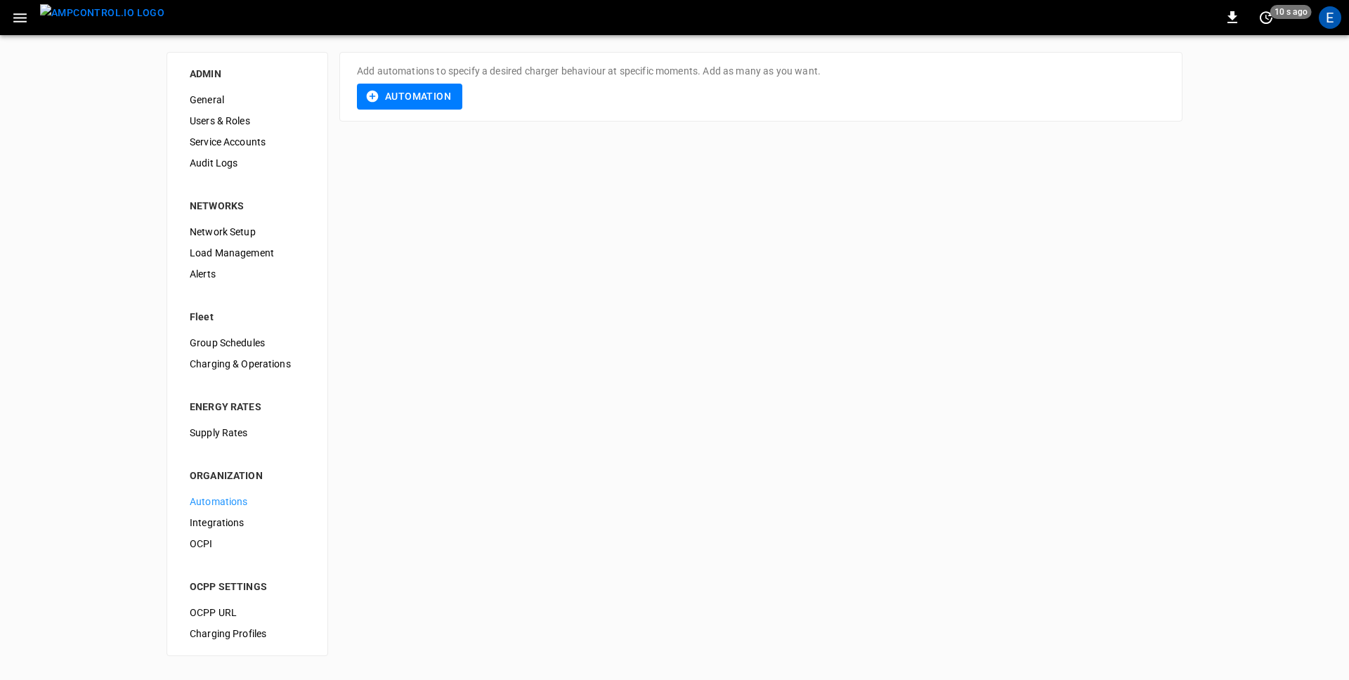
click at [708, 361] on div "ADMIN General Users & Roles Service Accounts Audit Logs NETWORKS Network Setup …" at bounding box center [674, 354] width 1349 height 638
click at [401, 207] on div "ADMIN General Users & Roles Service Accounts Audit Logs NETWORKS Network Setup …" at bounding box center [674, 354] width 1349 height 638
click at [403, 102] on button "Automation" at bounding box center [409, 97] width 105 height 26
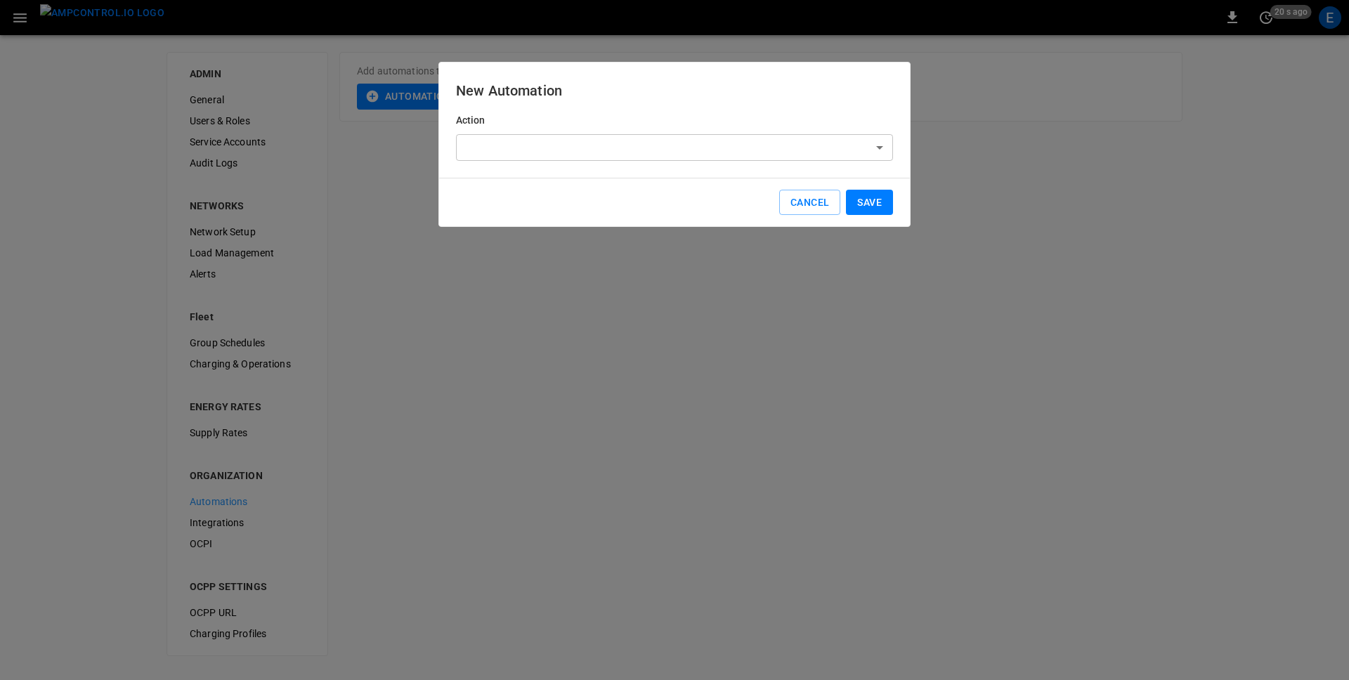
click at [579, 154] on body "0 20 s ago E ADMIN General Users & Roles Service Accounts Audit Logs NETWORKS N…" at bounding box center [674, 336] width 1349 height 673
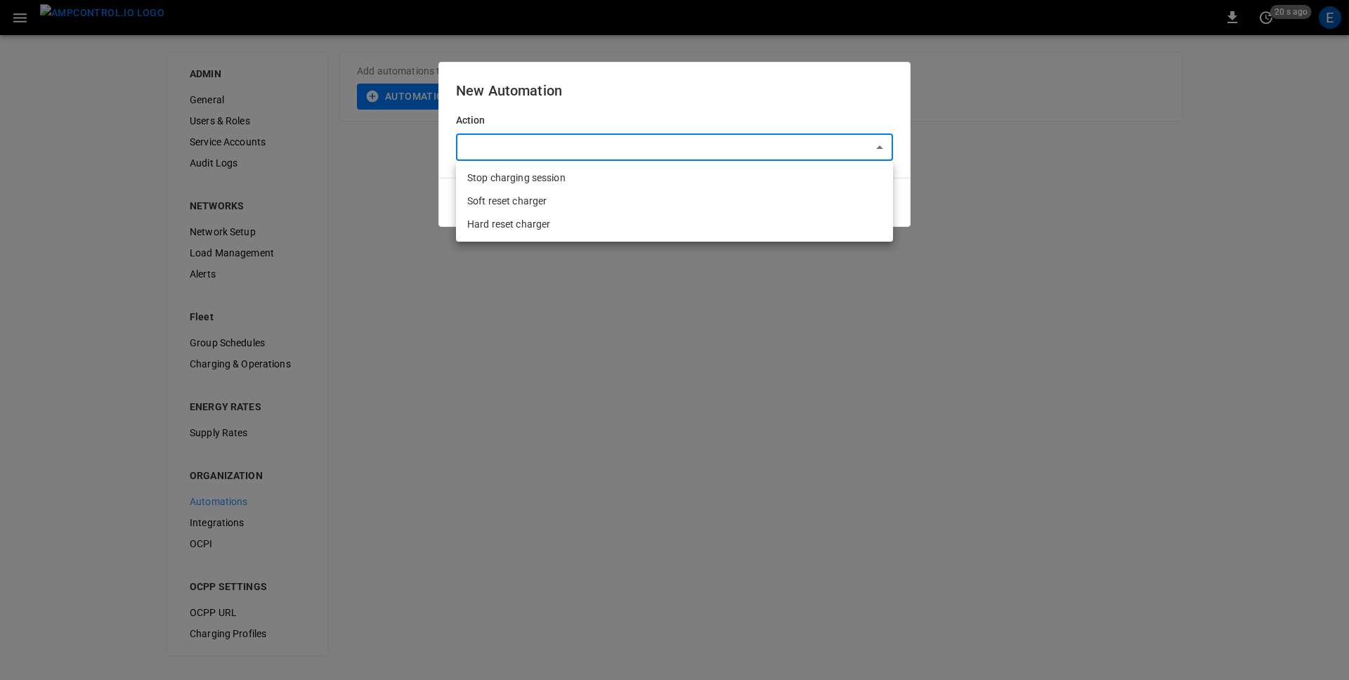
click at [531, 185] on li "Stop charging session" at bounding box center [674, 178] width 437 height 23
type input "**********"
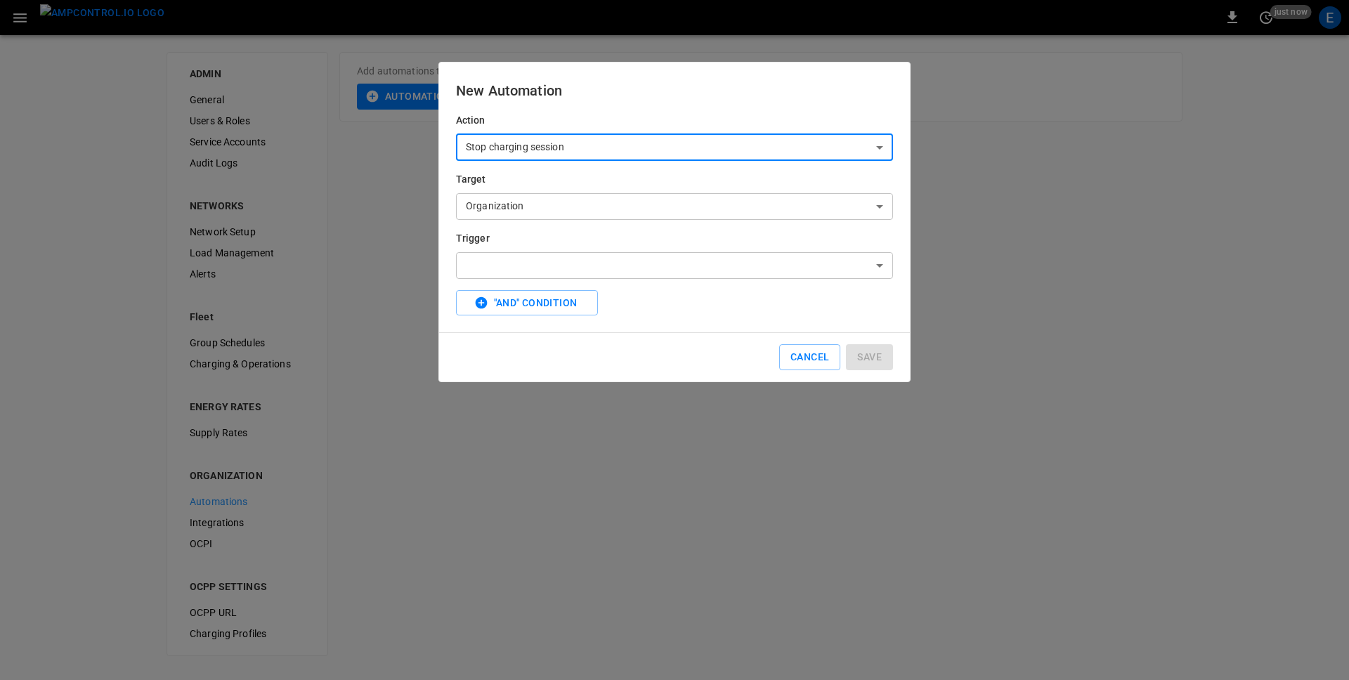
click at [655, 268] on body "0 just now E ADMIN General Users & Roles Service Accounts Audit Logs NETWORKS N…" at bounding box center [674, 336] width 1349 height 673
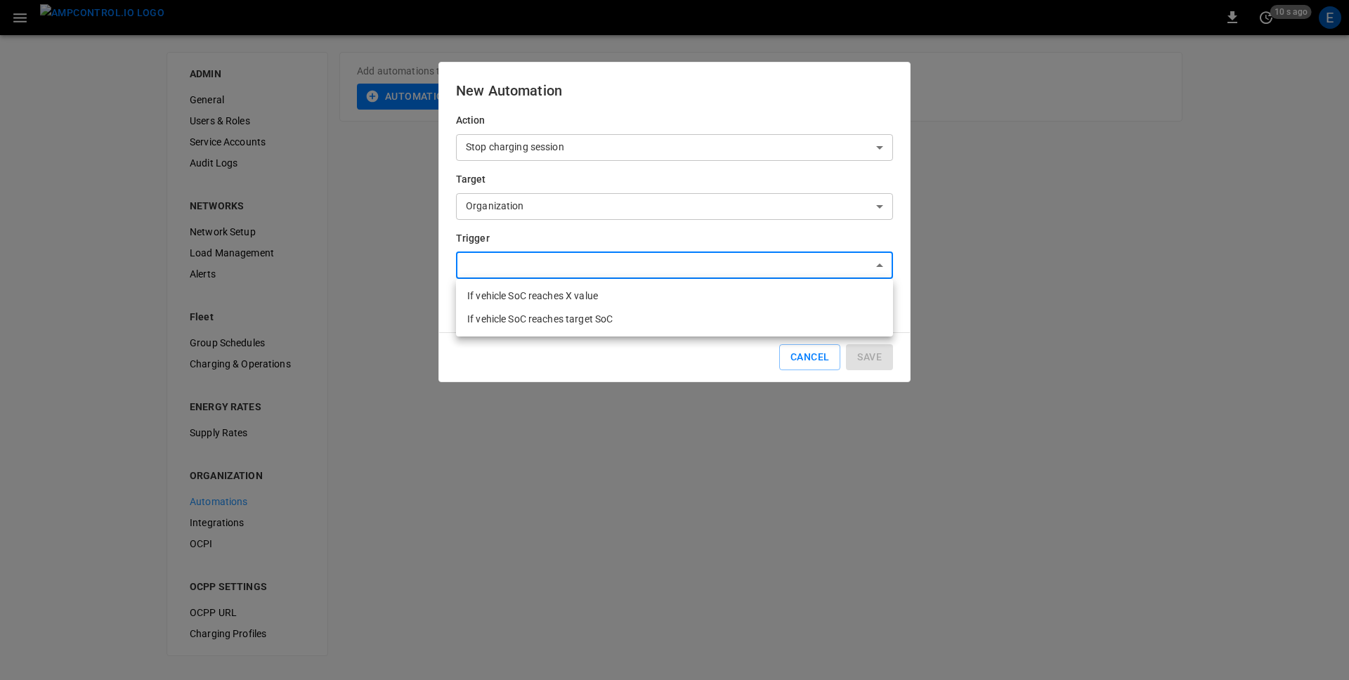
click at [649, 242] on div at bounding box center [674, 340] width 1349 height 680
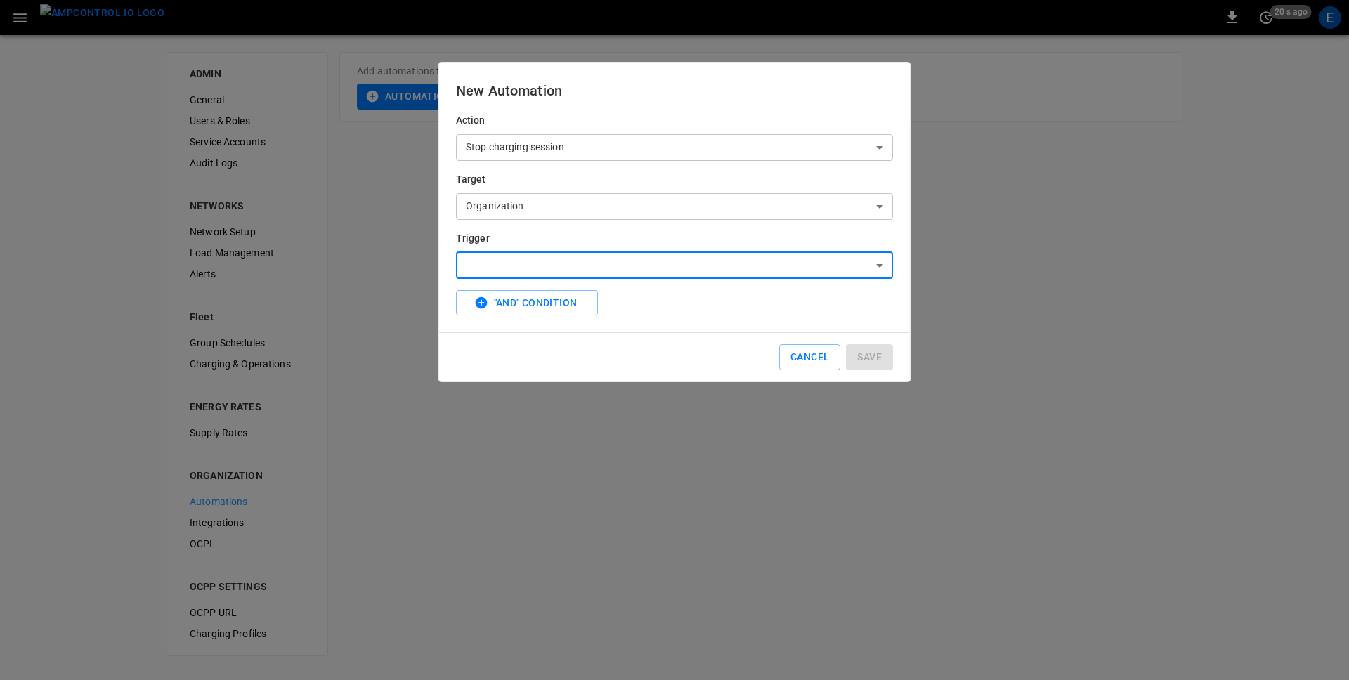
click at [697, 314] on div ""And" Condition" at bounding box center [672, 301] width 443 height 32
click at [614, 273] on body "0 20 s ago E ADMIN General Users & Roles Service Accounts Audit Logs NETWORKS N…" at bounding box center [674, 336] width 1349 height 673
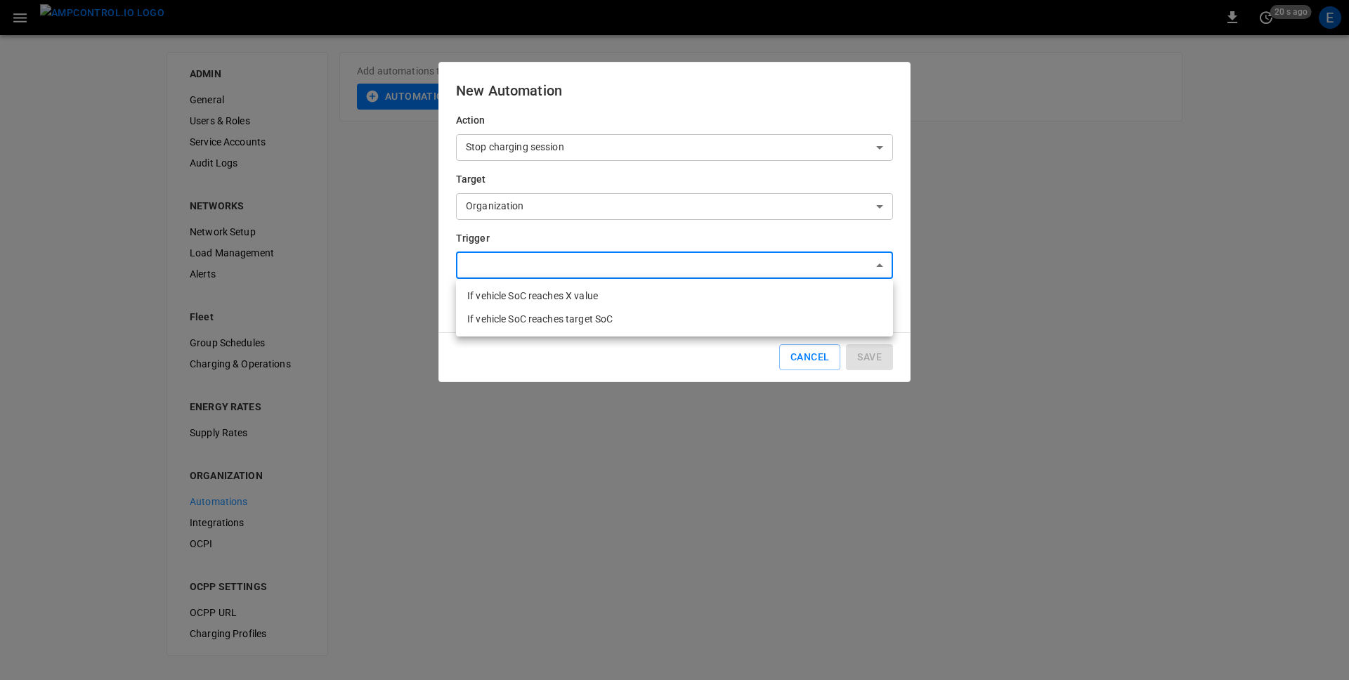
click at [614, 314] on li "If vehicle SoC reaches target SoC" at bounding box center [674, 319] width 437 height 23
type input "**********"
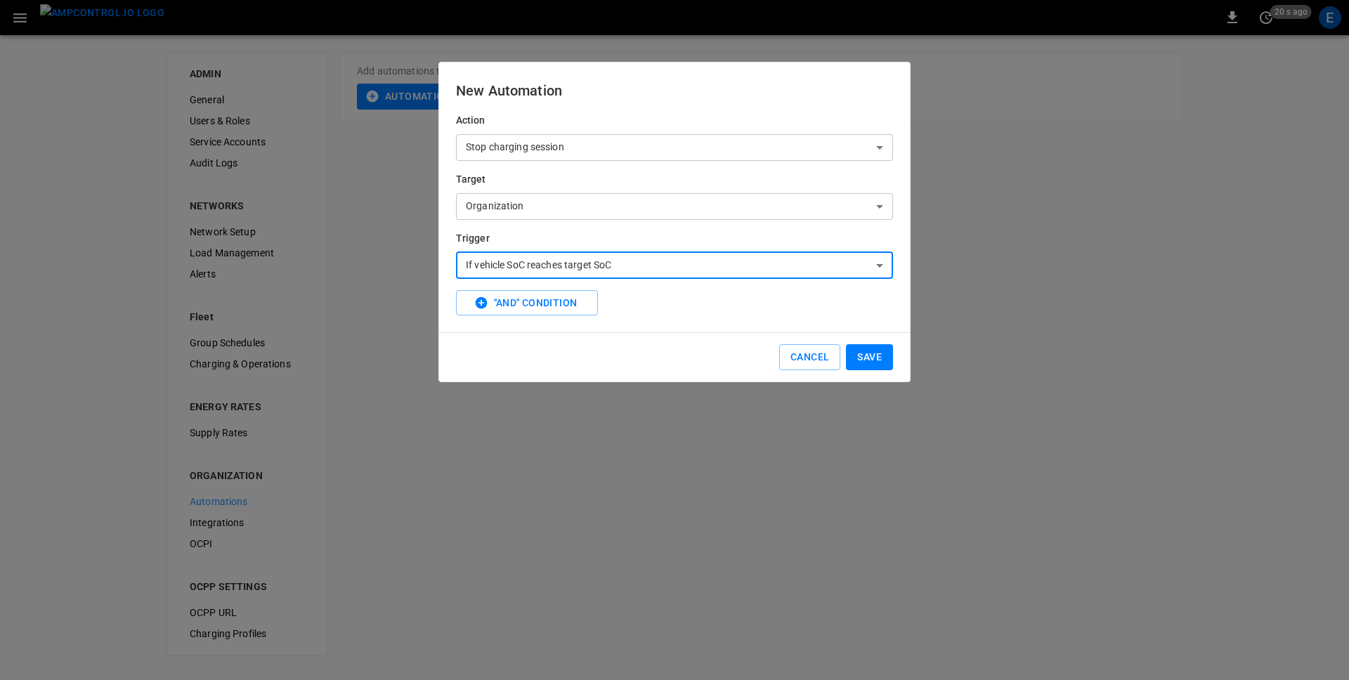
click at [692, 343] on div "Cancel Save" at bounding box center [672, 355] width 443 height 32
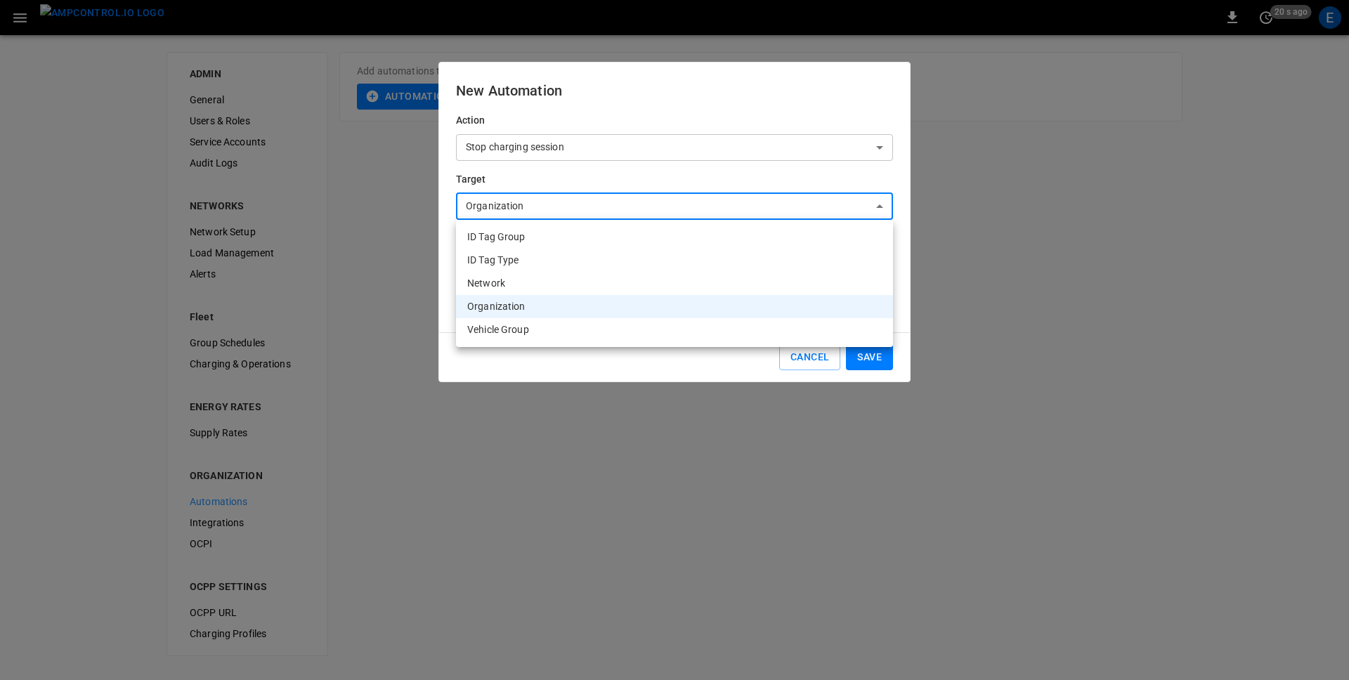
click at [639, 213] on body "0 20 s ago E ADMIN General Users & Roles Service Accounts Audit Logs NETWORKS N…" at bounding box center [674, 336] width 1349 height 673
click at [598, 332] on li "Vehicle Group" at bounding box center [674, 329] width 437 height 23
type input "**********"
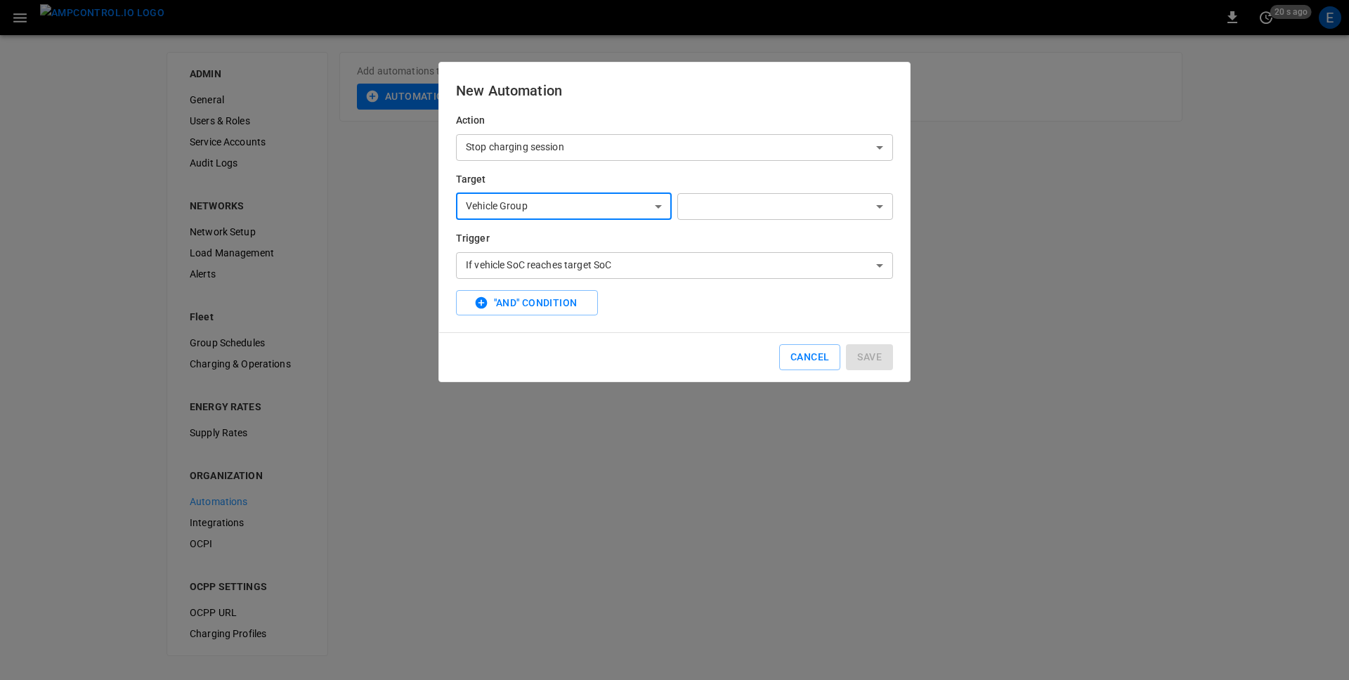
click at [642, 344] on div "Cancel Save" at bounding box center [672, 355] width 443 height 32
click at [812, 354] on button "Cancel" at bounding box center [809, 357] width 61 height 26
